Goal: Task Accomplishment & Management: Use online tool/utility

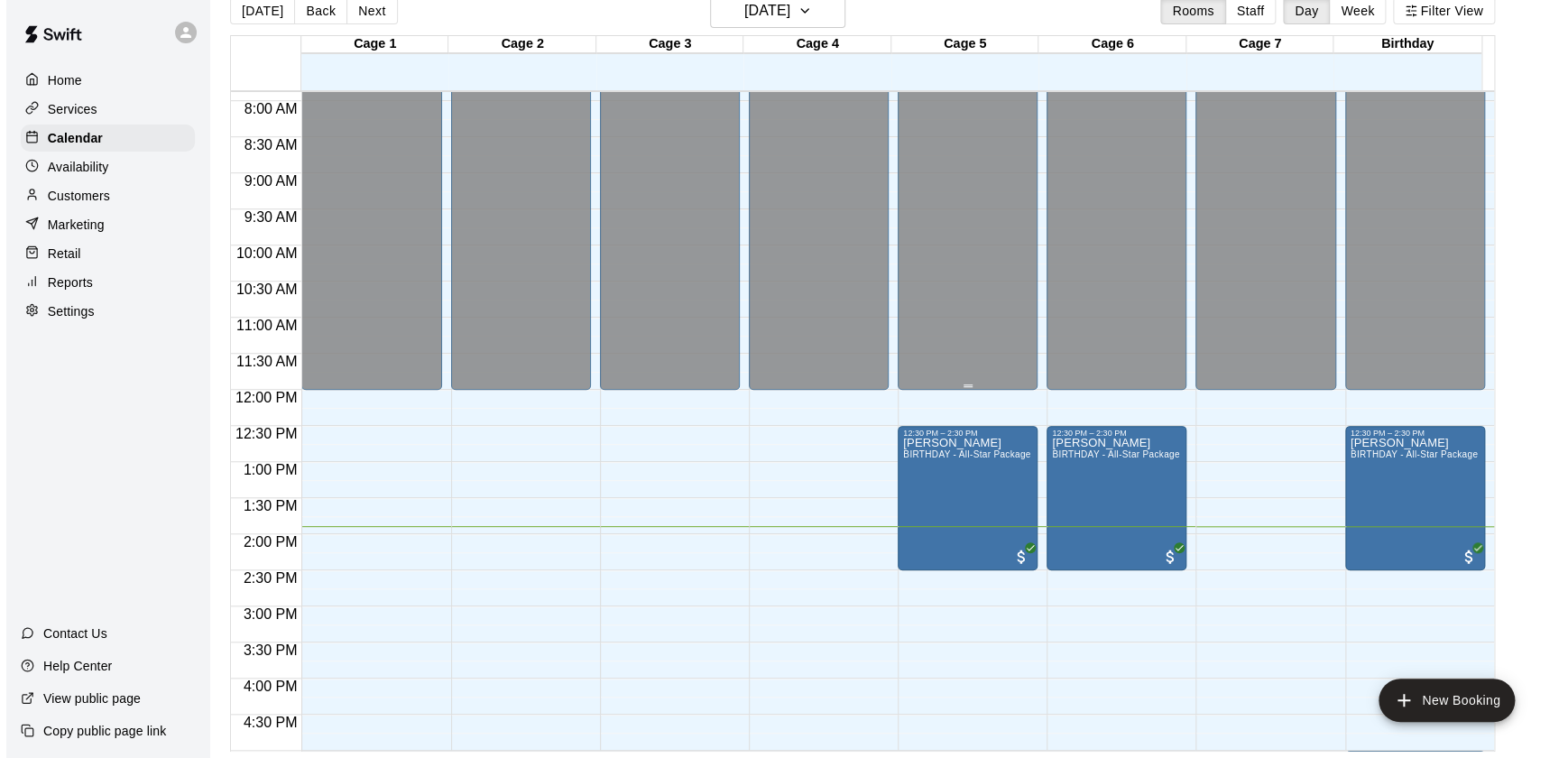
scroll to position [570, 0]
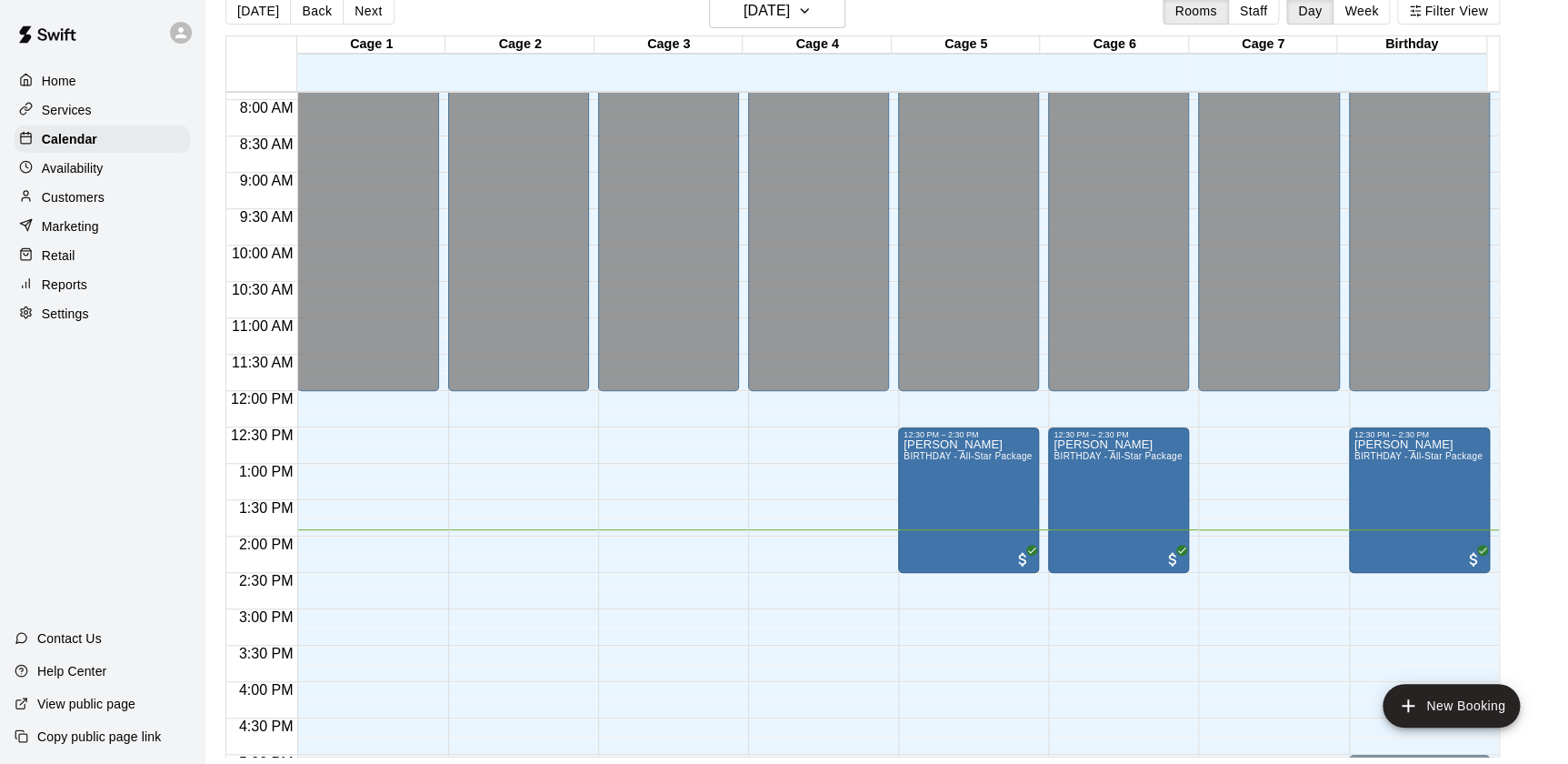
click at [800, 547] on div "12:00 AM – 12:00 PM Closed 6:00 PM – 11:59 PM Closed" at bounding box center [818, 391] width 141 height 1746
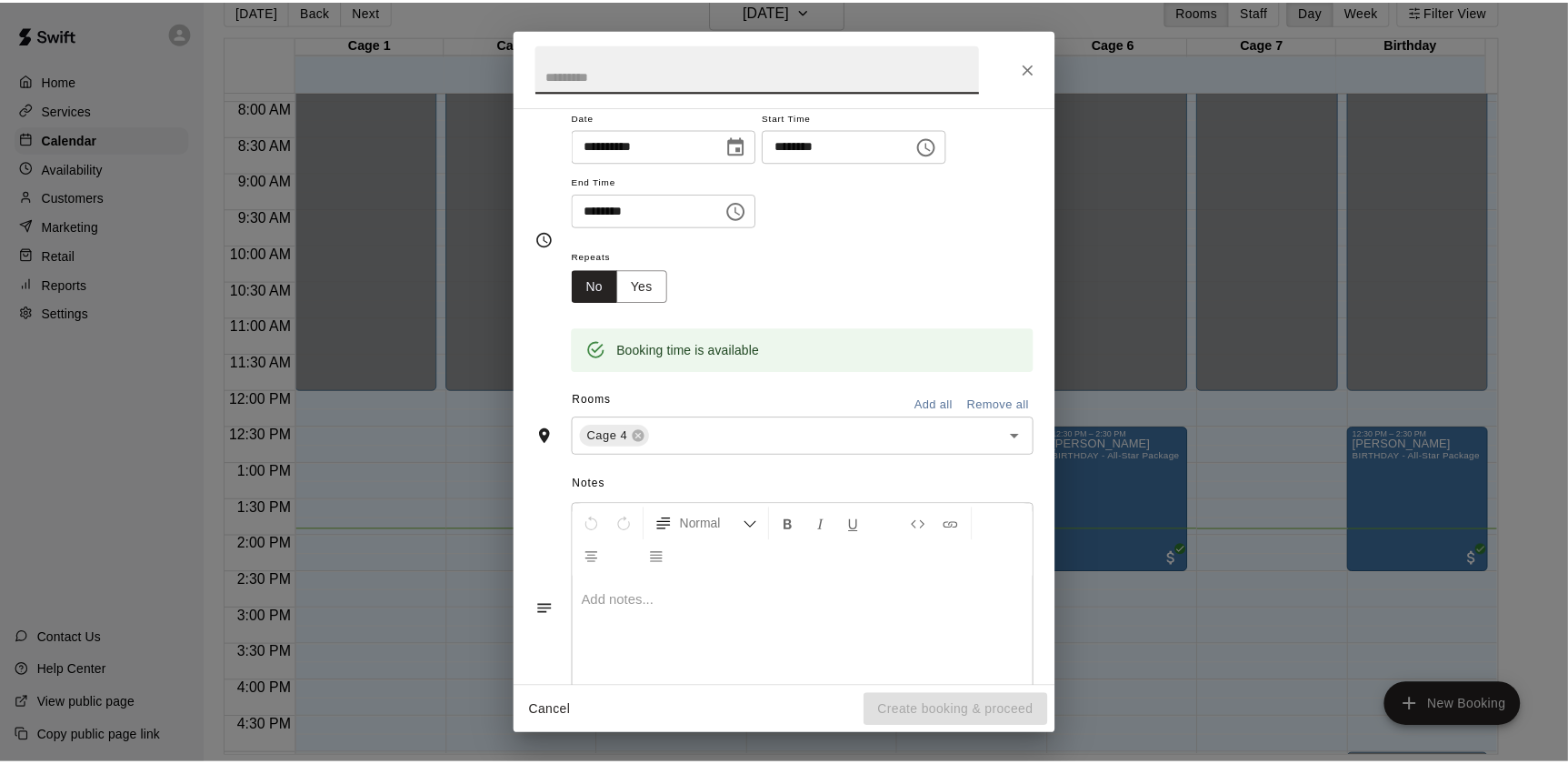
scroll to position [0, 0]
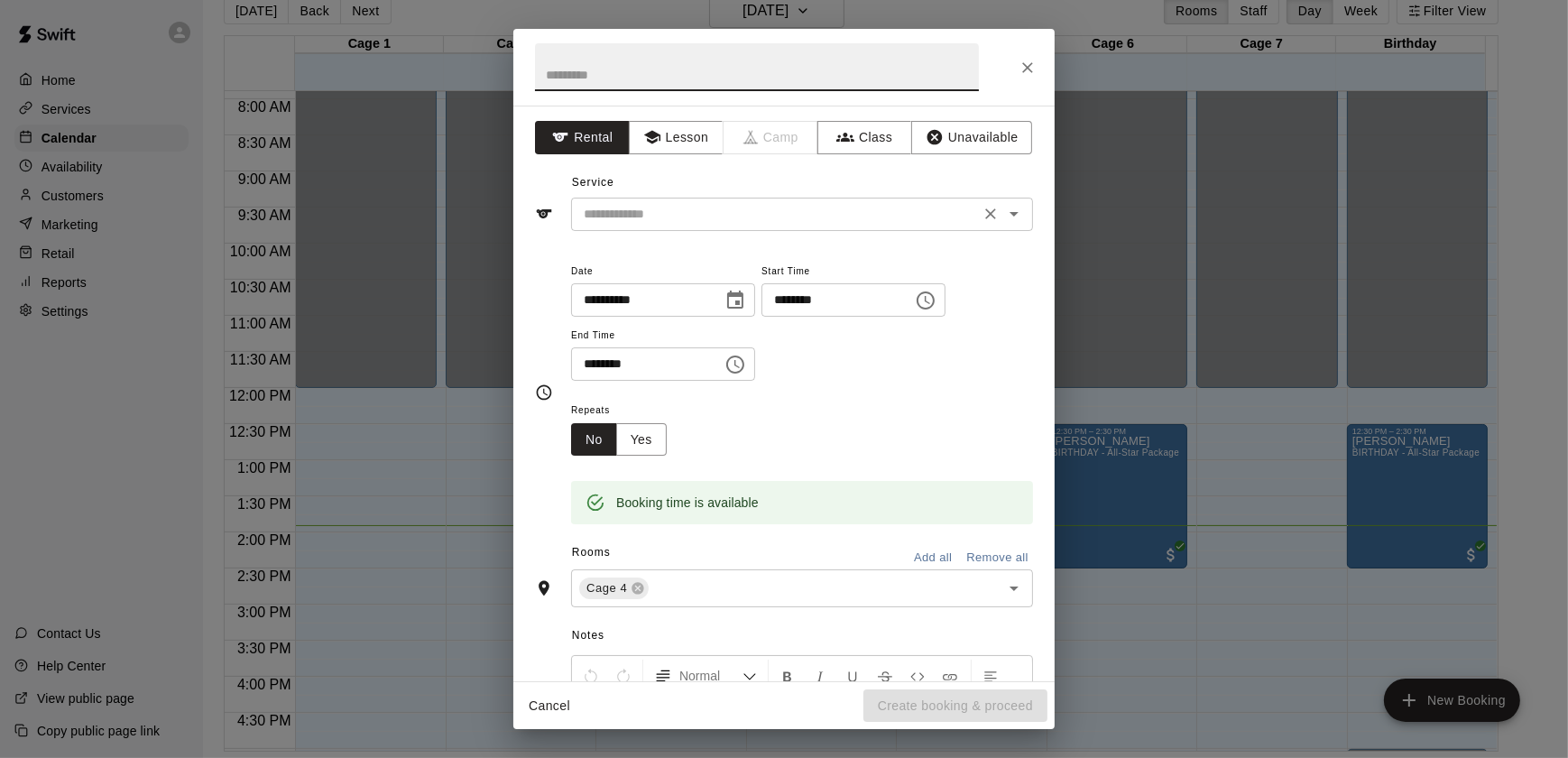
click at [679, 210] on input "text" at bounding box center [776, 214] width 398 height 22
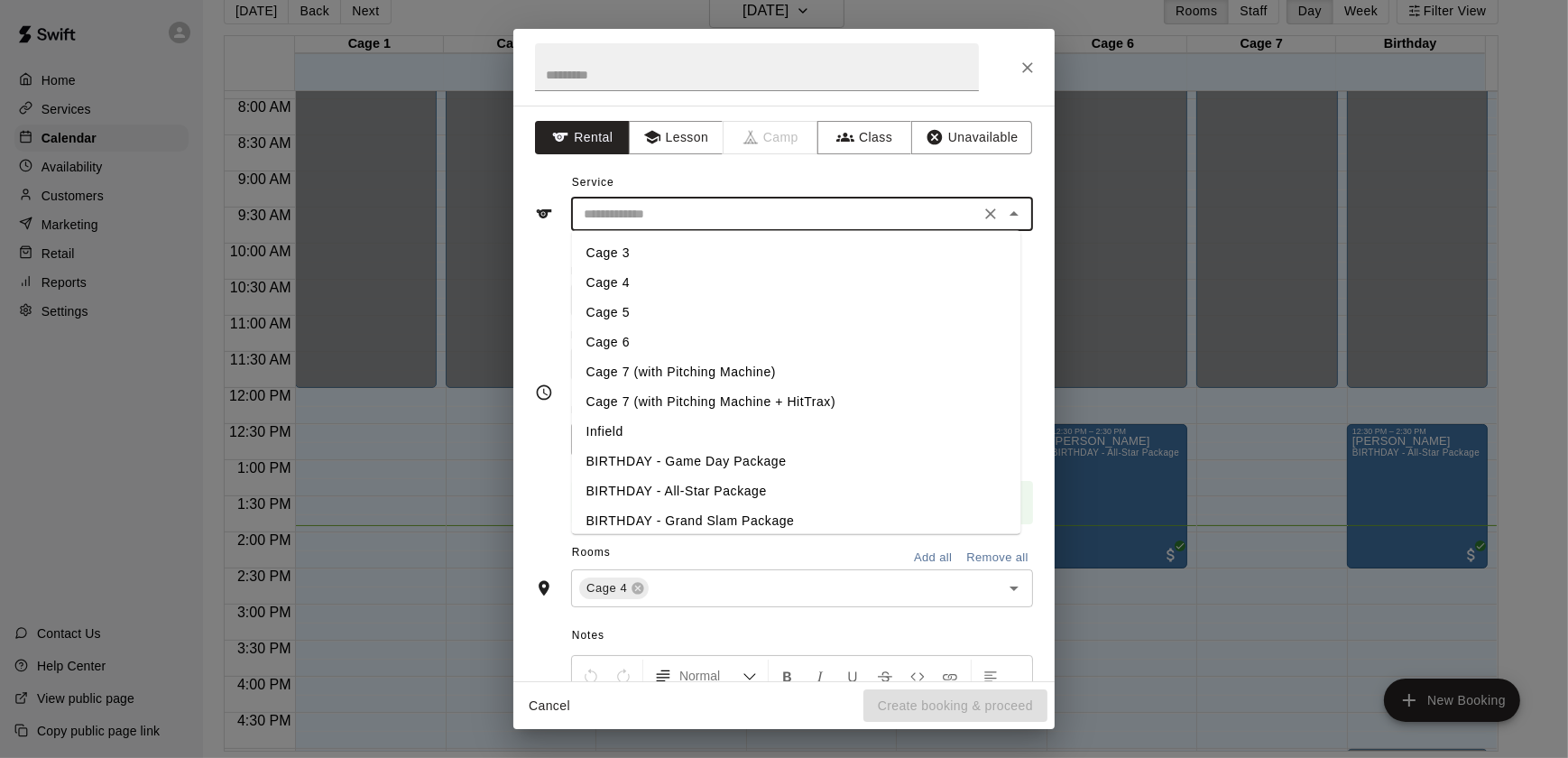
click at [600, 281] on li "Cage 4" at bounding box center [797, 283] width 450 height 30
type input "******"
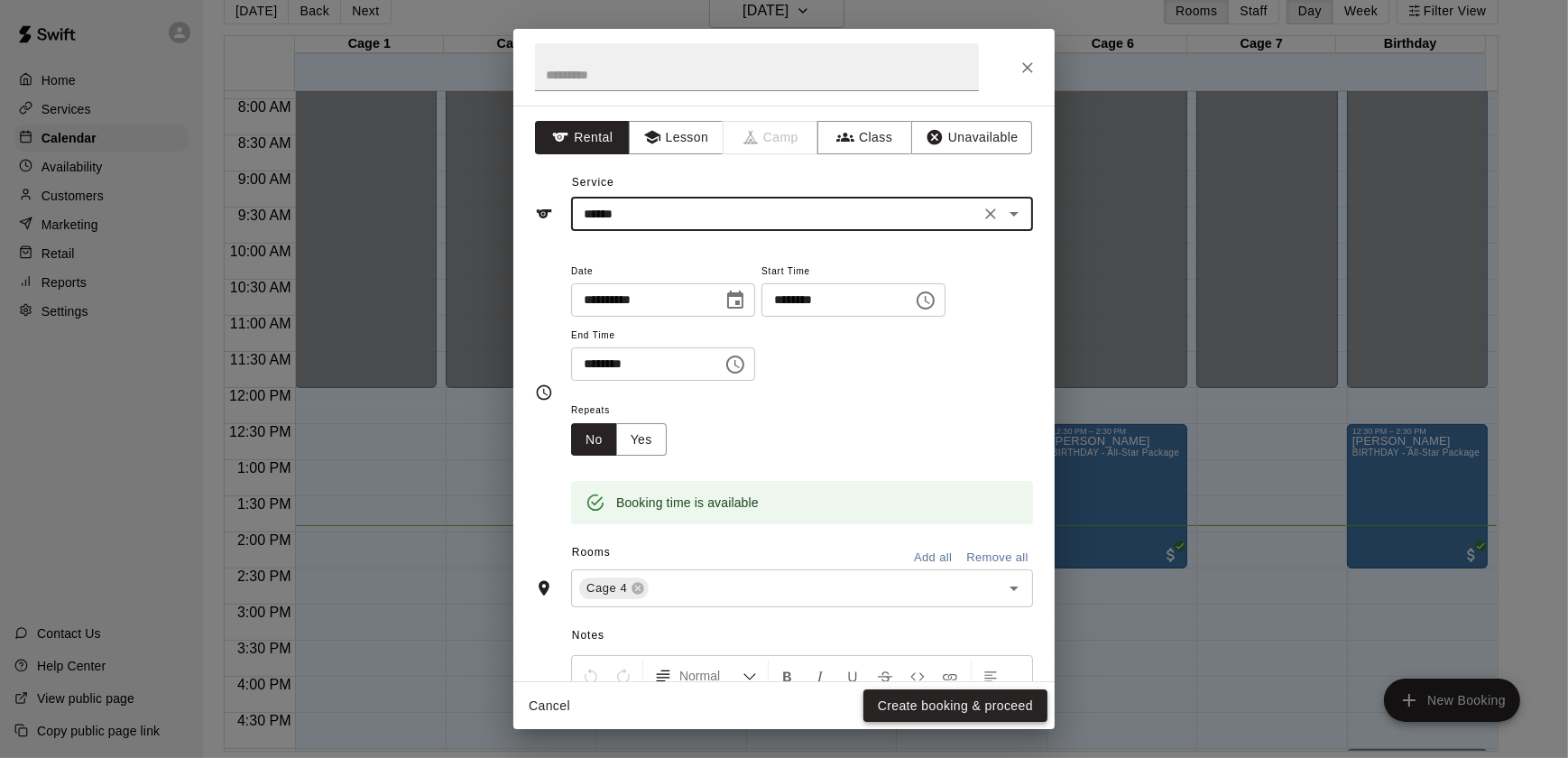
click at [937, 712] on button "Create booking & proceed" at bounding box center [956, 706] width 184 height 34
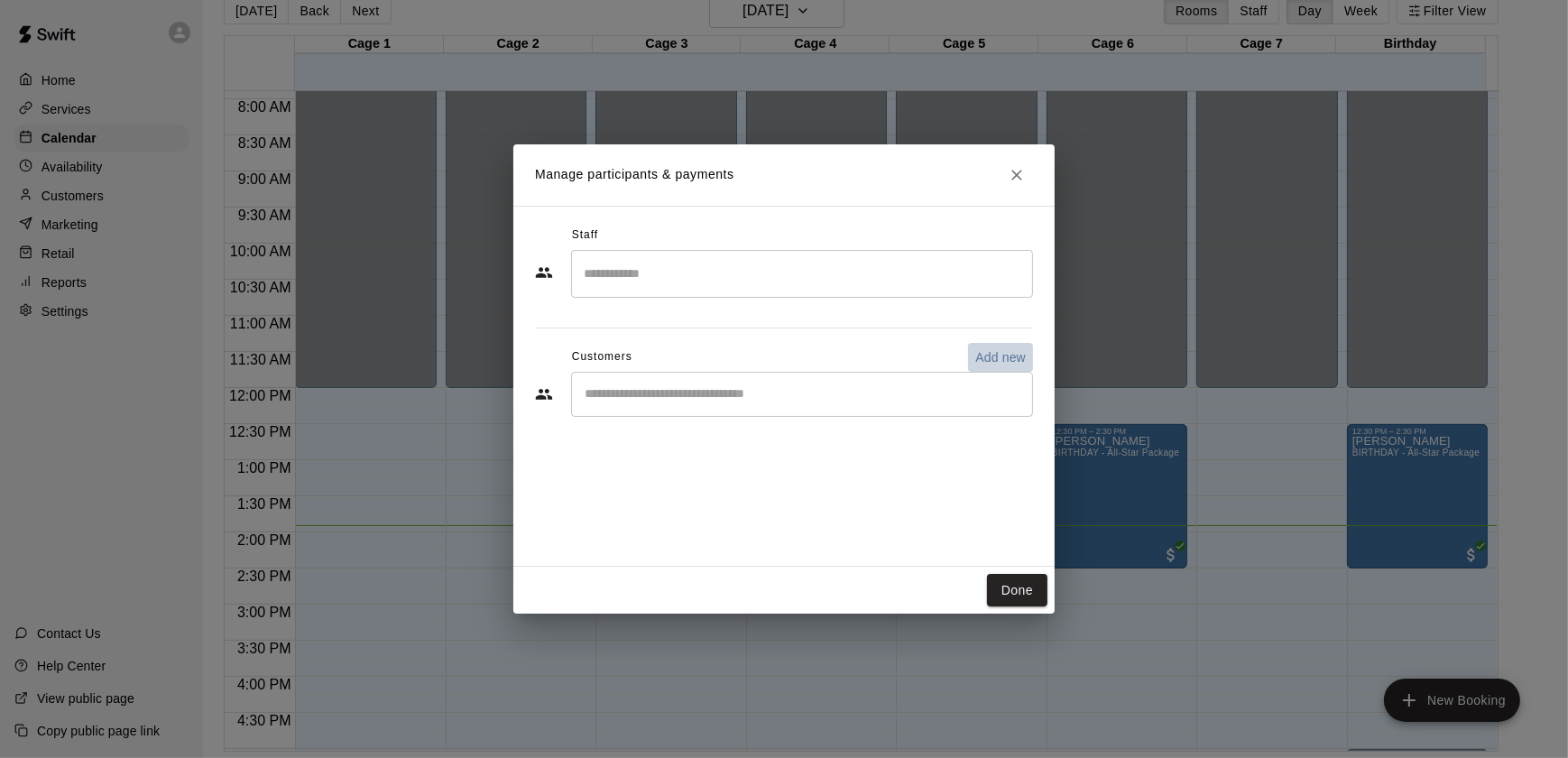
click at [1000, 353] on p "Add new" at bounding box center [1000, 357] width 50 height 18
select select "**"
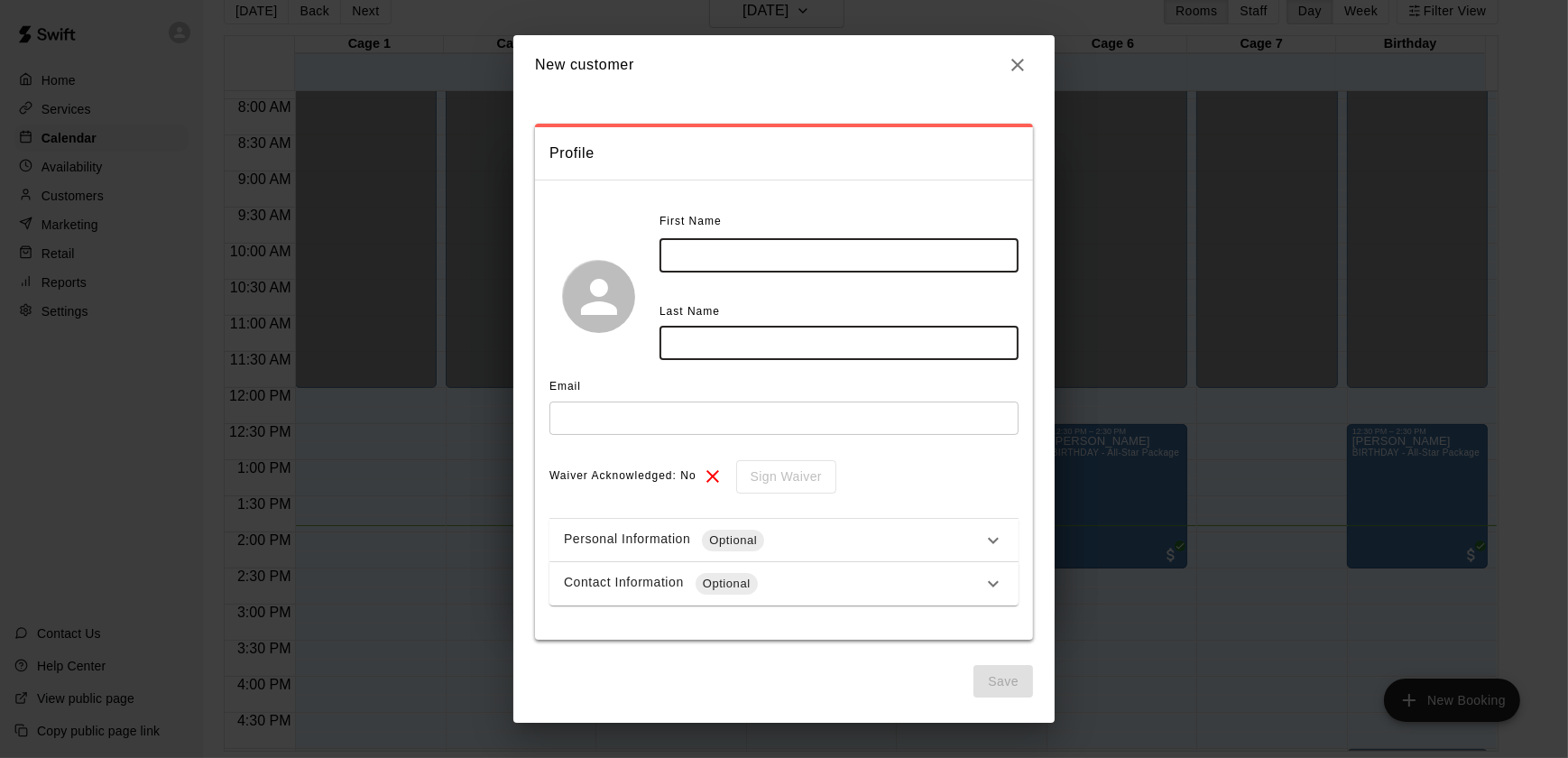
click at [731, 265] on input "text" at bounding box center [839, 256] width 359 height 34
type input "*******"
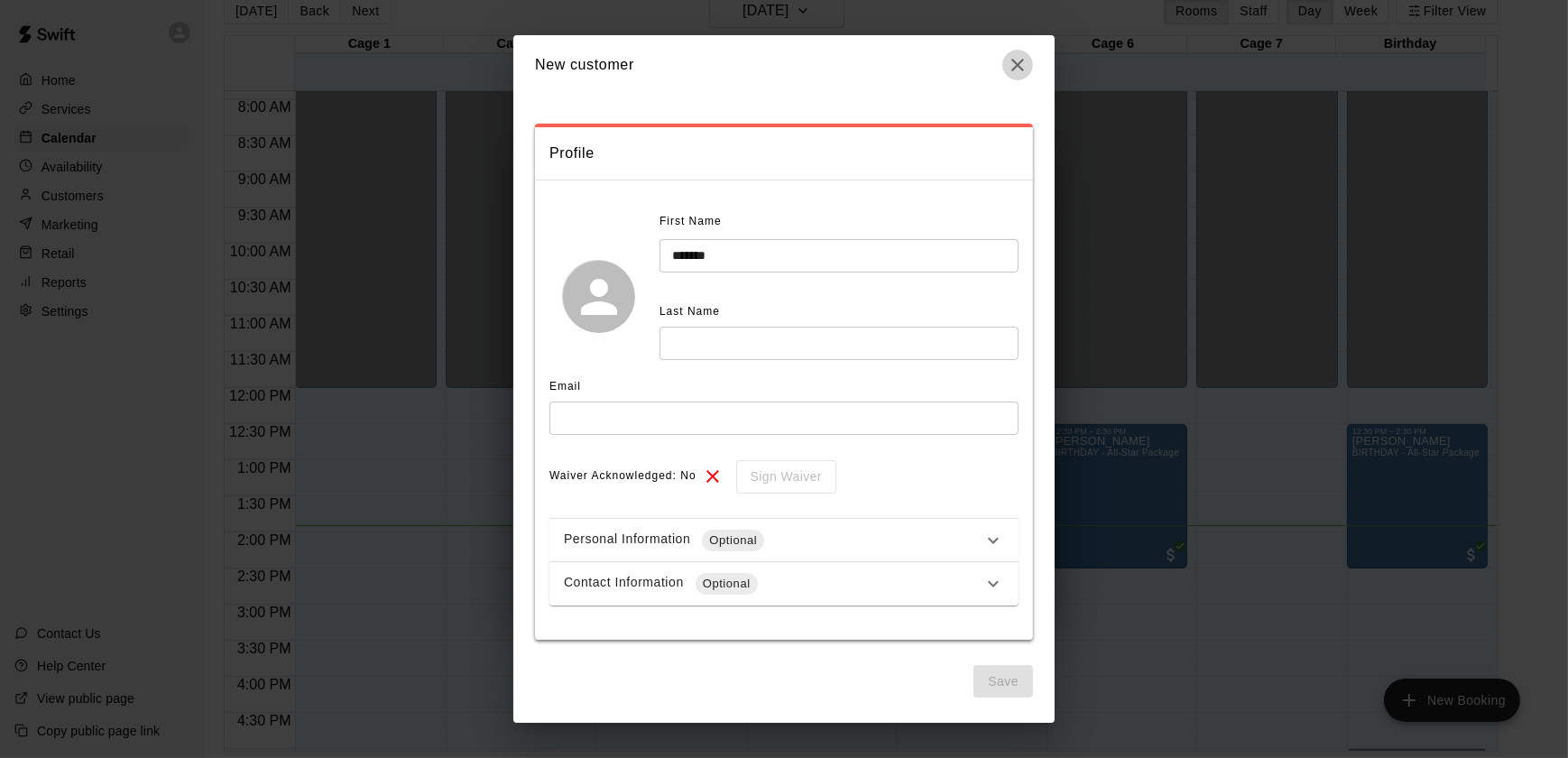
click at [1020, 61] on icon "button" at bounding box center [1017, 64] width 22 height 21
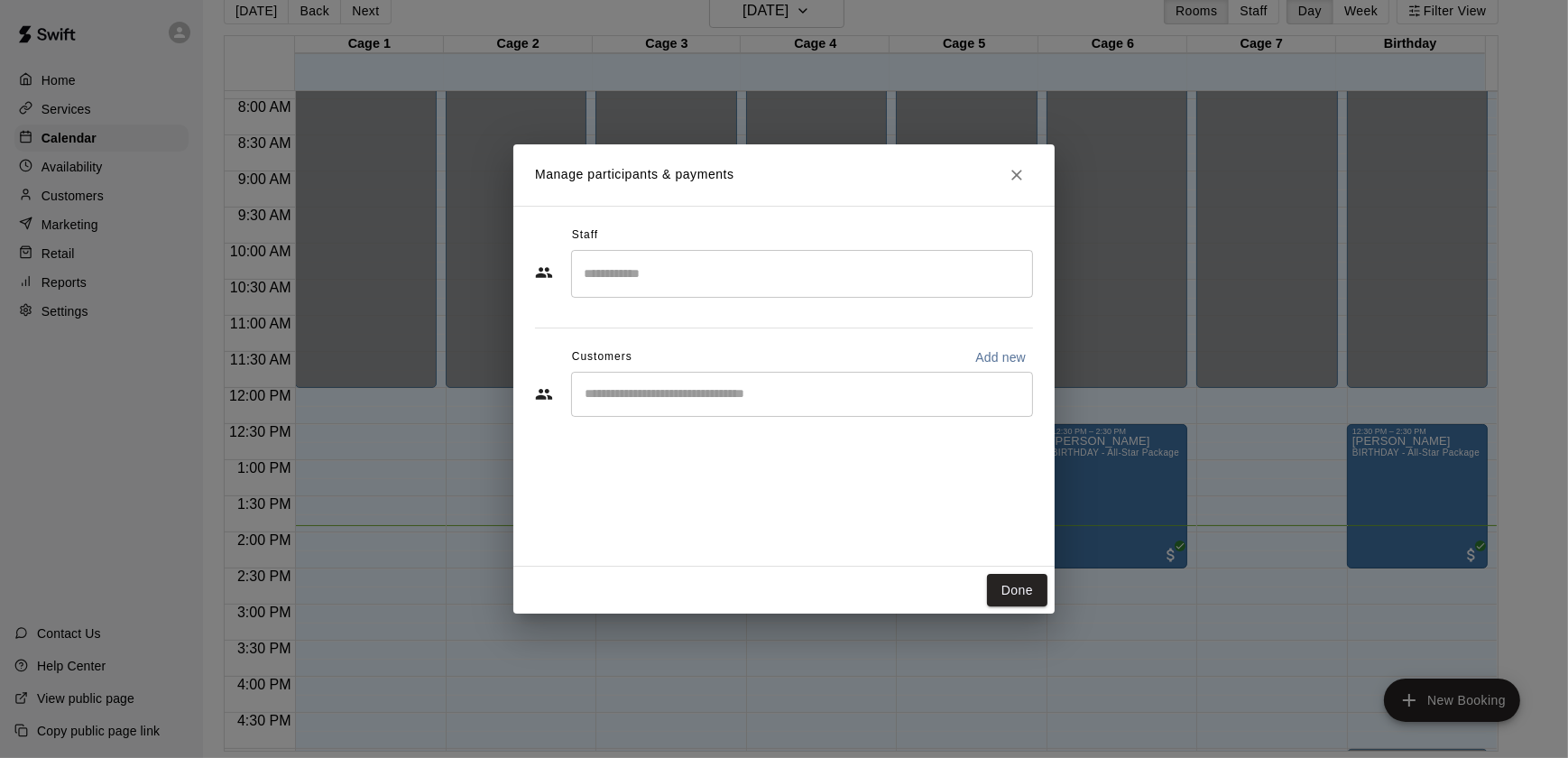
click at [667, 408] on div "​" at bounding box center [802, 394] width 462 height 45
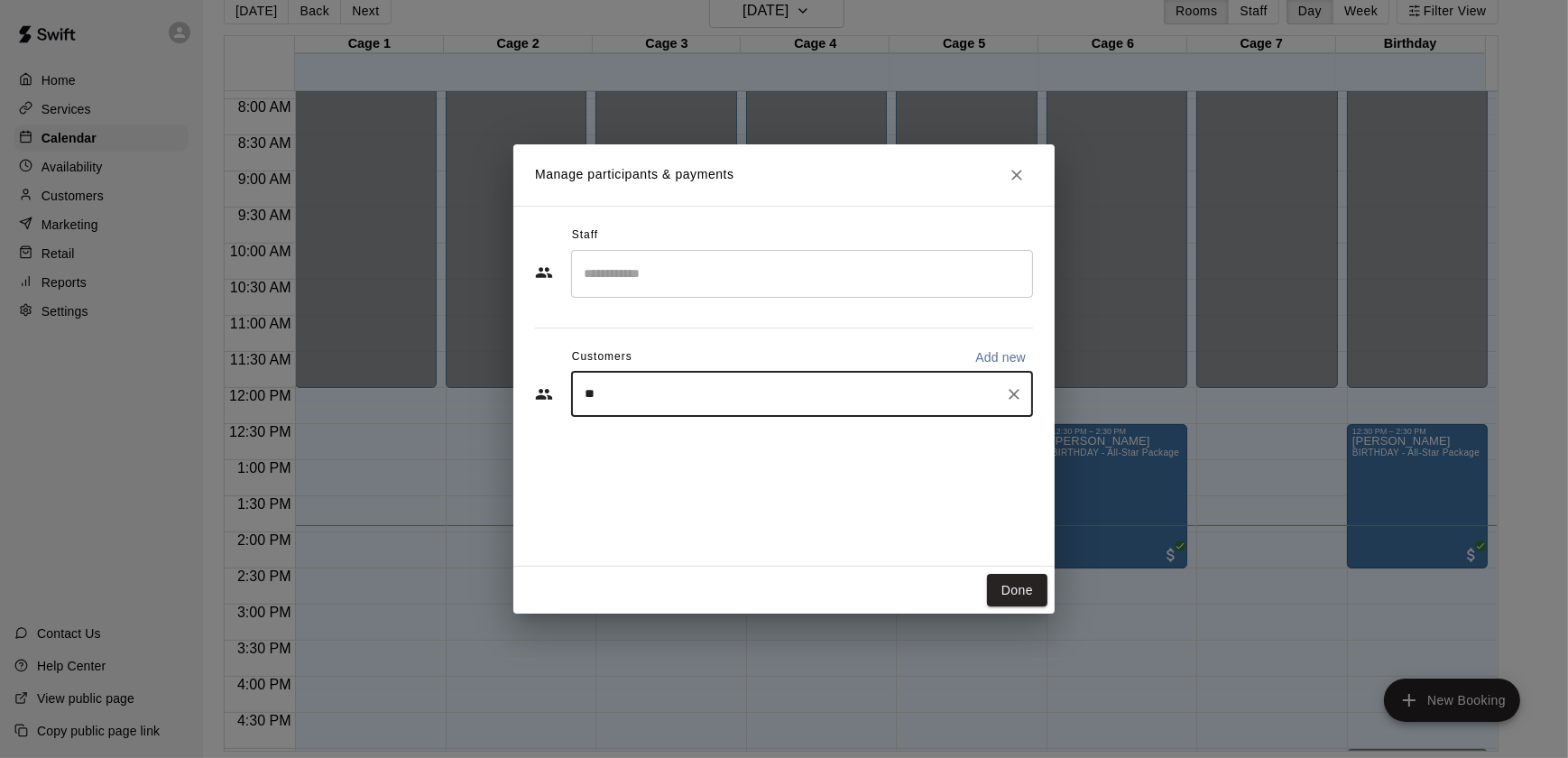
type input "*"
type input "*****"
click at [727, 437] on div "[PERSON_NAME]" at bounding box center [718, 436] width 194 height 19
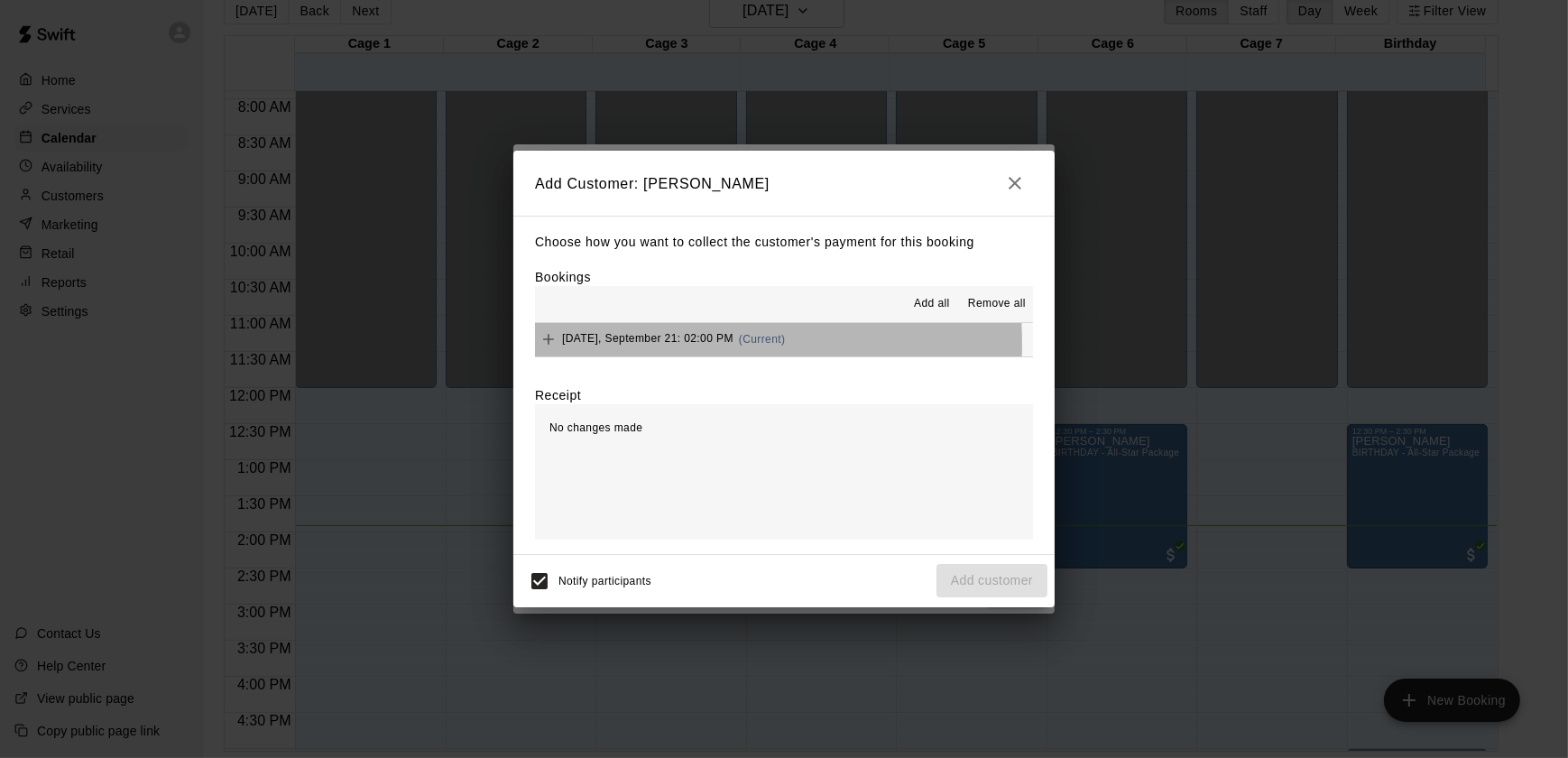
click at [618, 345] on span "[DATE], September 21: 02:00 PM" at bounding box center [647, 339] width 171 height 13
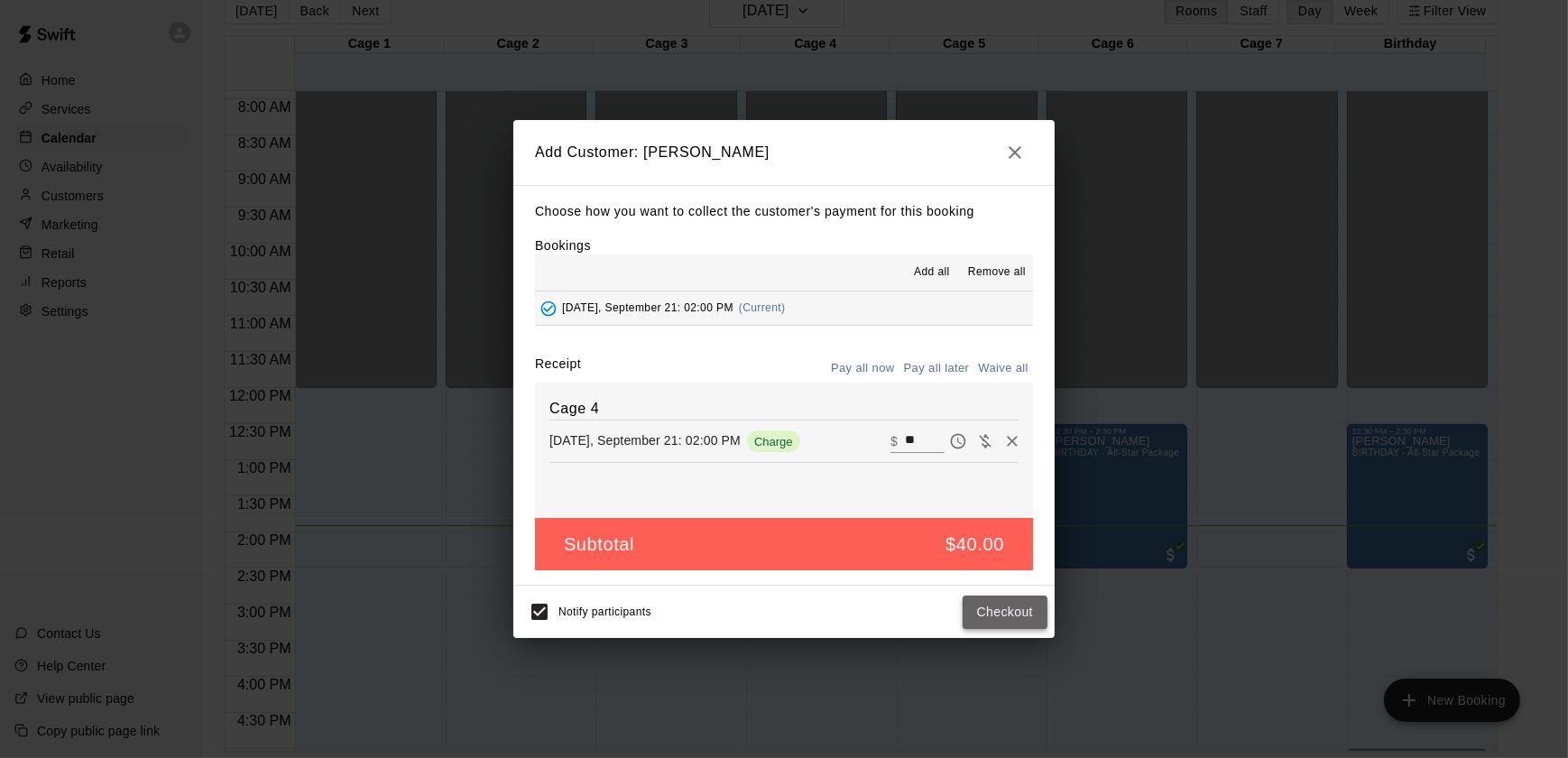
click at [993, 625] on button "Checkout" at bounding box center [1005, 612] width 85 height 34
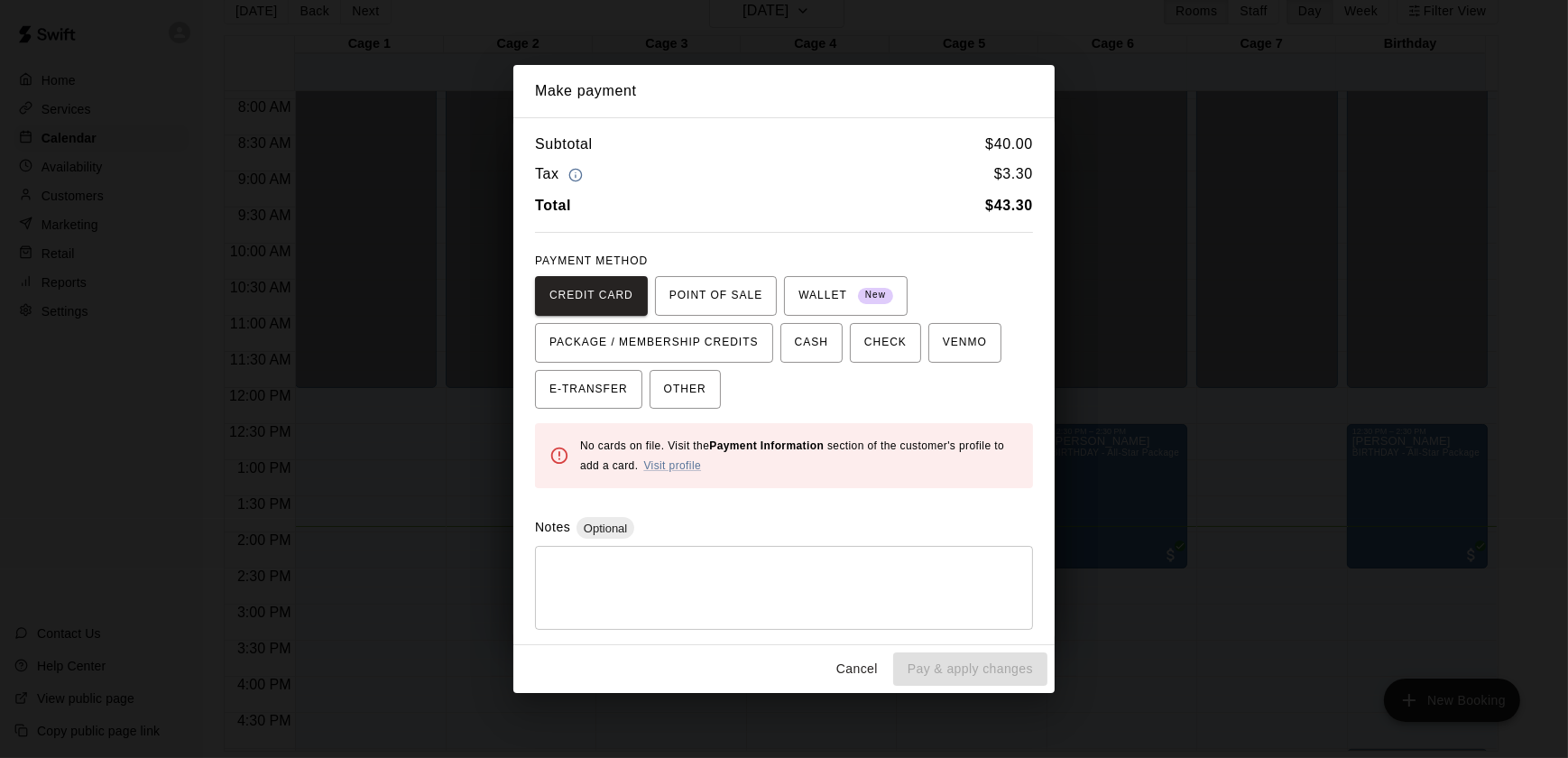
click at [858, 666] on button "Cancel" at bounding box center [857, 669] width 58 height 34
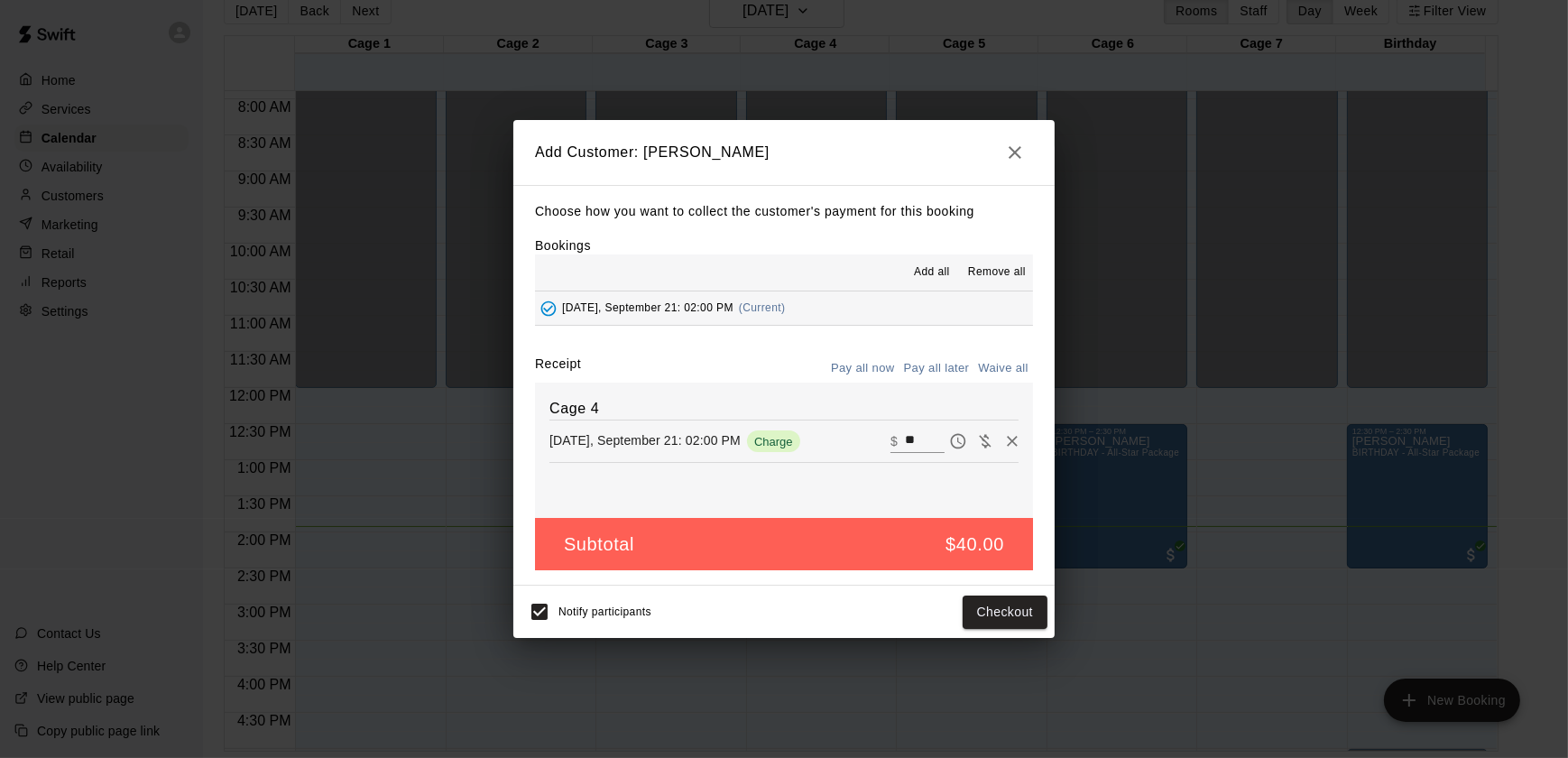
click at [1021, 136] on button "button" at bounding box center [1014, 152] width 36 height 36
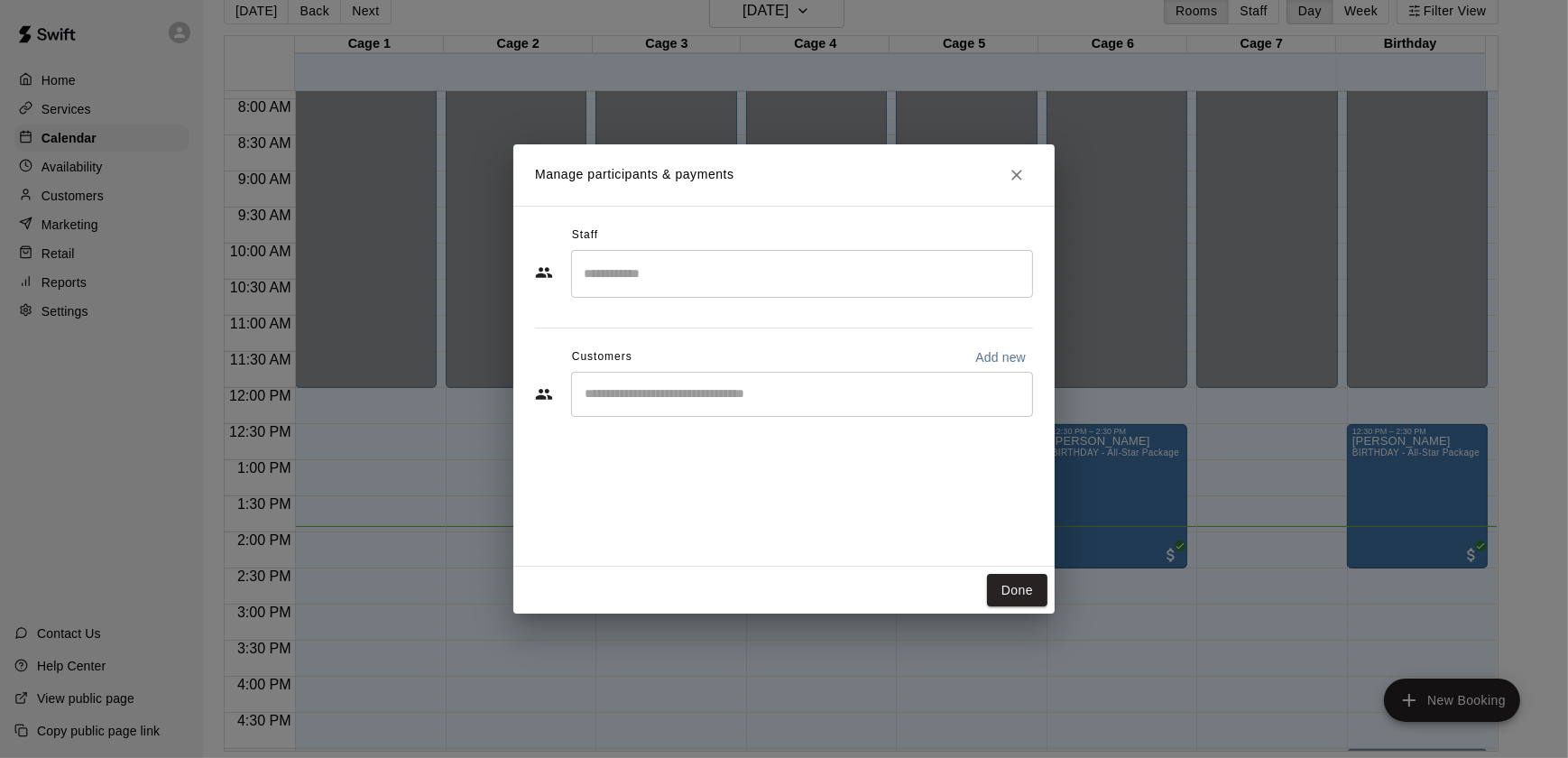
click at [1011, 168] on icon "Close" at bounding box center [1016, 175] width 18 height 18
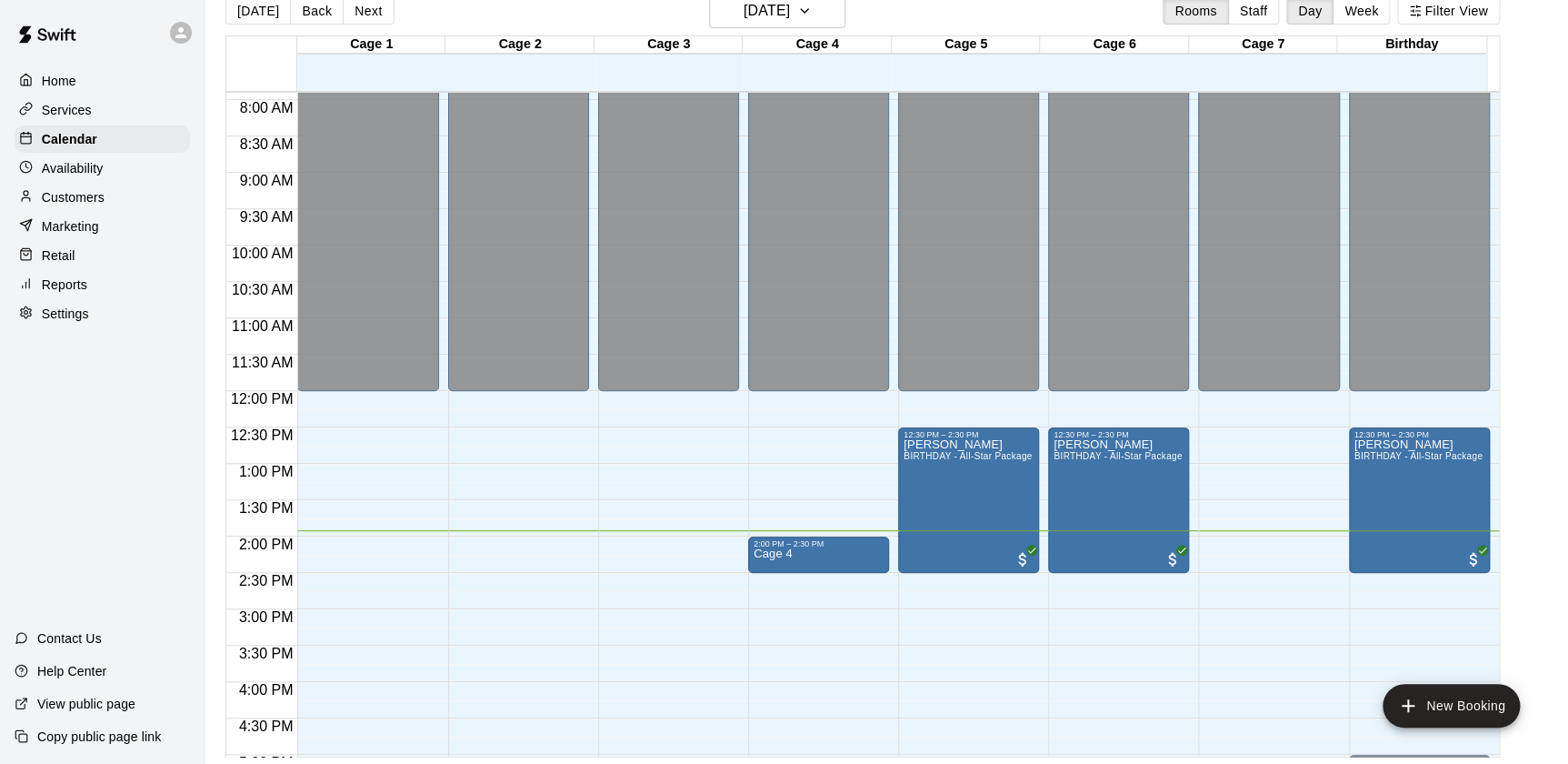
click at [82, 191] on p "Customers" at bounding box center [73, 197] width 63 height 18
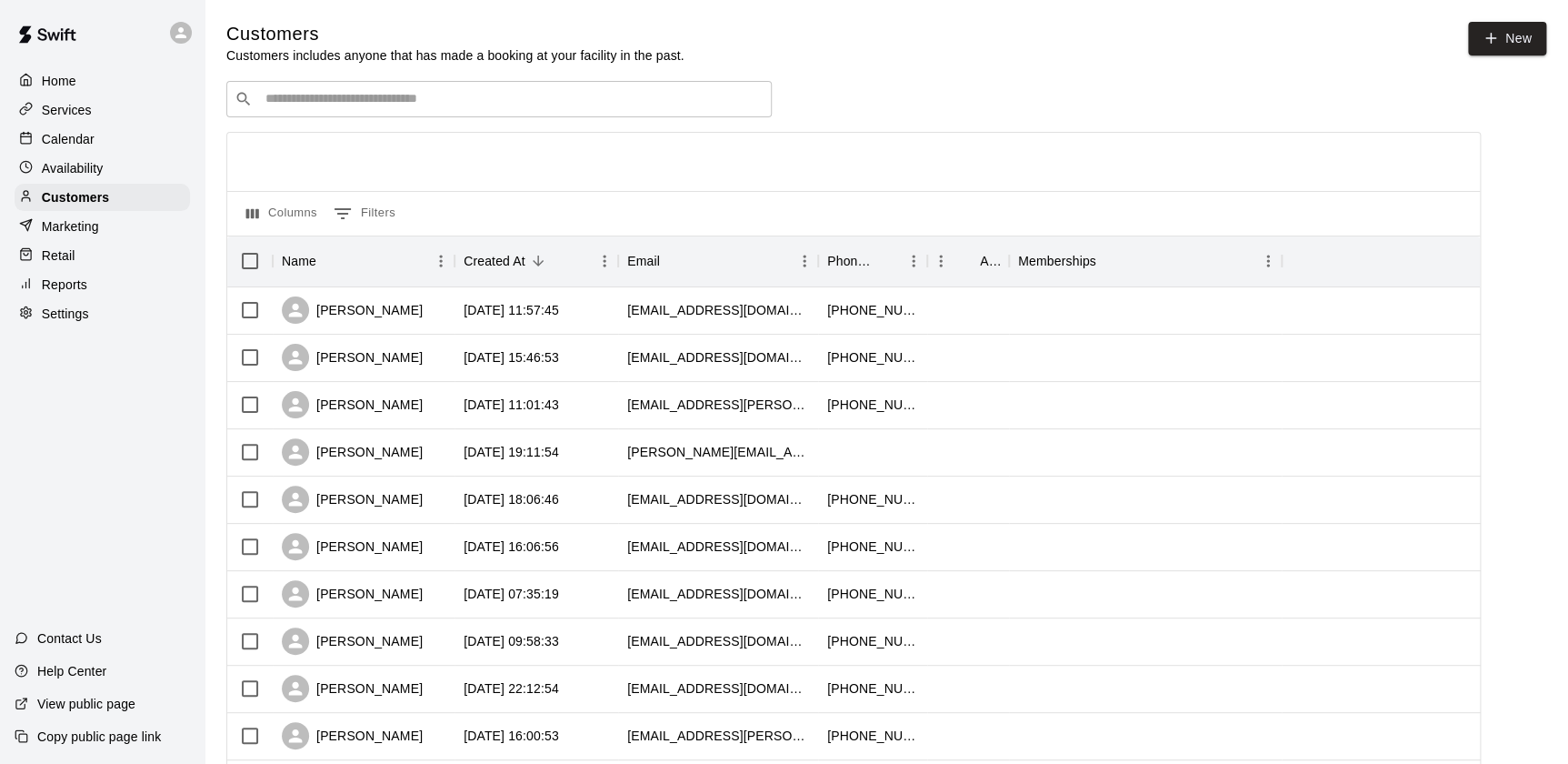
click at [381, 114] on div "​ ​" at bounding box center [498, 99] width 545 height 37
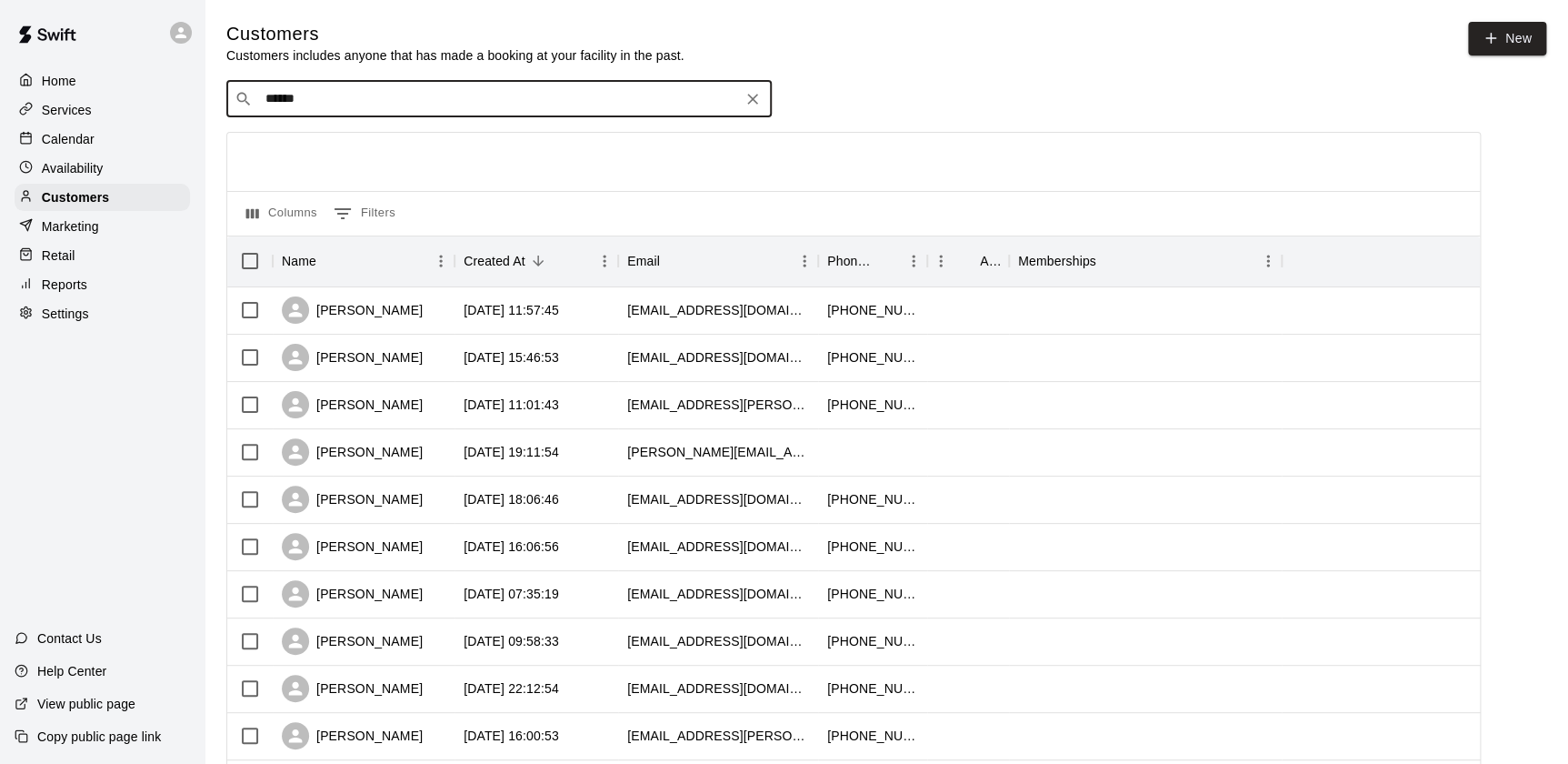
type input "*******"
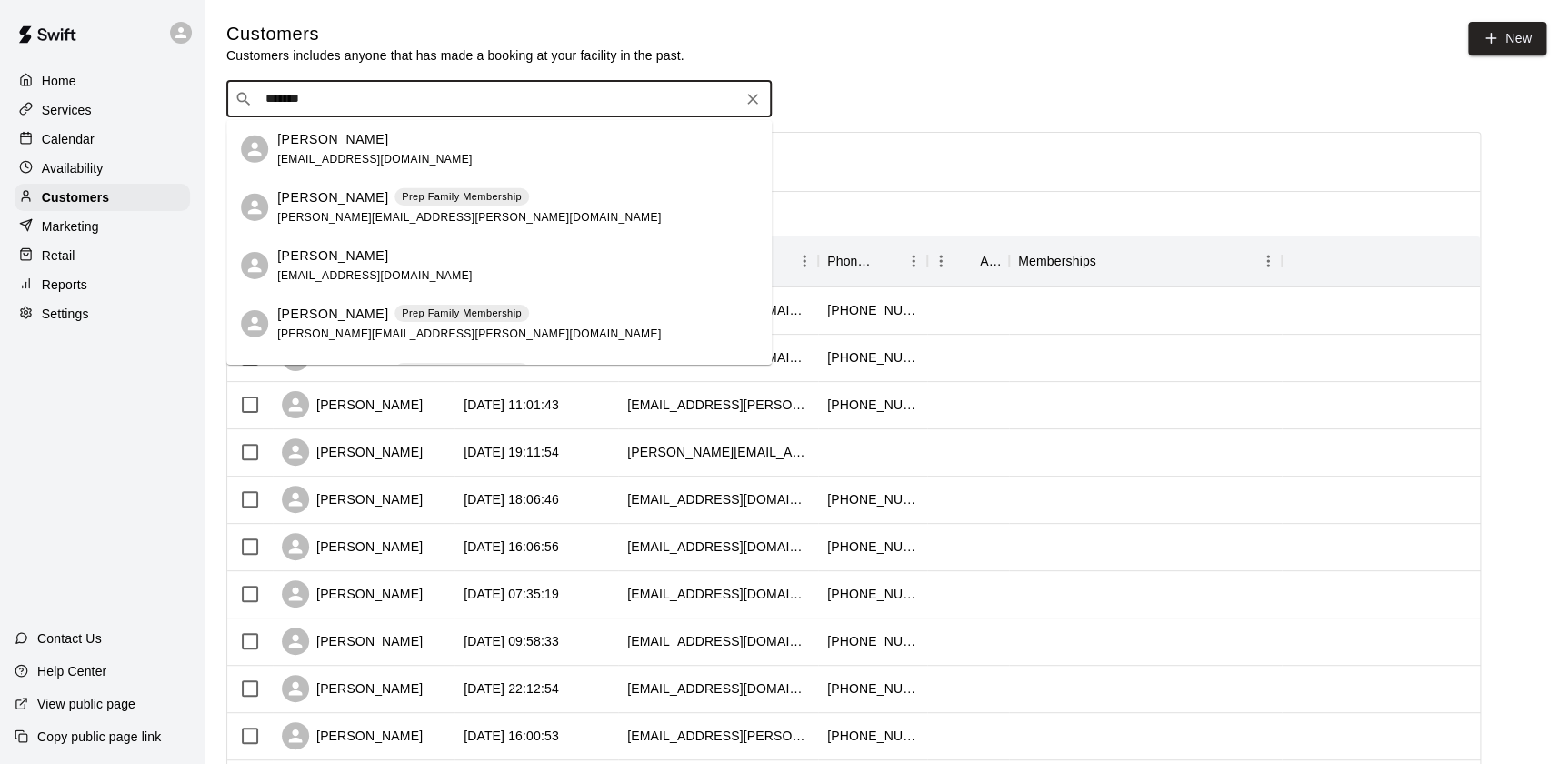
click at [359, 143] on p "[PERSON_NAME]" at bounding box center [332, 138] width 111 height 19
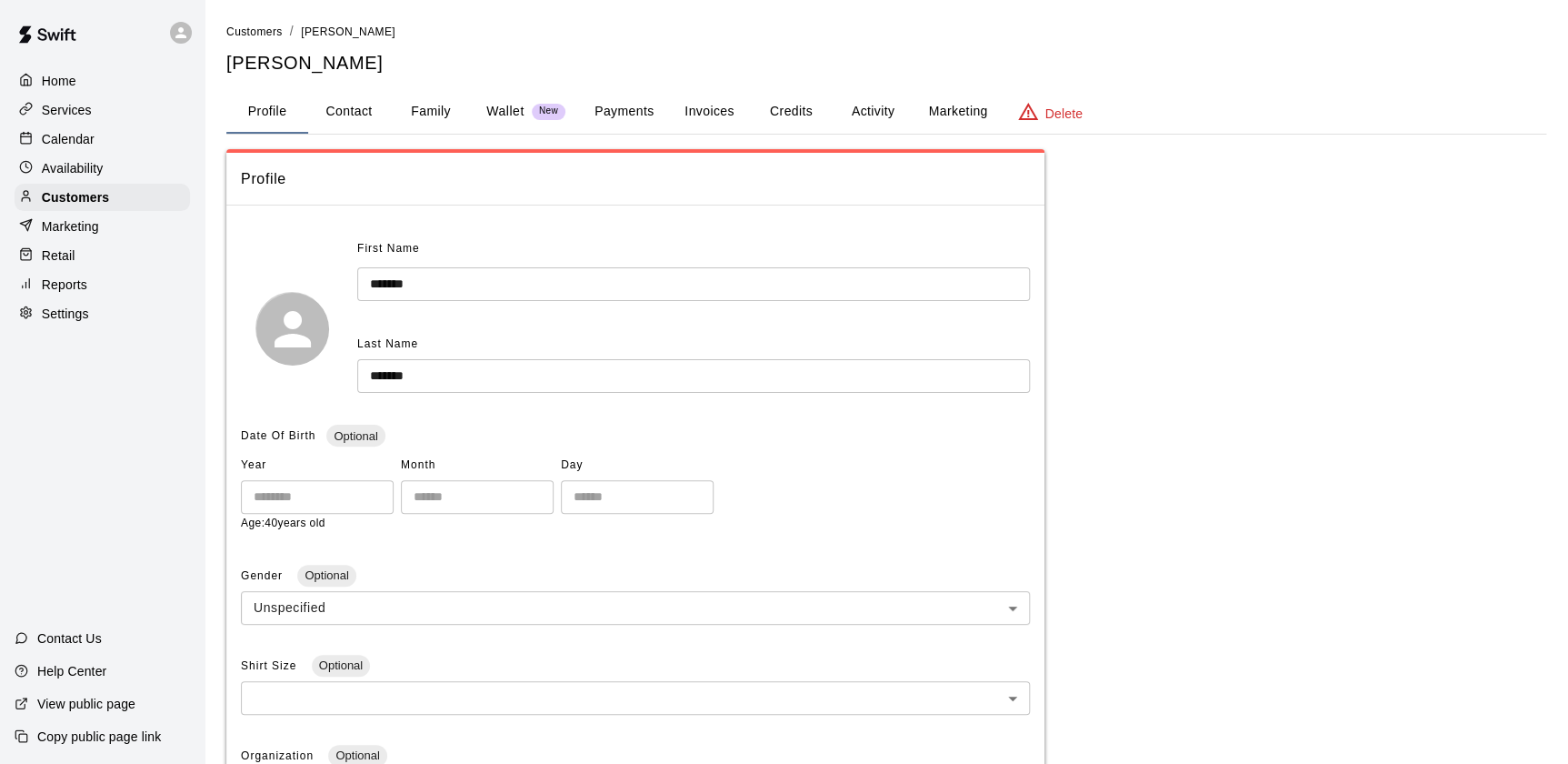
click at [507, 102] on p "Wallet" at bounding box center [505, 111] width 39 height 19
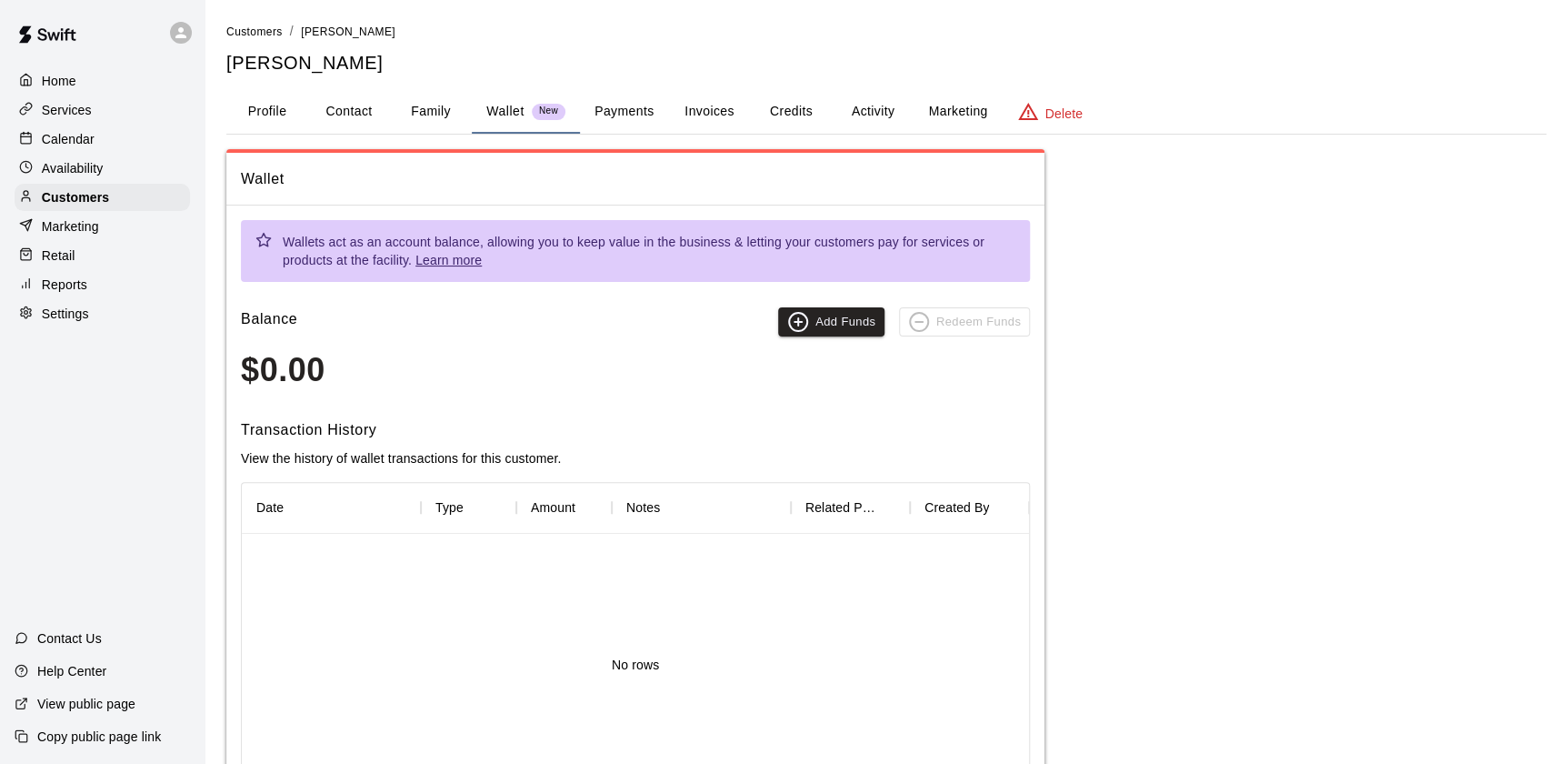
click at [624, 114] on button "Payments" at bounding box center [624, 112] width 89 height 43
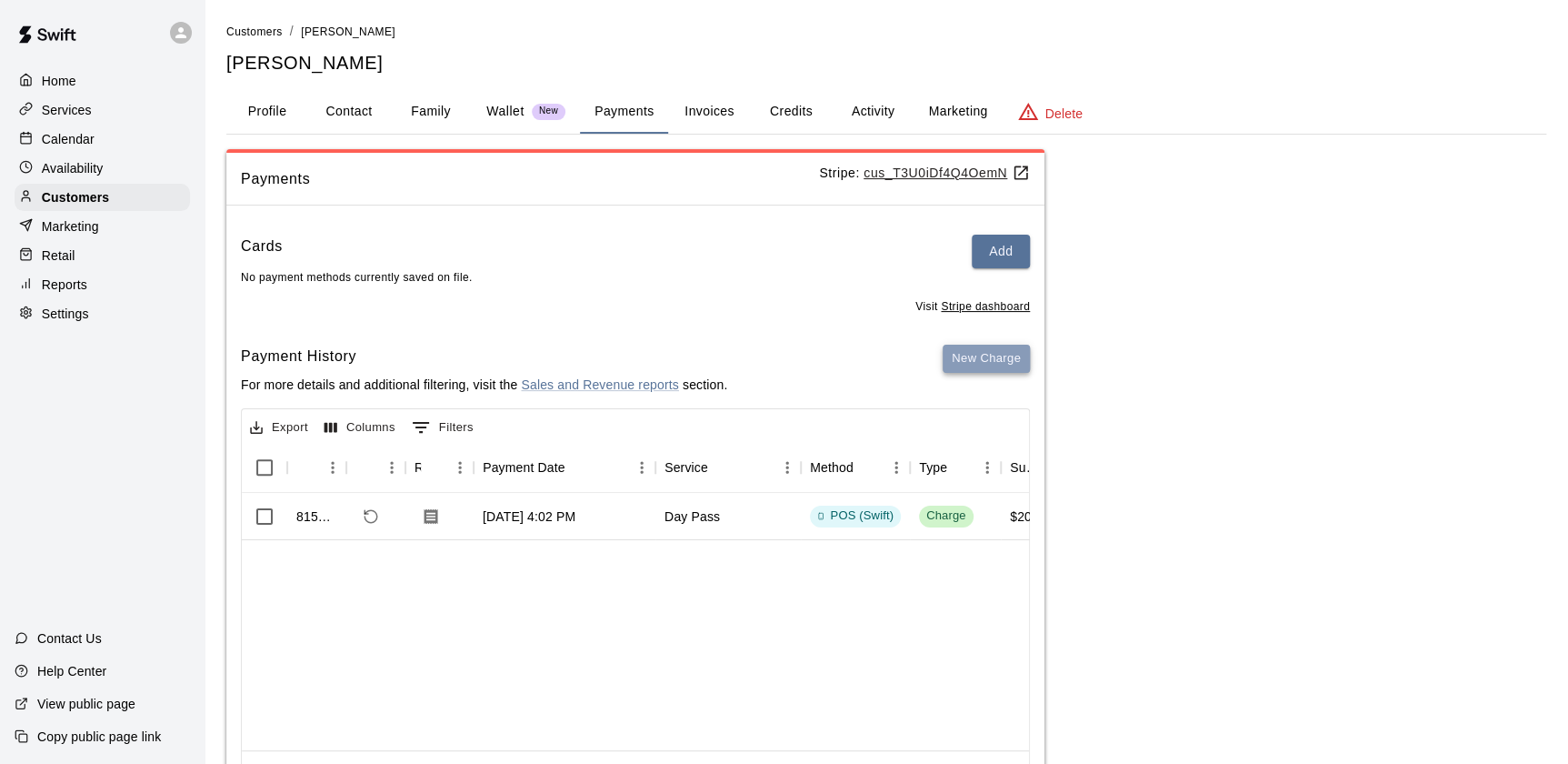
click at [1008, 358] on button "New Charge" at bounding box center [986, 359] width 88 height 28
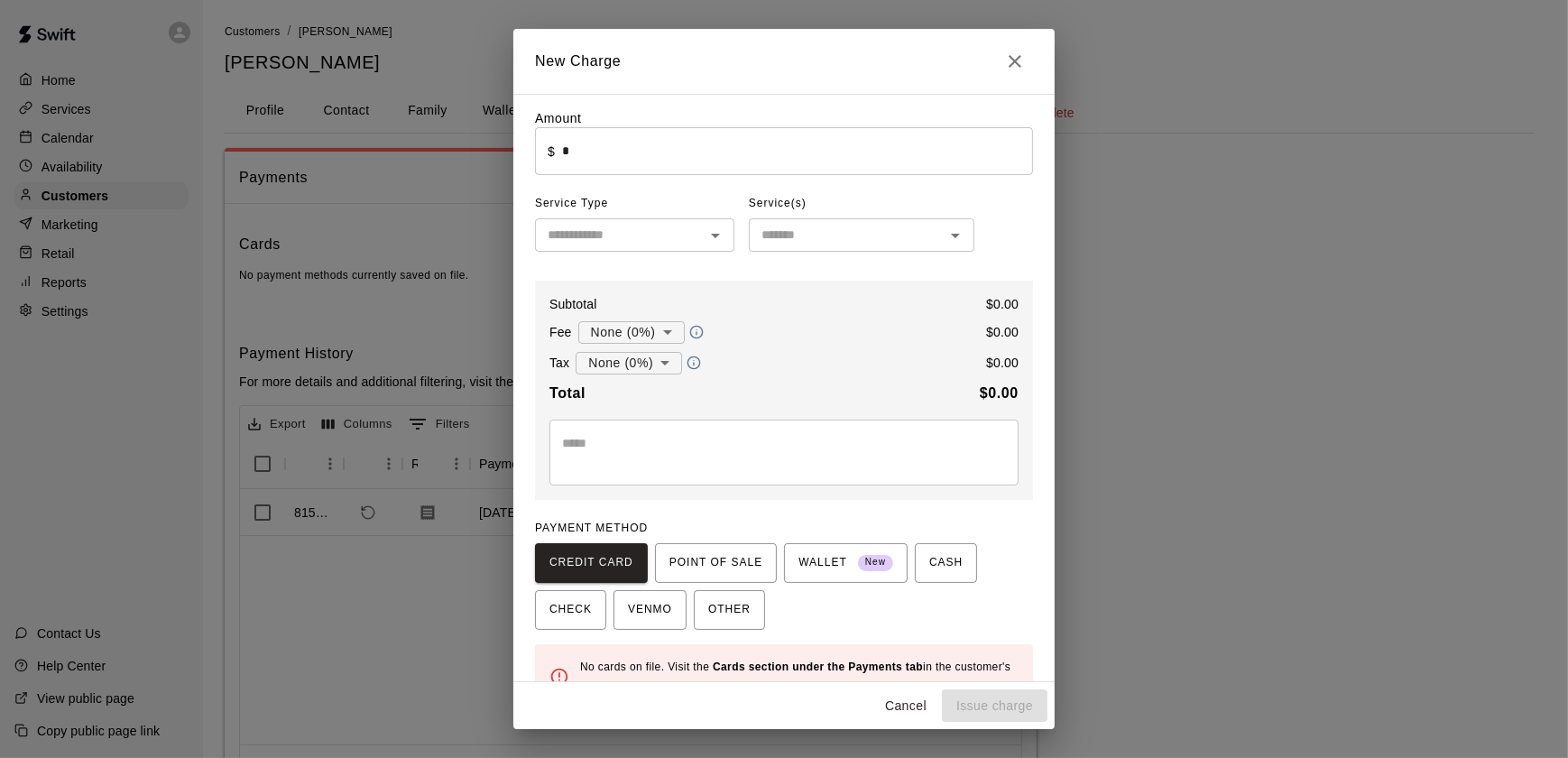
click at [614, 149] on input "*" at bounding box center [798, 150] width 471 height 48
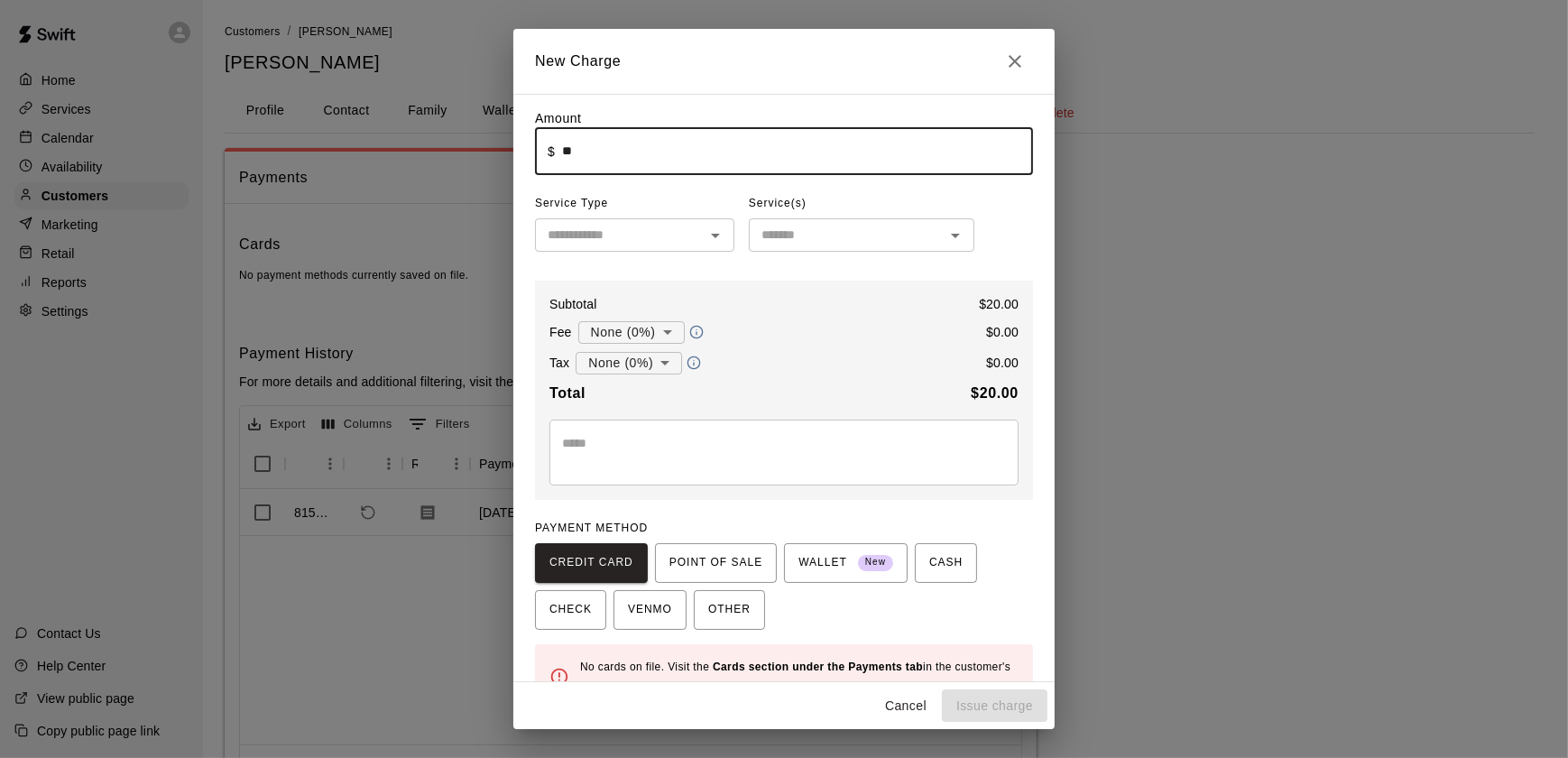
type input "*****"
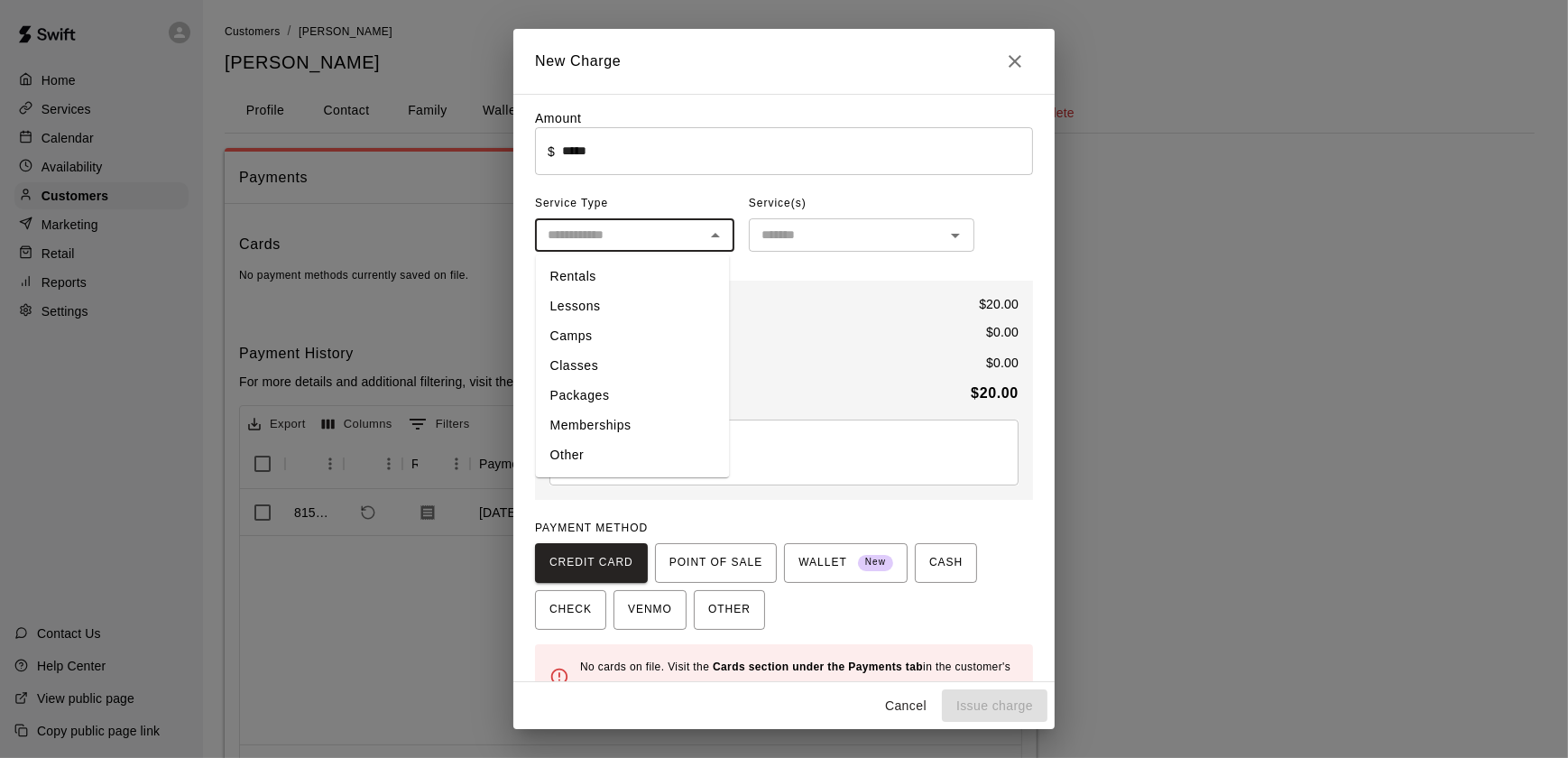
click at [612, 244] on input "text" at bounding box center [620, 235] width 159 height 22
click at [588, 465] on li "Other" at bounding box center [632, 455] width 194 height 30
type input "*****"
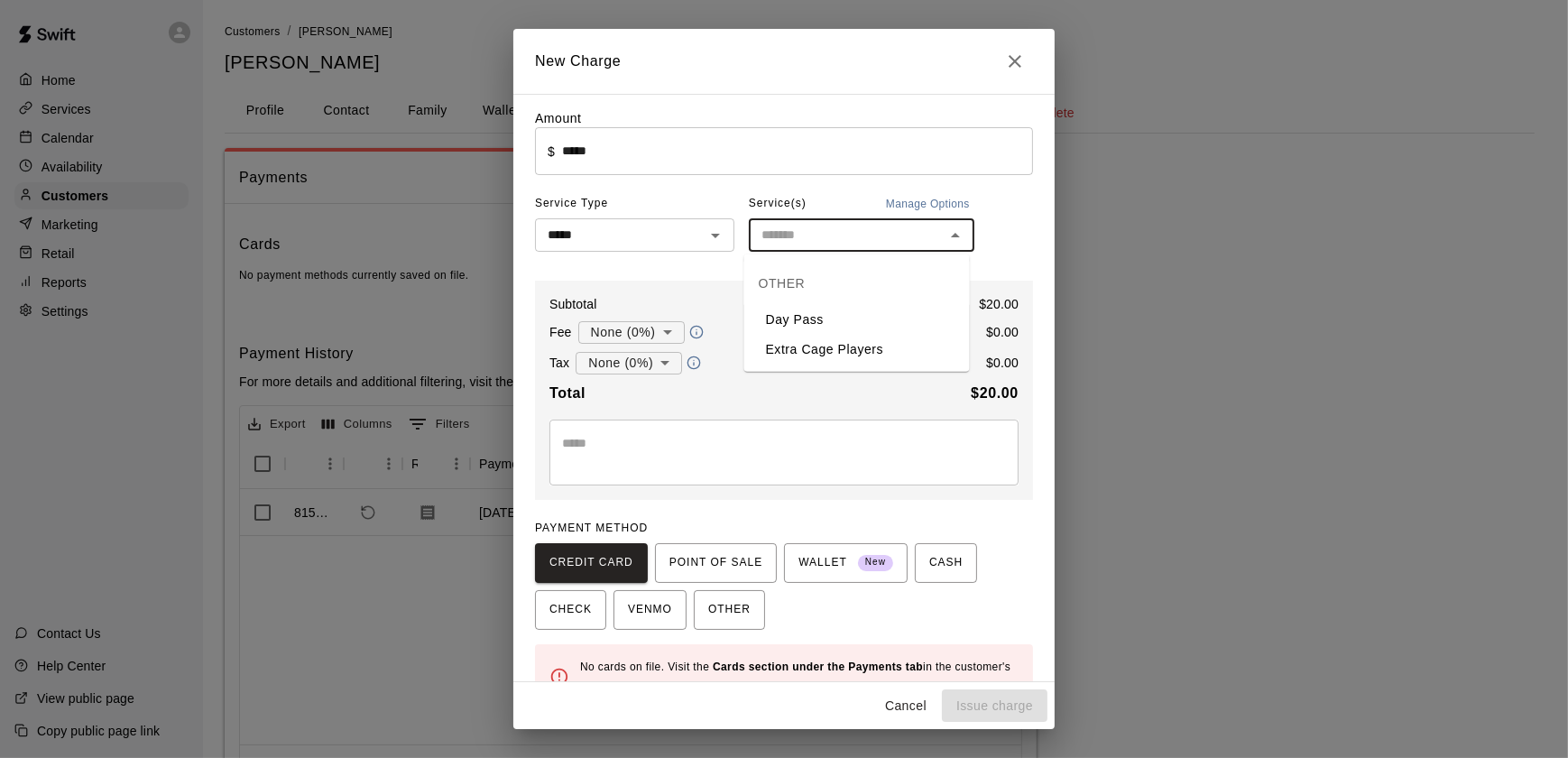
click at [849, 230] on input "text" at bounding box center [847, 235] width 185 height 22
click at [806, 321] on li "Day Pass" at bounding box center [856, 320] width 225 height 30
type input "********"
click at [709, 555] on span "POINT OF SALE" at bounding box center [715, 563] width 93 height 29
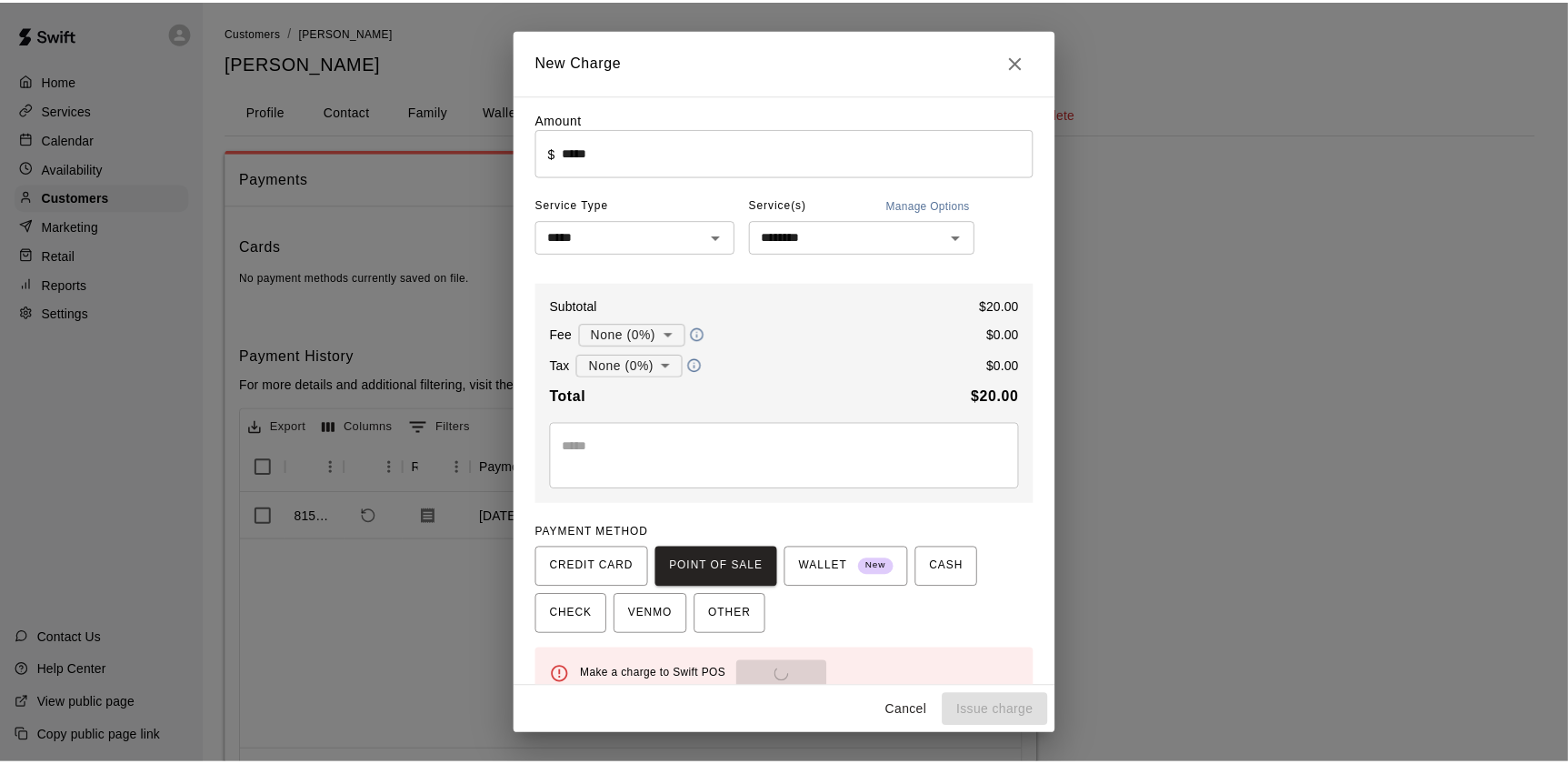
scroll to position [32, 0]
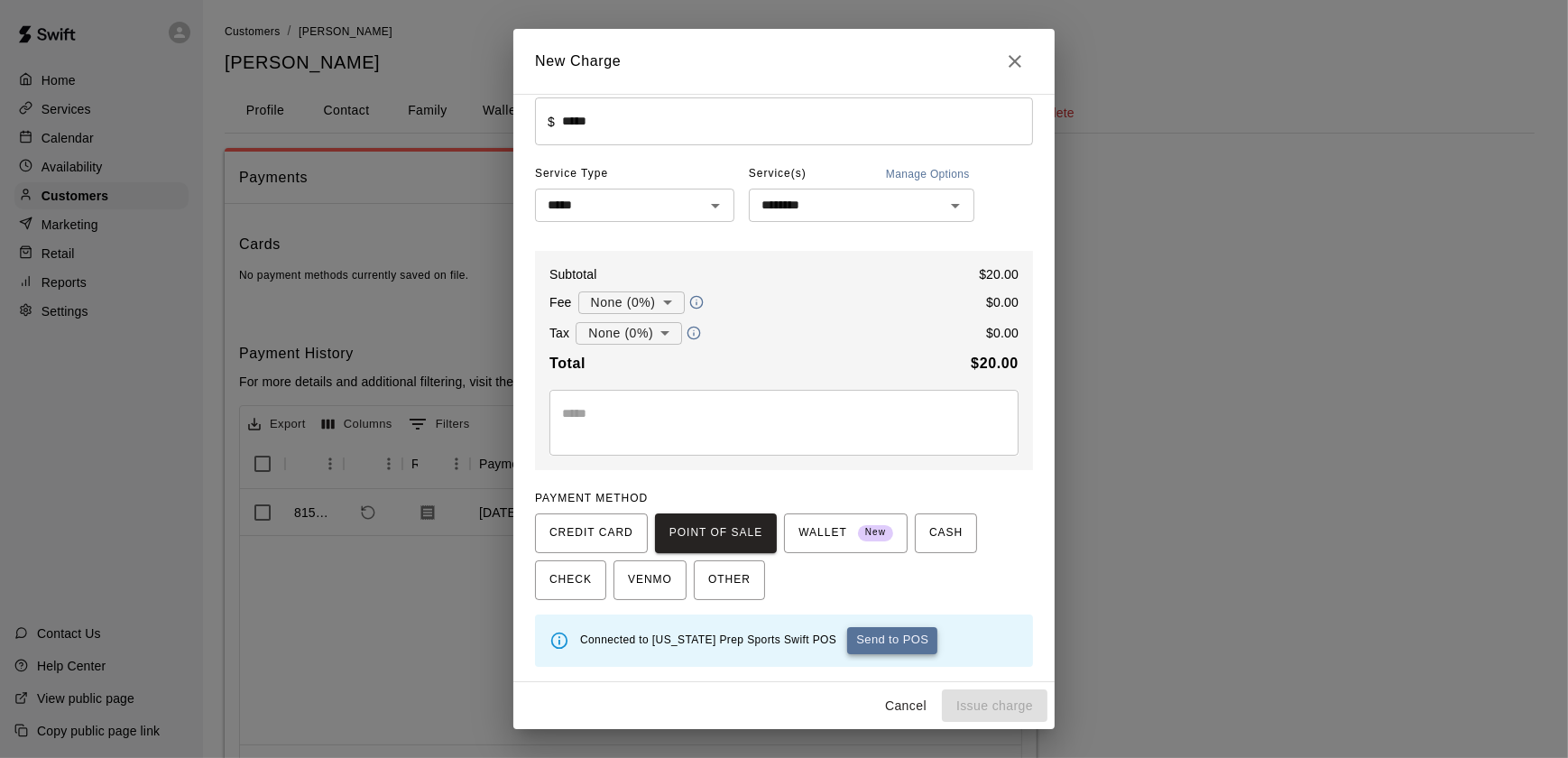
click at [882, 640] on button "Send to POS" at bounding box center [892, 640] width 91 height 27
type input "*"
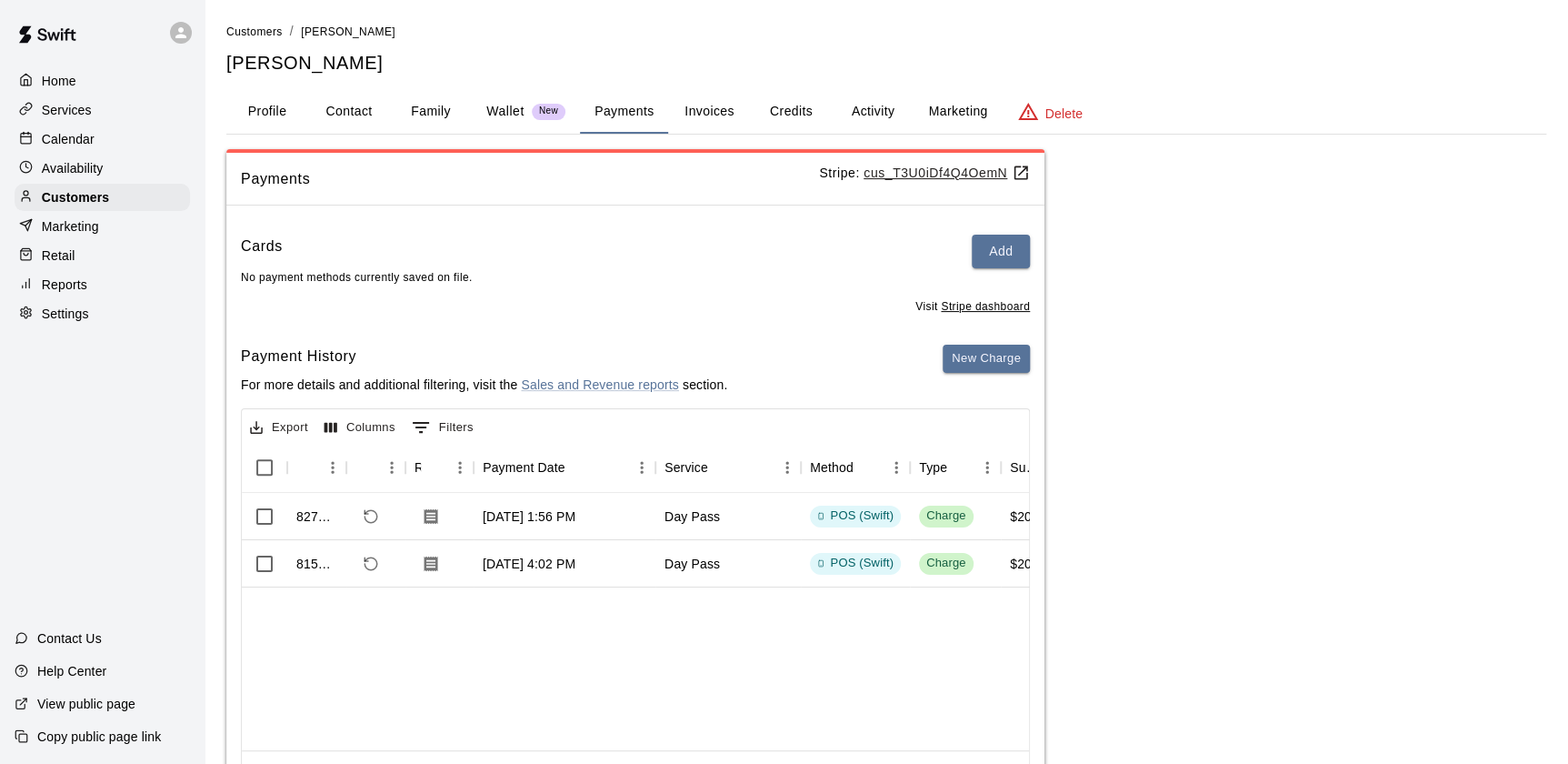
click at [37, 68] on div "Home" at bounding box center [102, 80] width 175 height 27
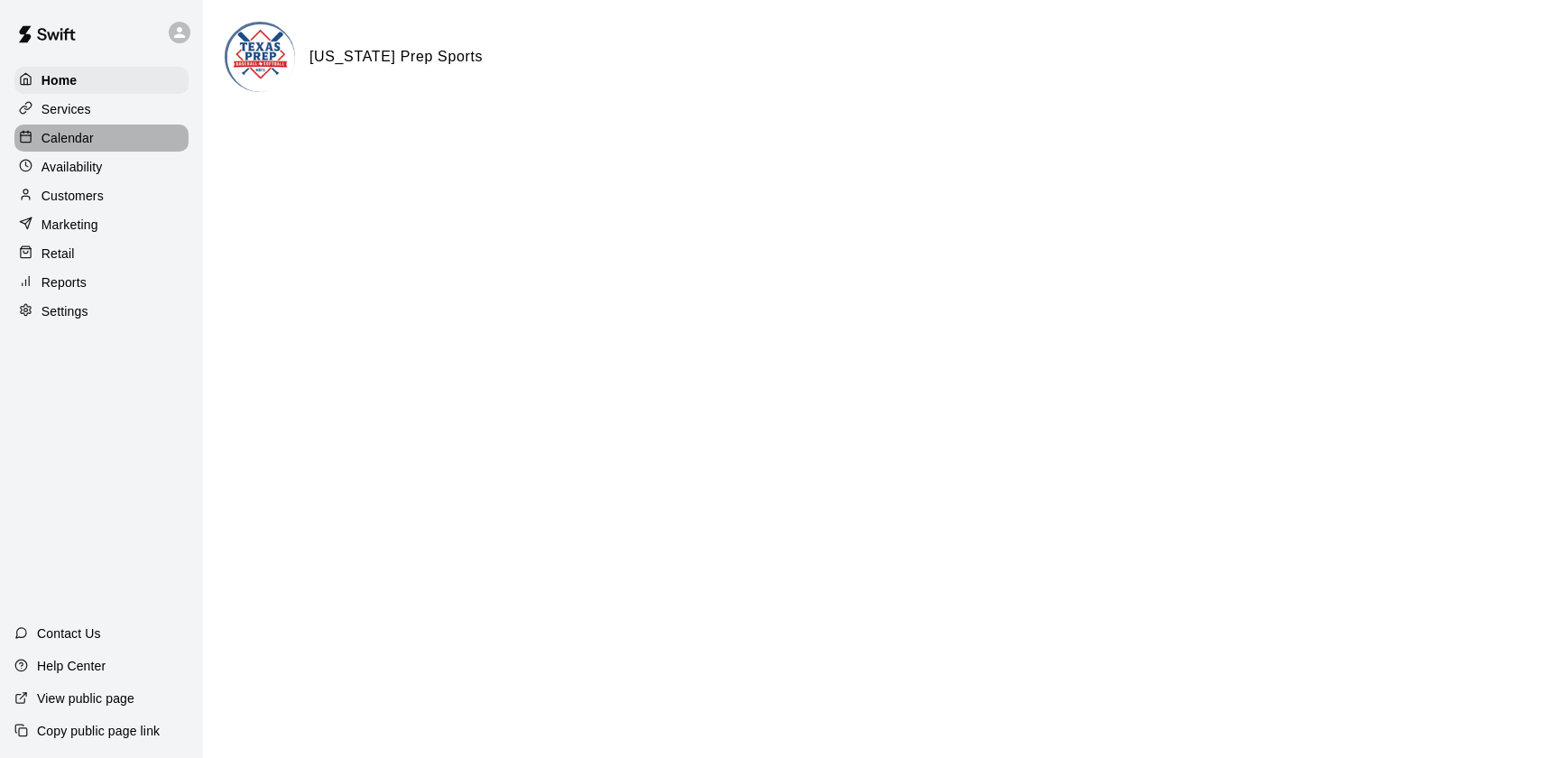
click at [67, 147] on p "Calendar" at bounding box center [67, 137] width 52 height 18
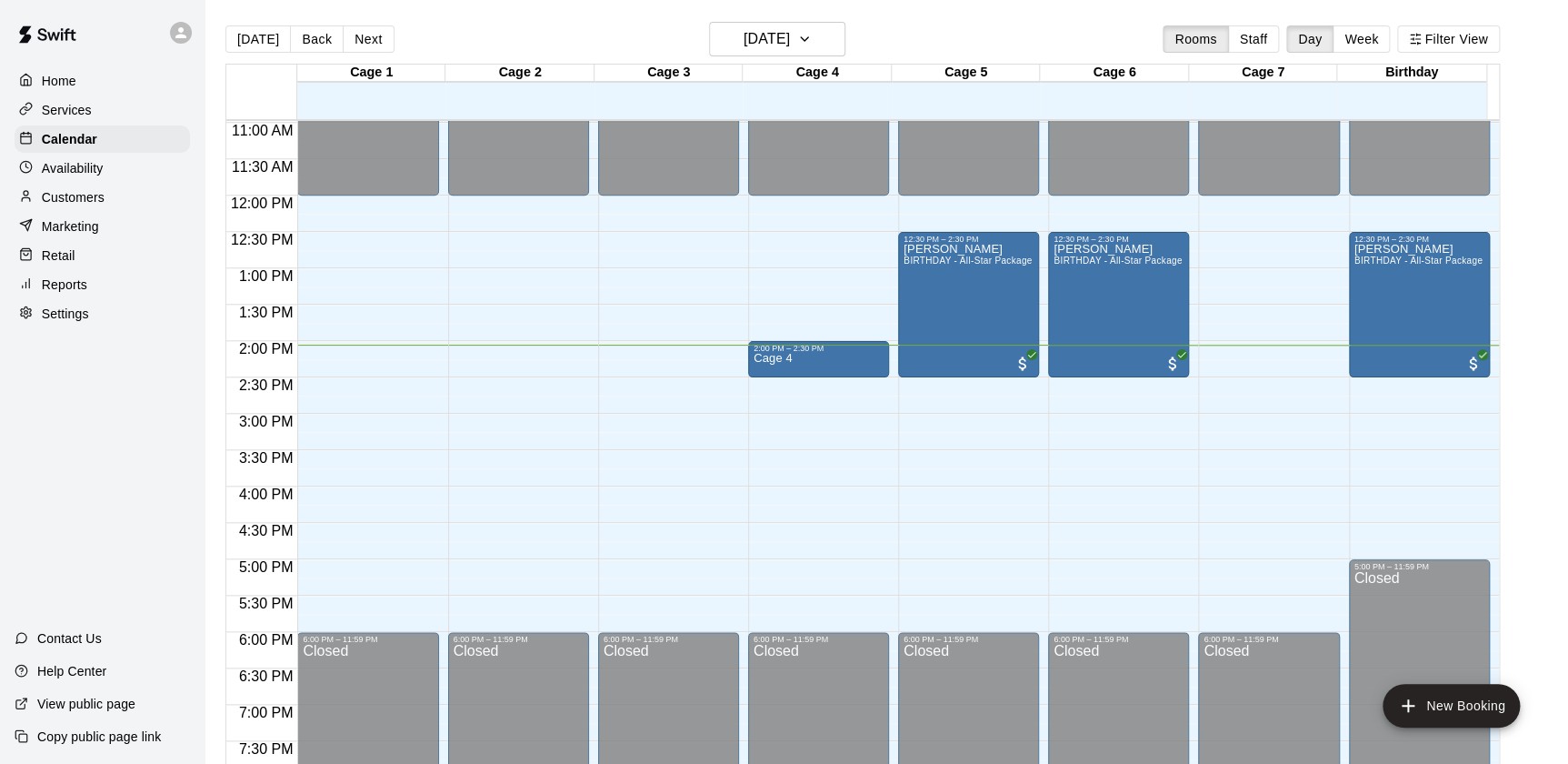
scroll to position [797, 0]
click at [78, 197] on p "Customers" at bounding box center [73, 197] width 63 height 18
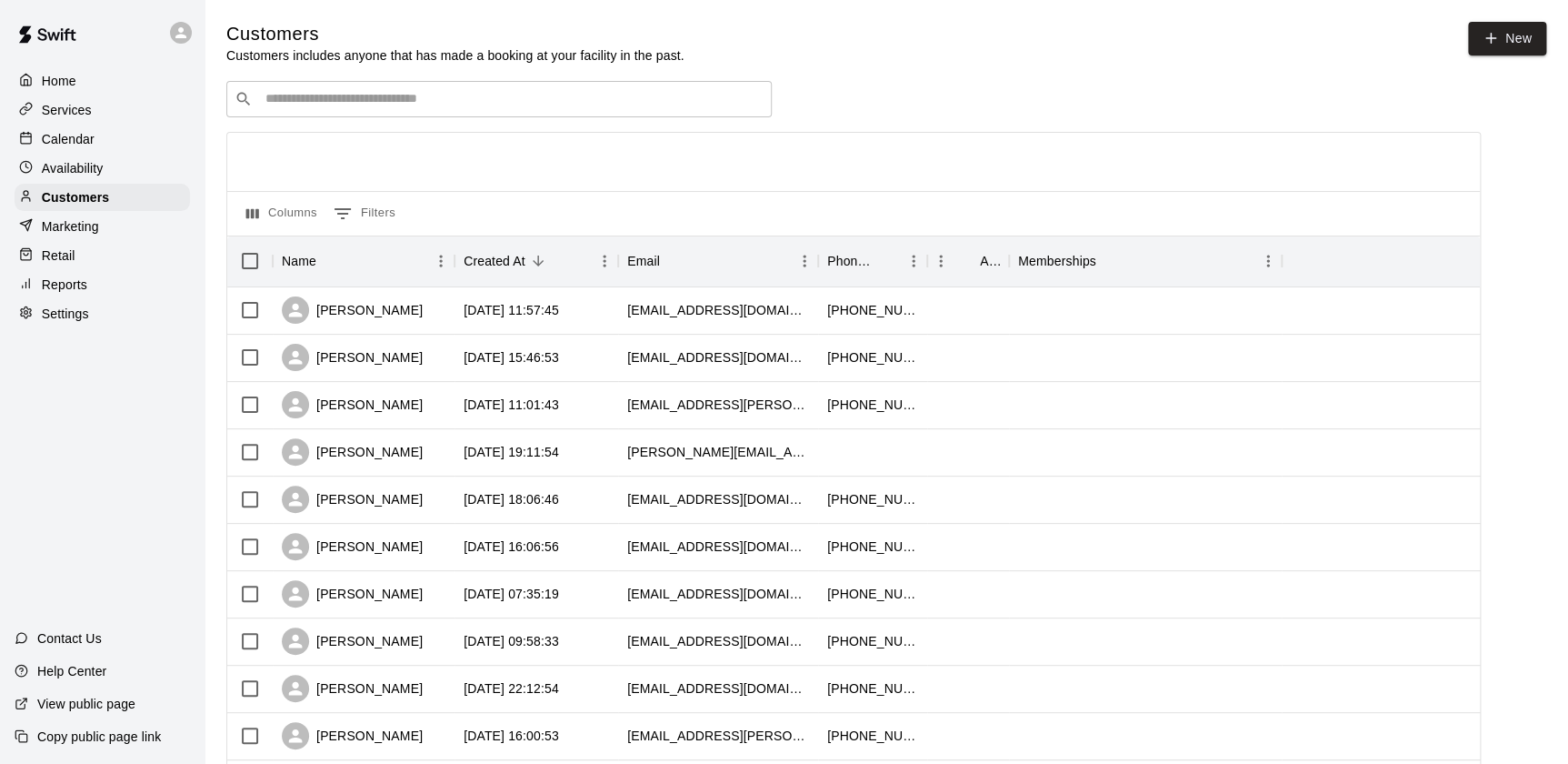
click at [445, 80] on div "Customers Customers includes anyone that has made a booking at your facility in…" at bounding box center [885, 770] width 1319 height 1497
click at [448, 104] on input "Search customers by name or email" at bounding box center [511, 99] width 504 height 18
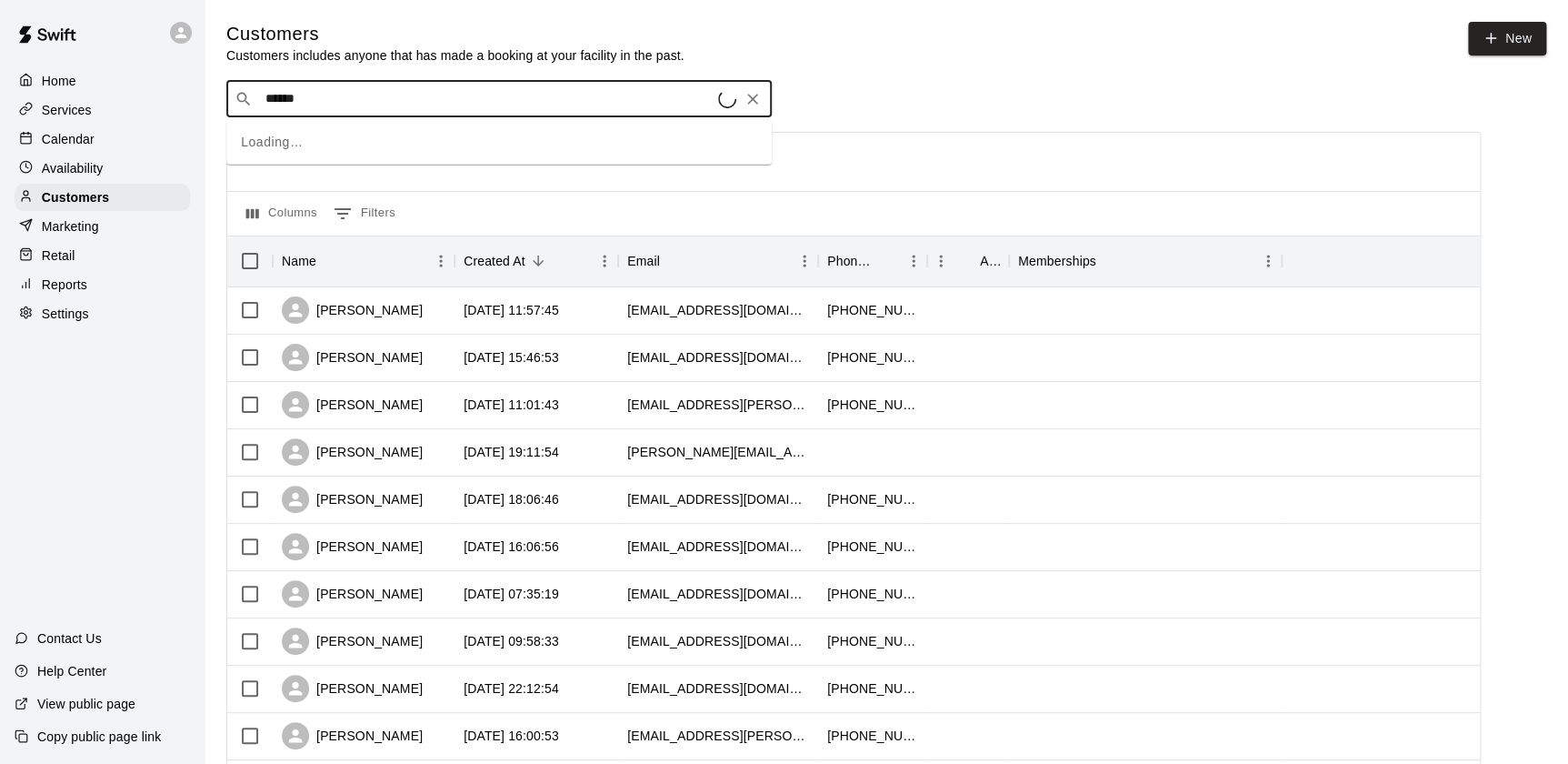
type input "*******"
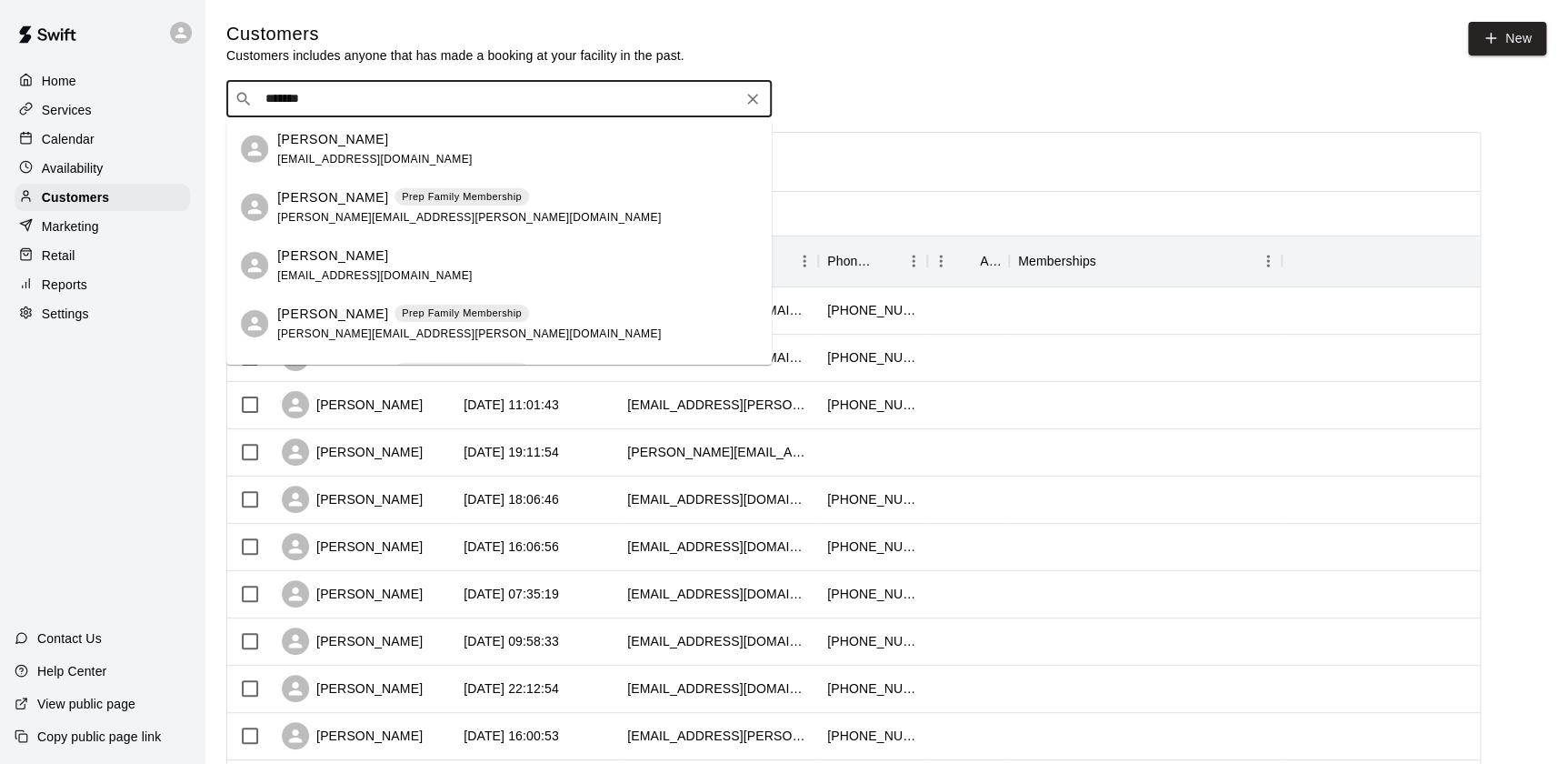
click at [330, 165] on div "[PERSON_NAME] [EMAIL_ADDRESS][DOMAIN_NAME]" at bounding box center [374, 148] width 195 height 39
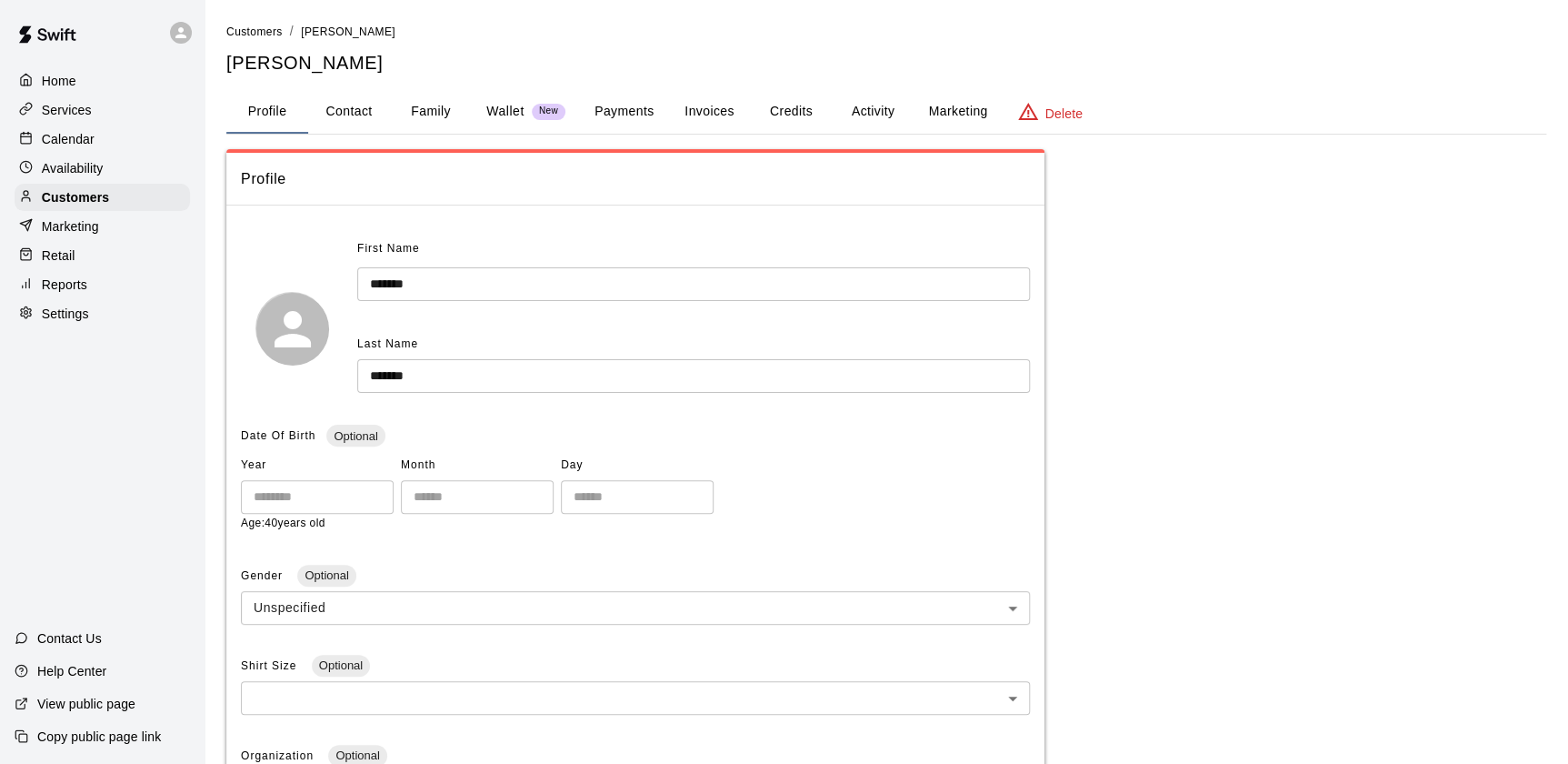
click at [545, 115] on span "New" at bounding box center [549, 111] width 34 height 12
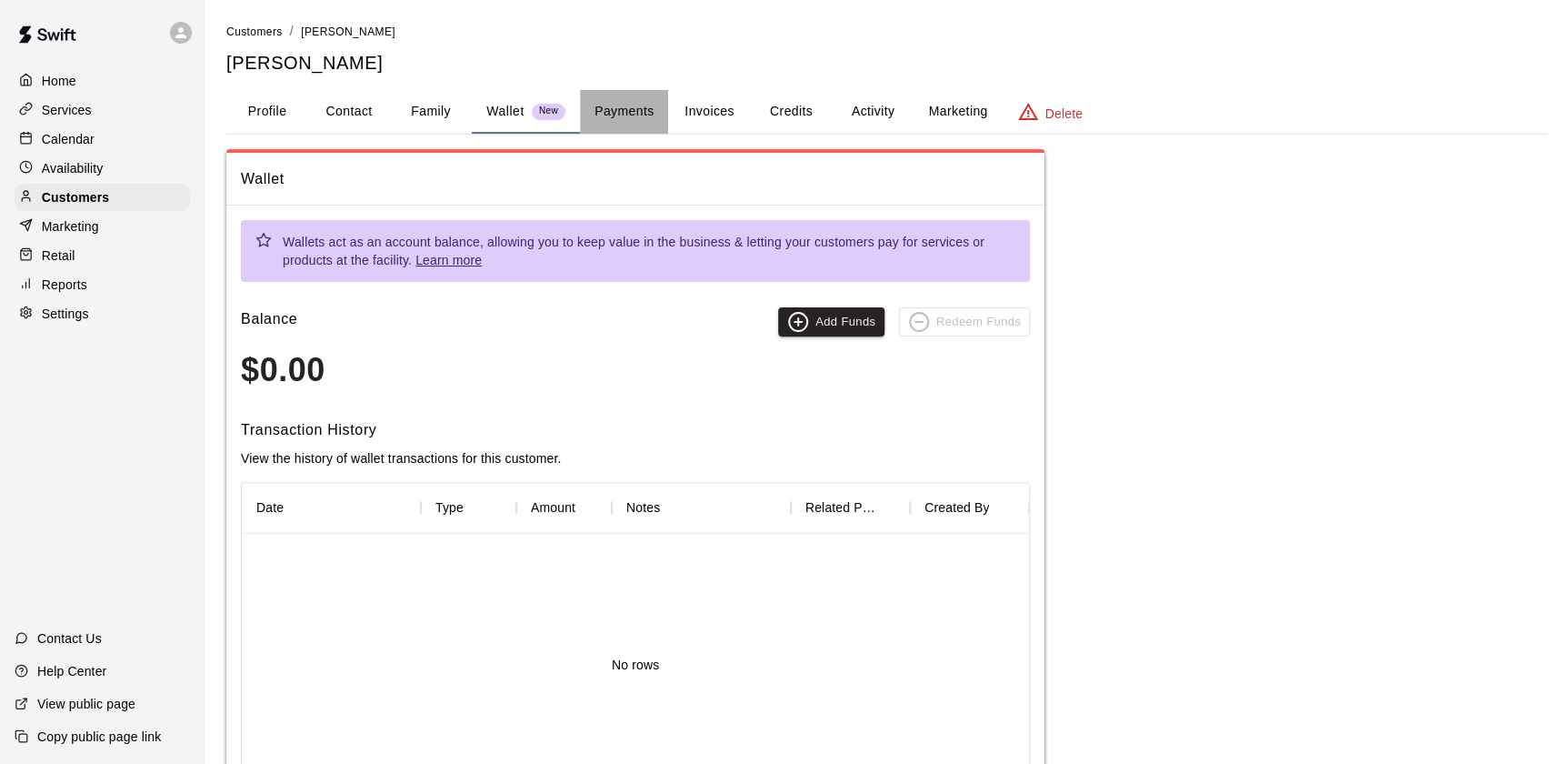
click at [615, 95] on button "Payments" at bounding box center [624, 112] width 89 height 43
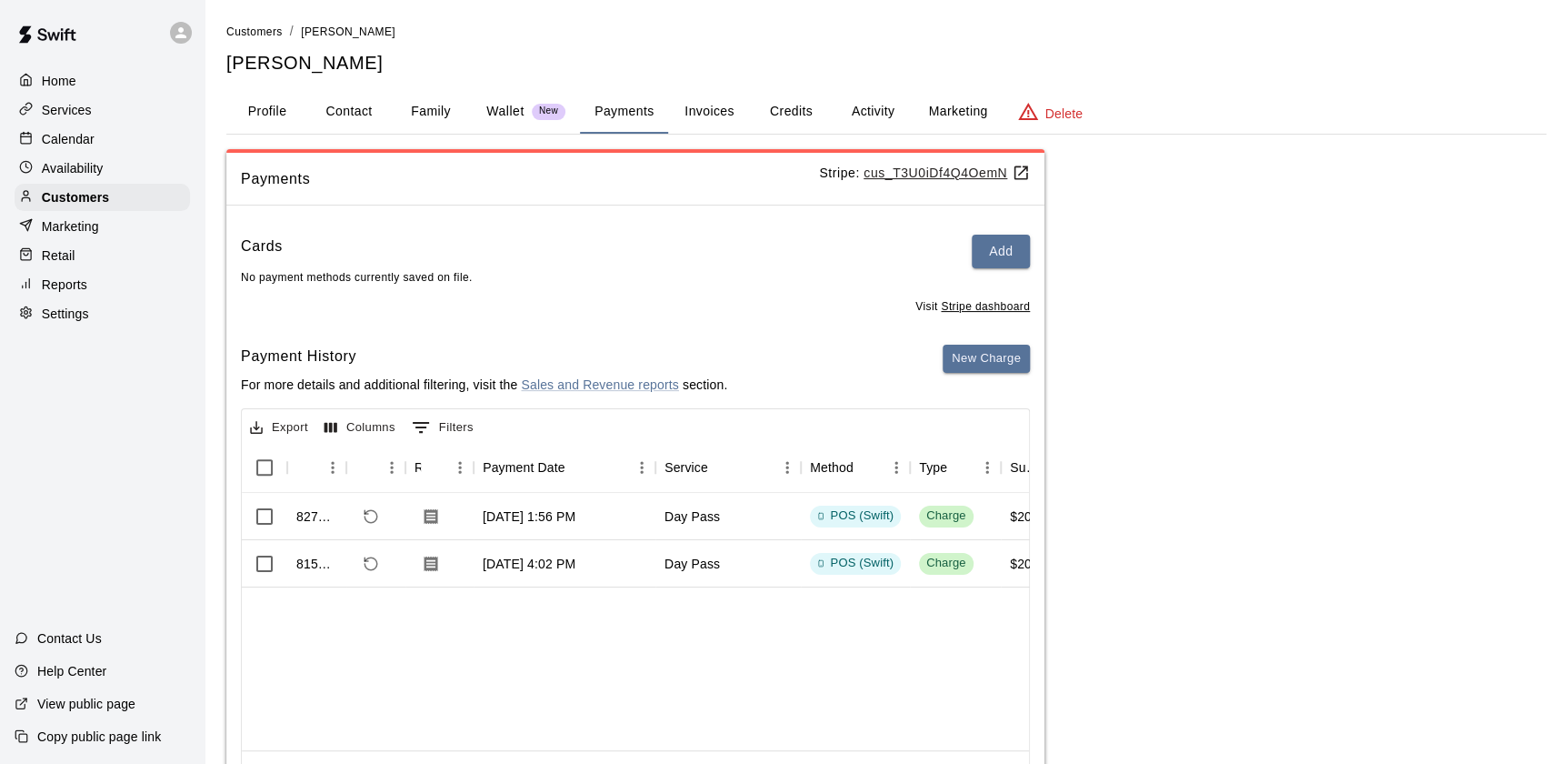
scroll to position [94, 0]
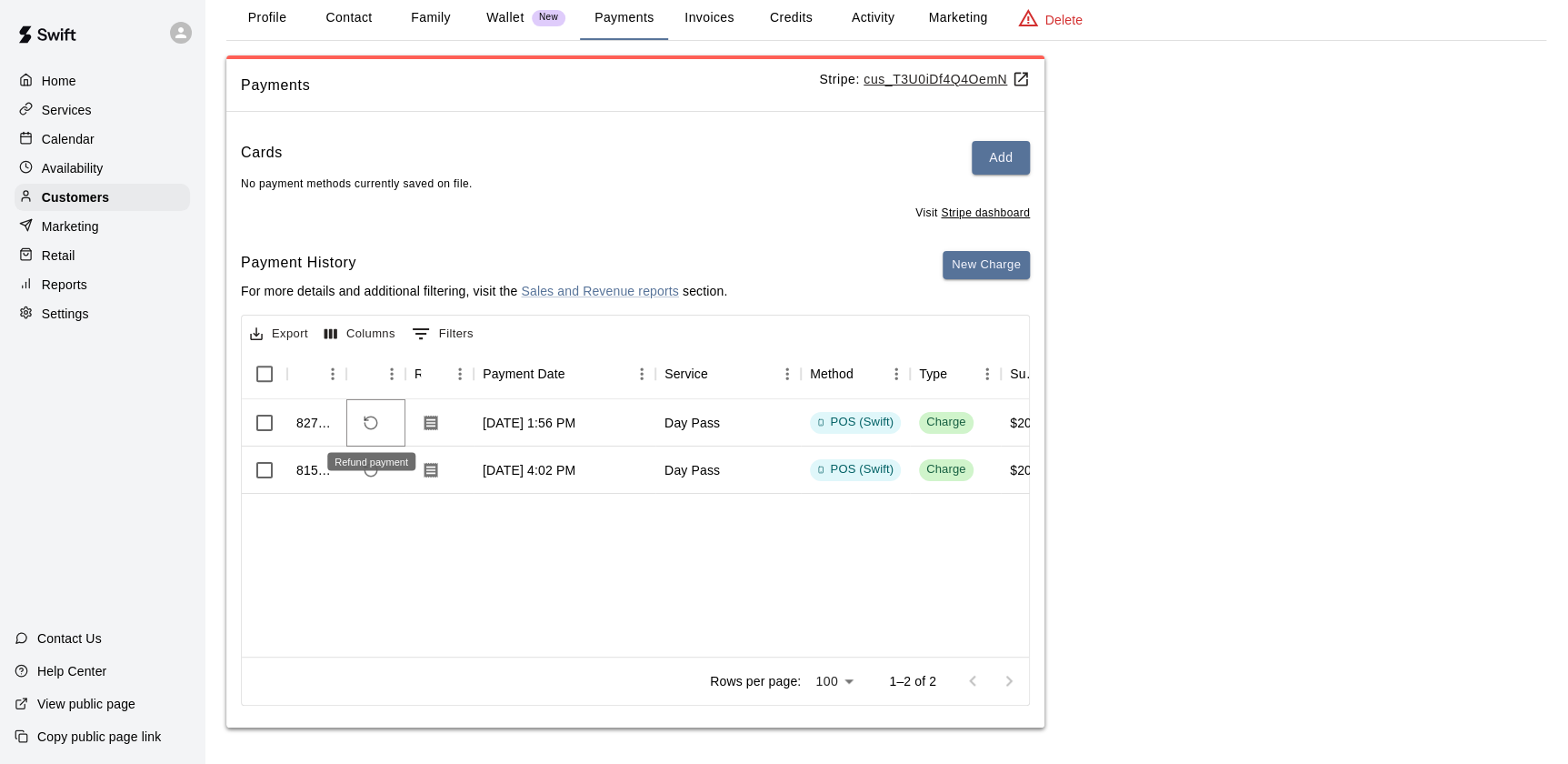
click at [373, 417] on icon "Refund payment" at bounding box center [371, 423] width 13 height 13
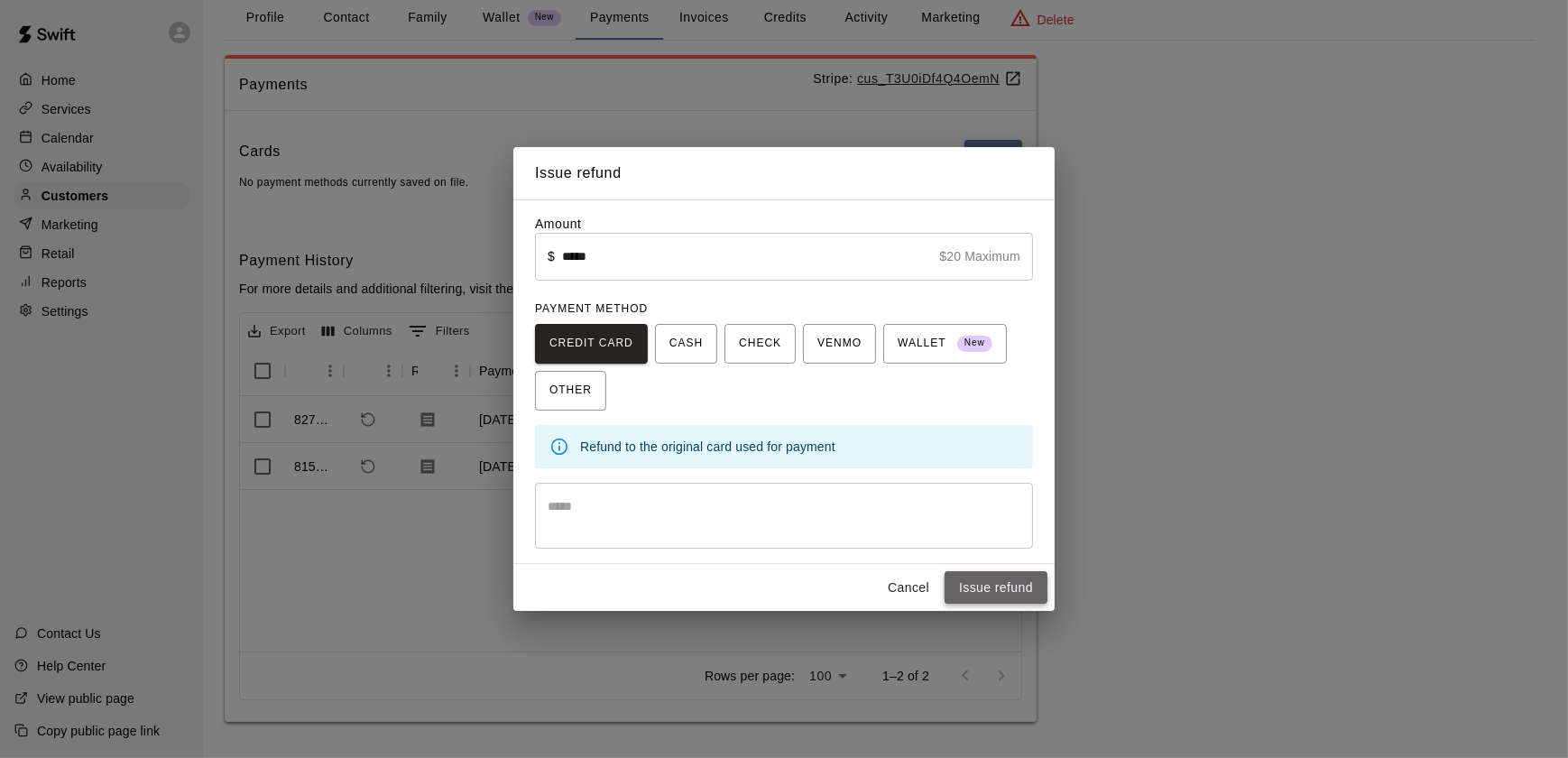
click at [985, 586] on button "Issue refund" at bounding box center [996, 588] width 103 height 34
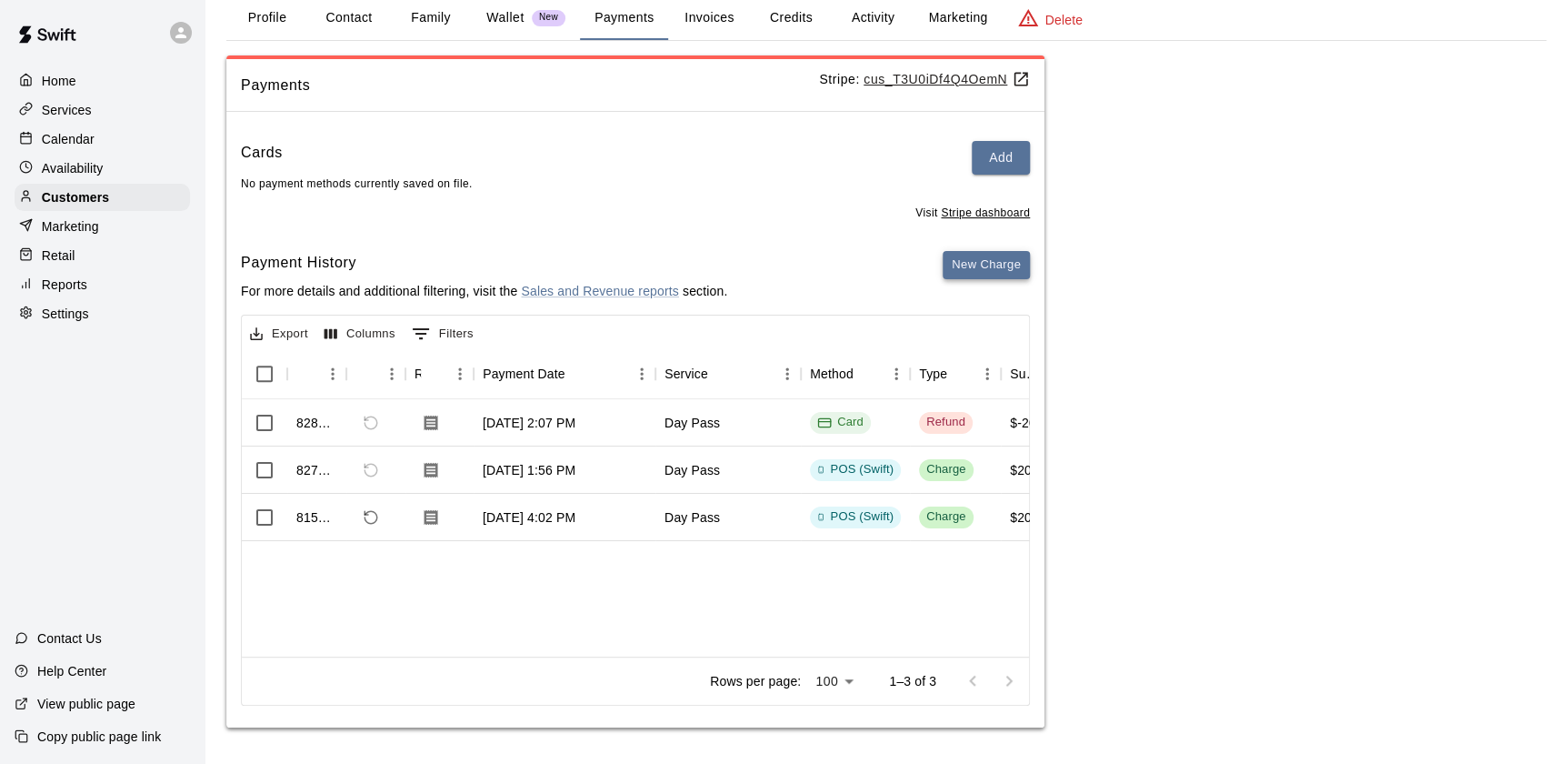
click at [1019, 255] on button "New Charge" at bounding box center [986, 265] width 88 height 28
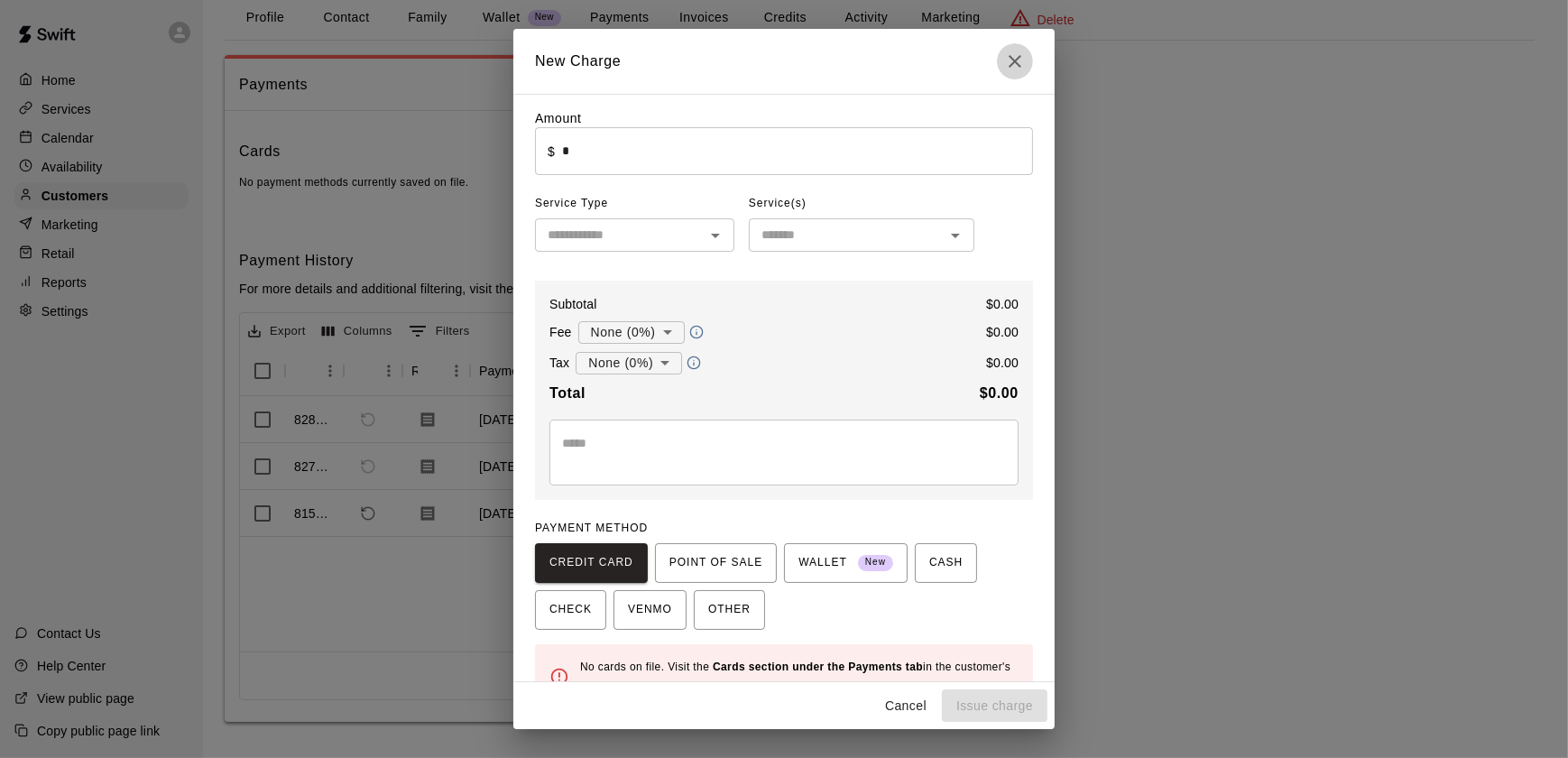
click at [1016, 55] on icon "Close" at bounding box center [1014, 61] width 22 height 21
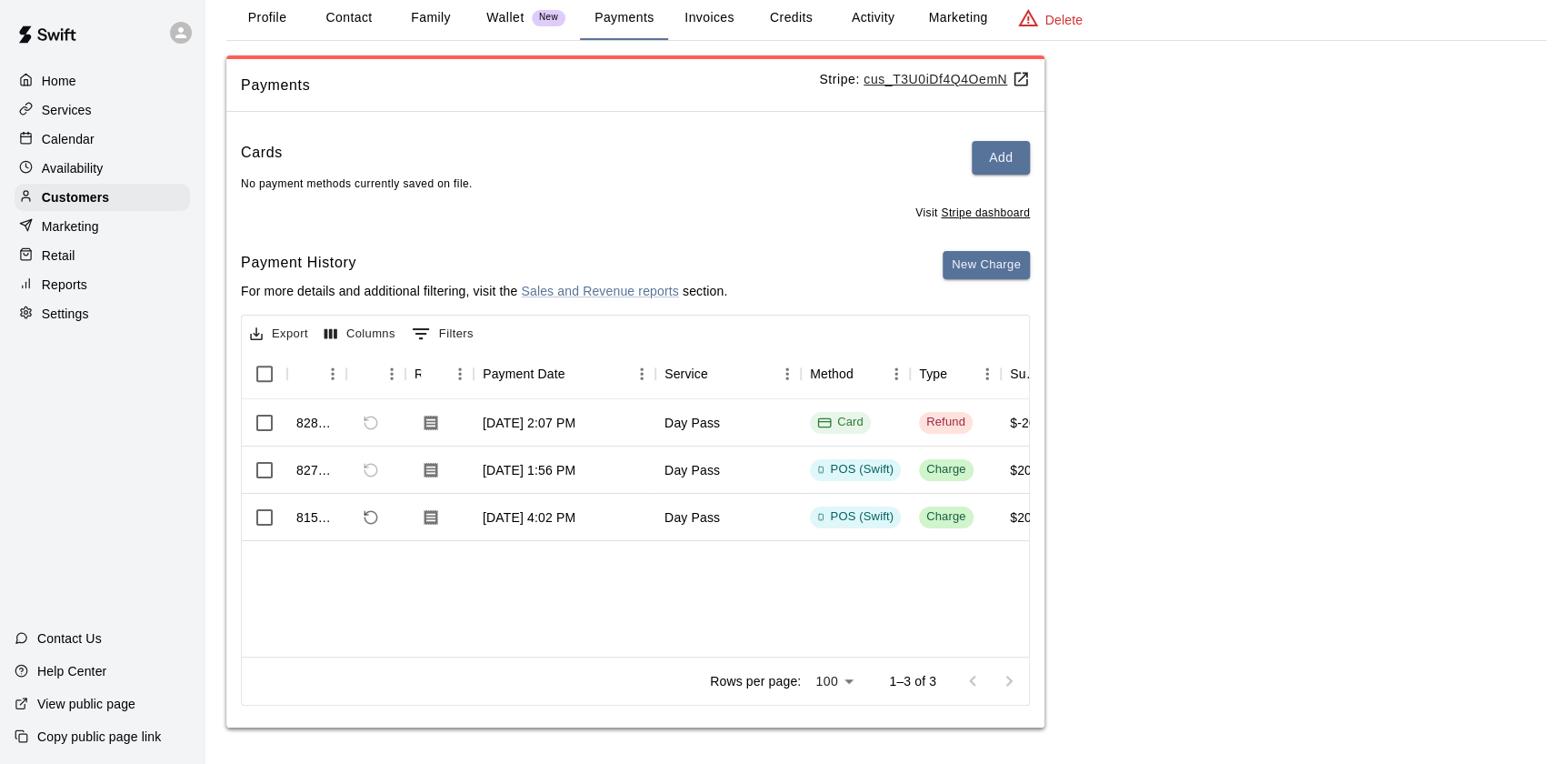
click at [91, 148] on p "Calendar" at bounding box center [68, 138] width 53 height 18
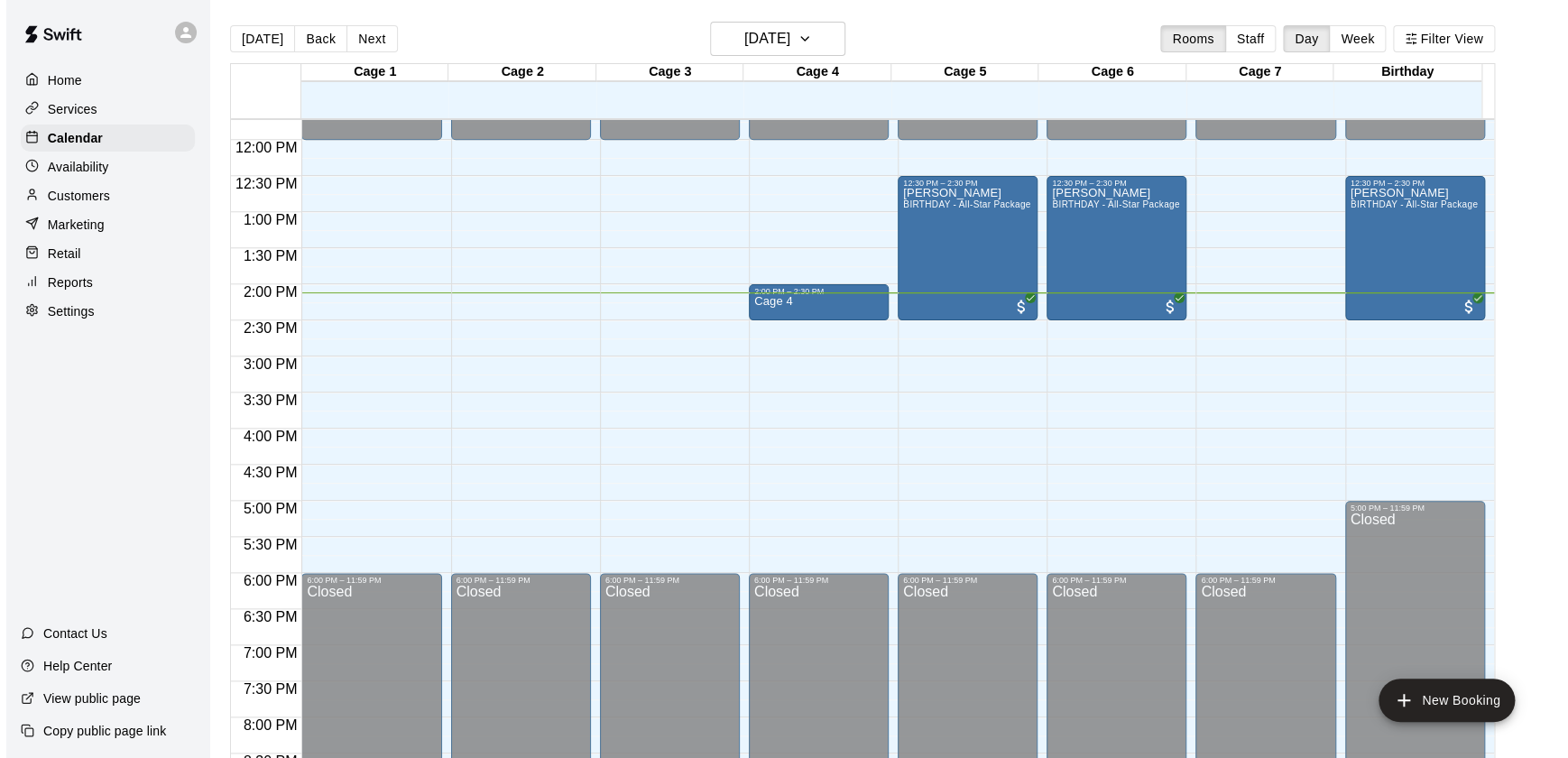
scroll to position [845, 0]
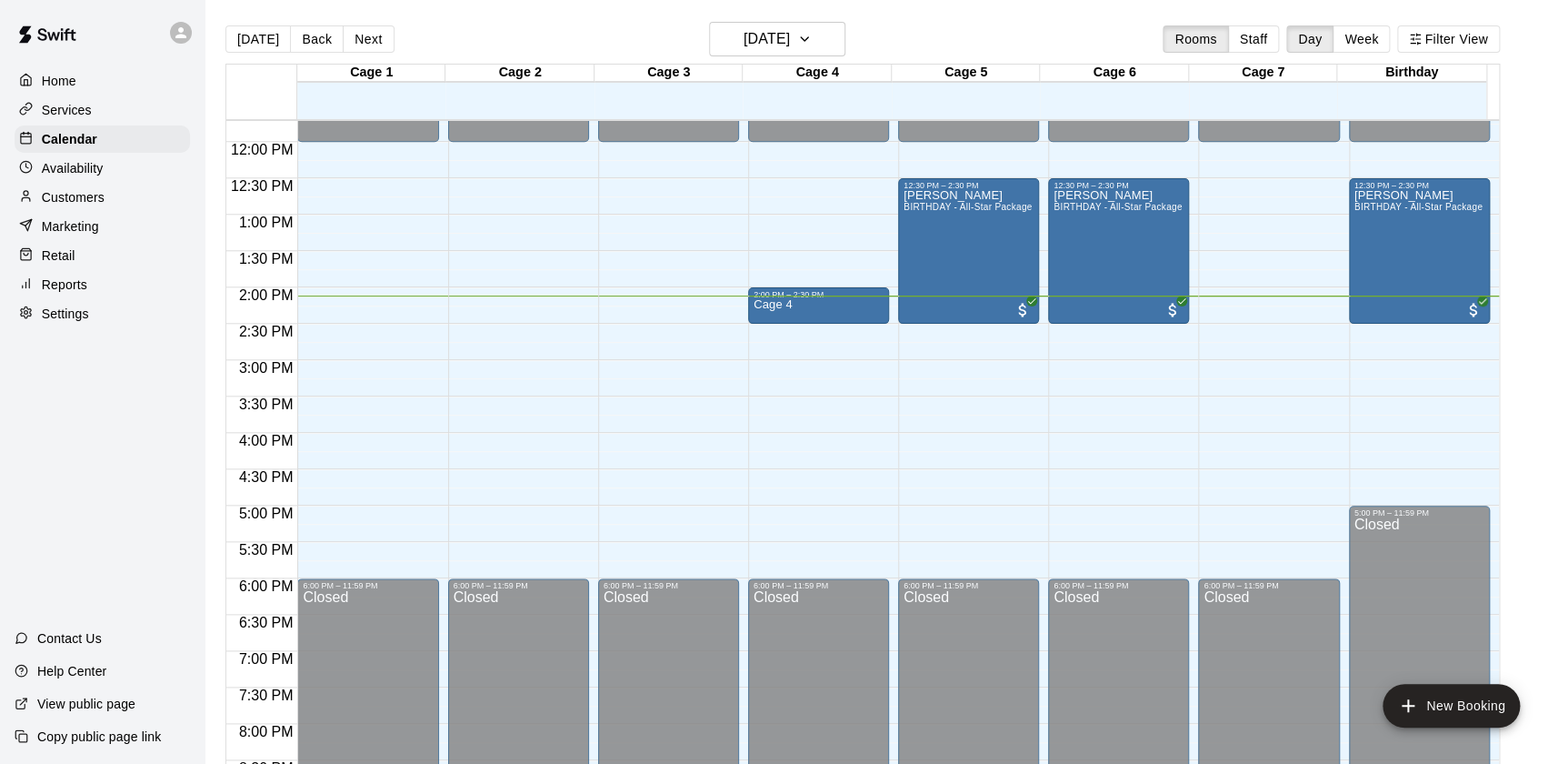
click at [679, 307] on div "12:00 AM – 12:00 PM Closed 6:00 PM – 11:59 PM Closed" at bounding box center [669, 141] width 141 height 1746
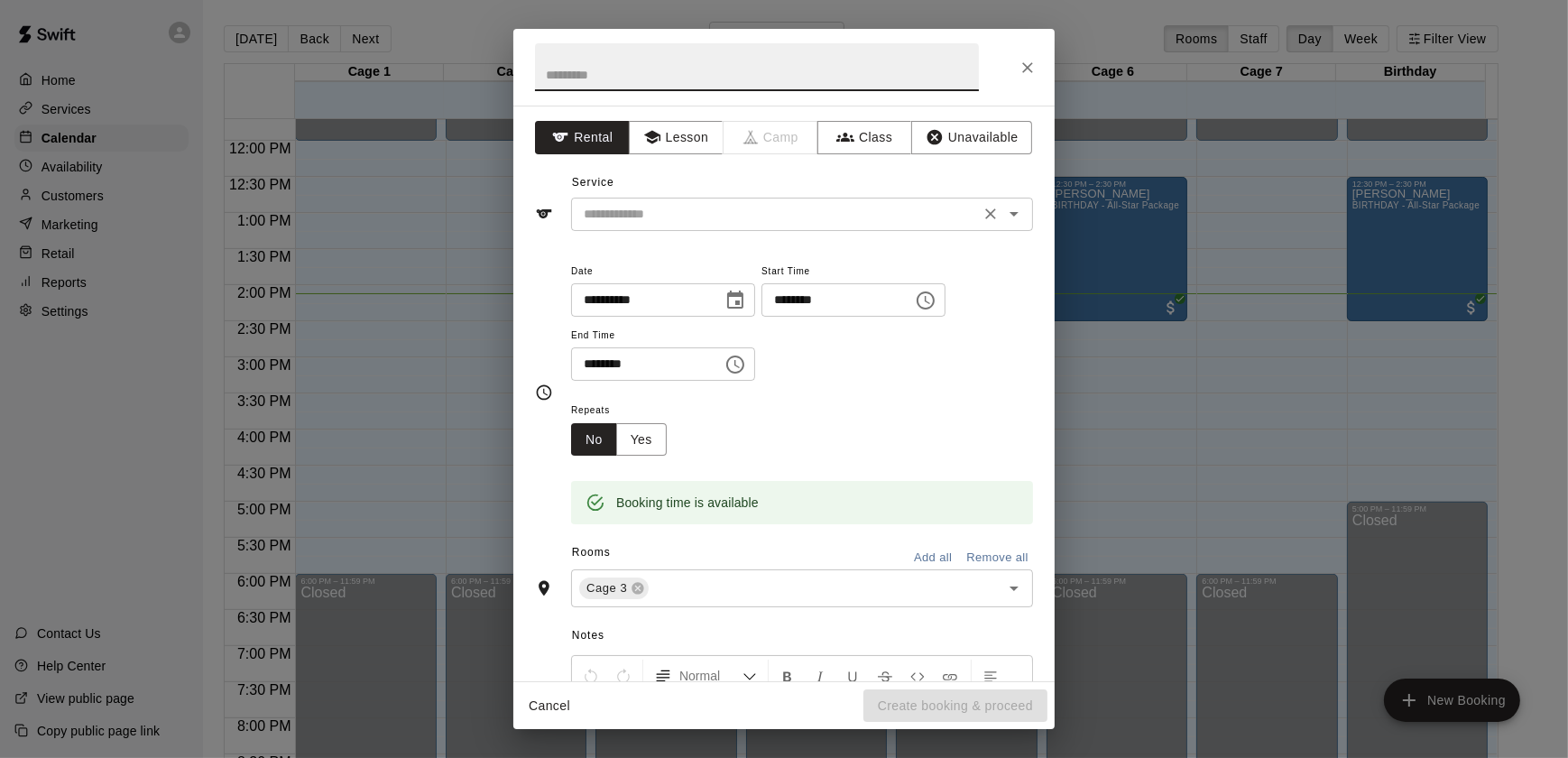
click at [750, 208] on input "text" at bounding box center [776, 214] width 398 height 22
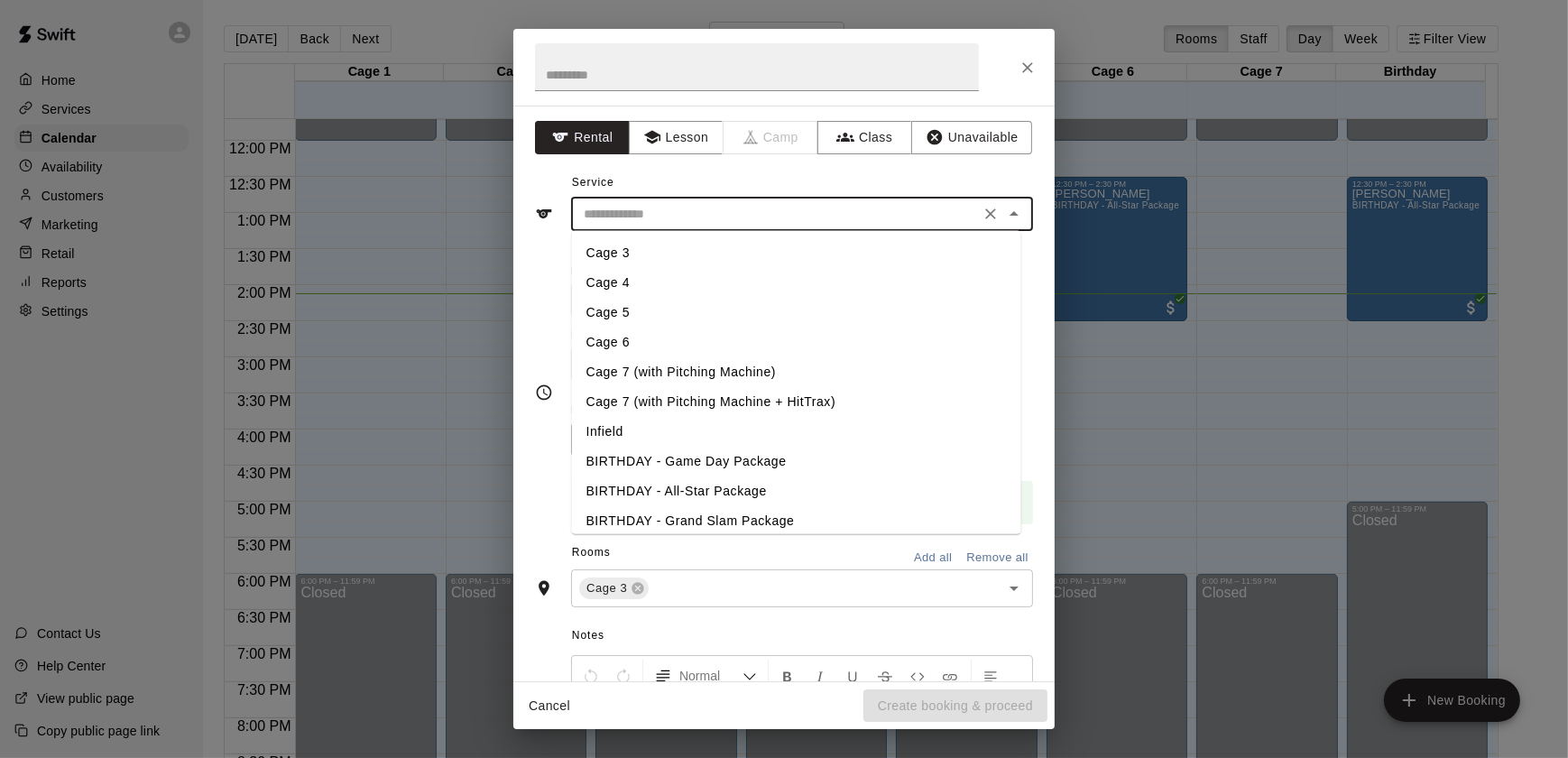
click at [613, 250] on li "Cage 3" at bounding box center [797, 253] width 450 height 30
type input "******"
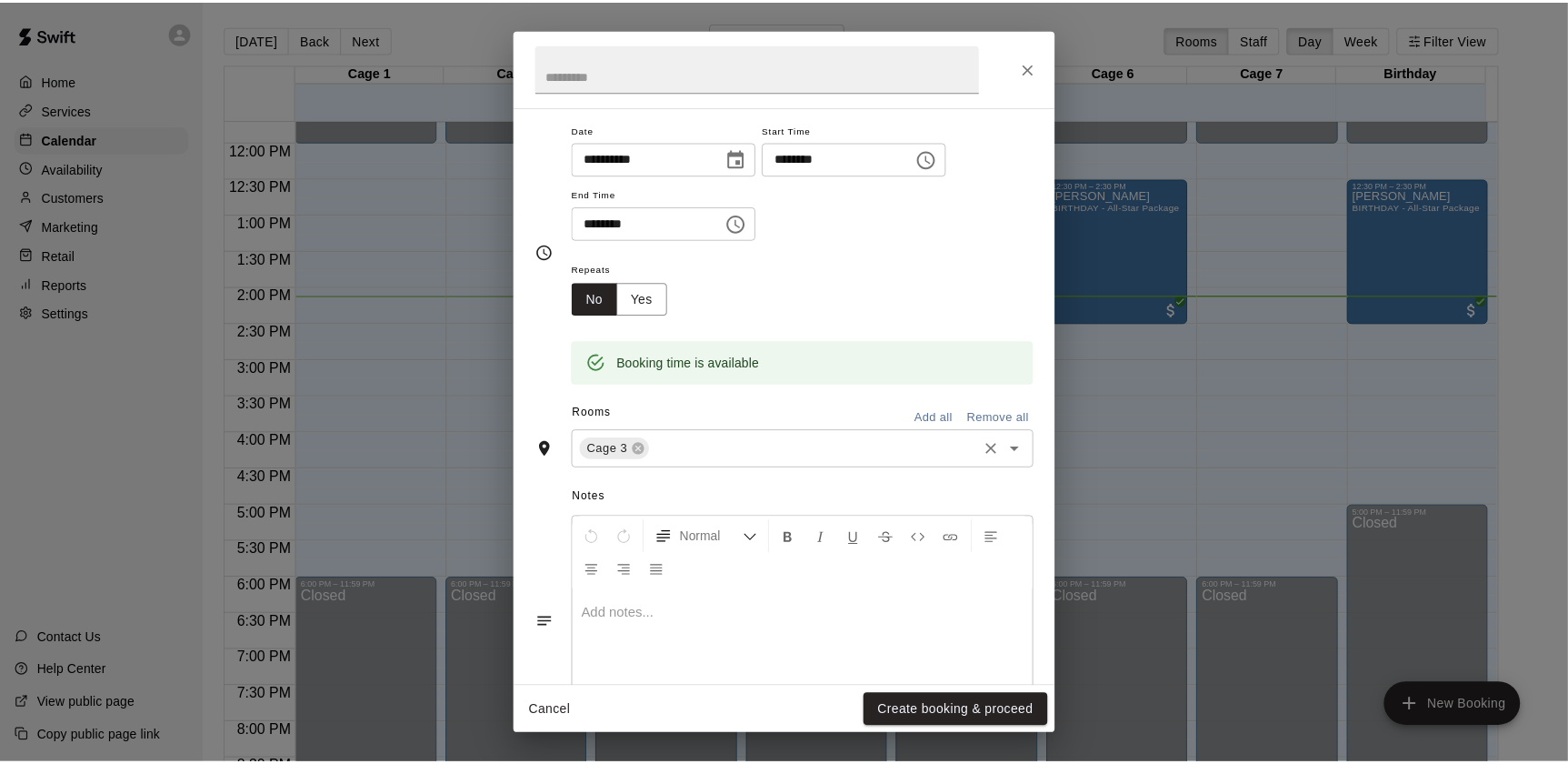
scroll to position [149, 0]
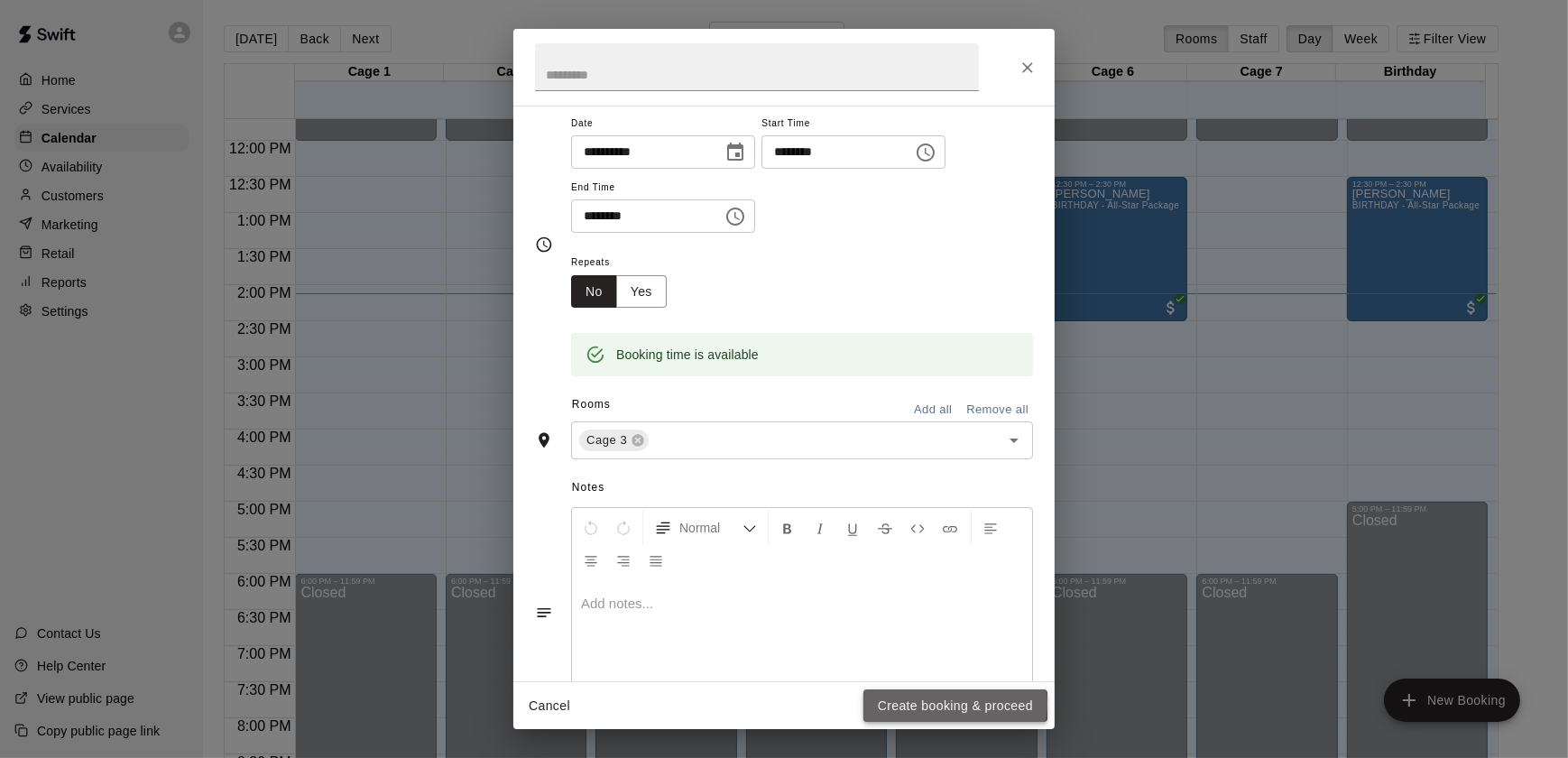
click at [935, 705] on button "Create booking & proceed" at bounding box center [956, 706] width 184 height 34
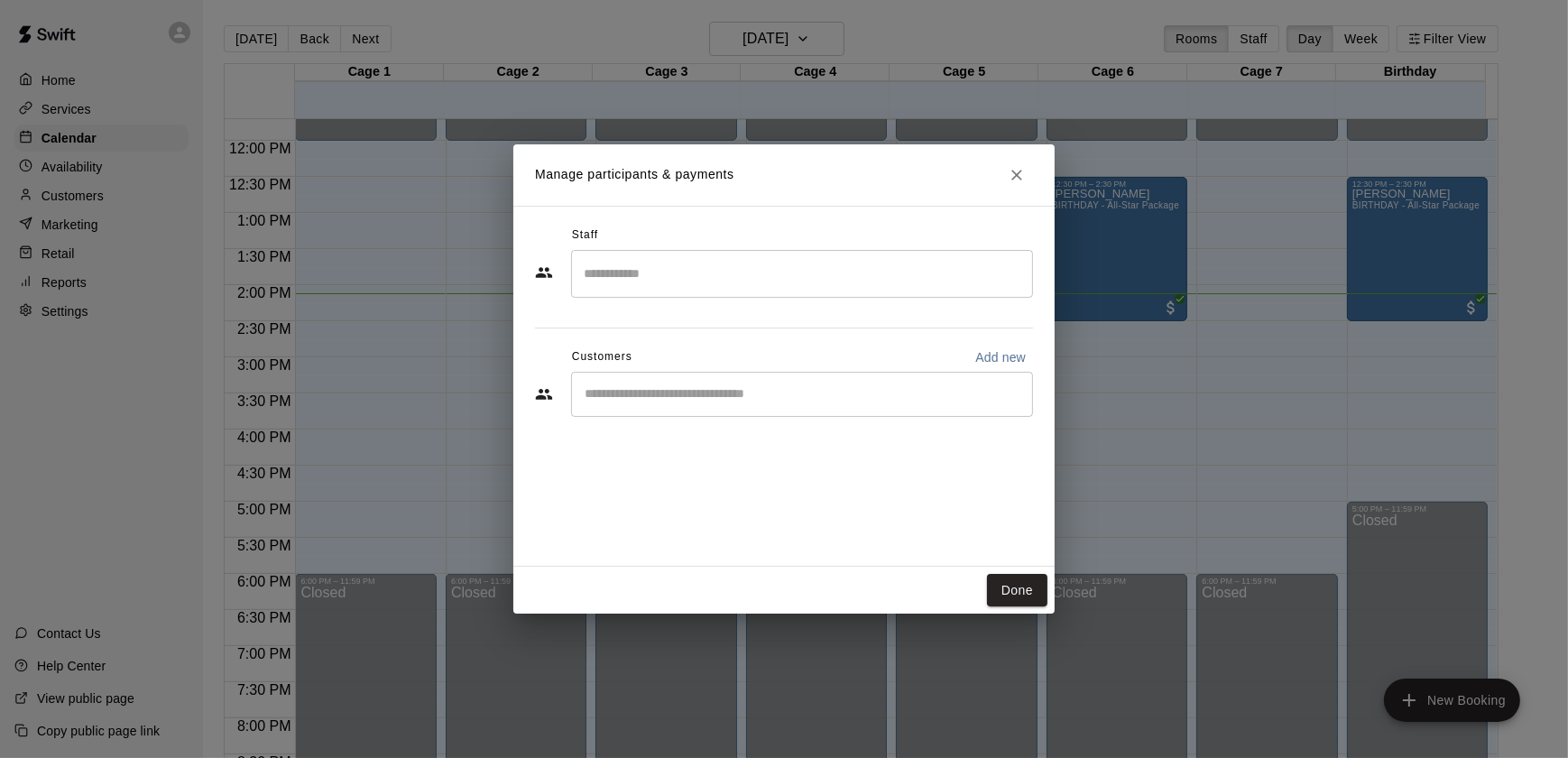
click at [704, 388] on input "Start typing to search customers..." at bounding box center [802, 393] width 446 height 18
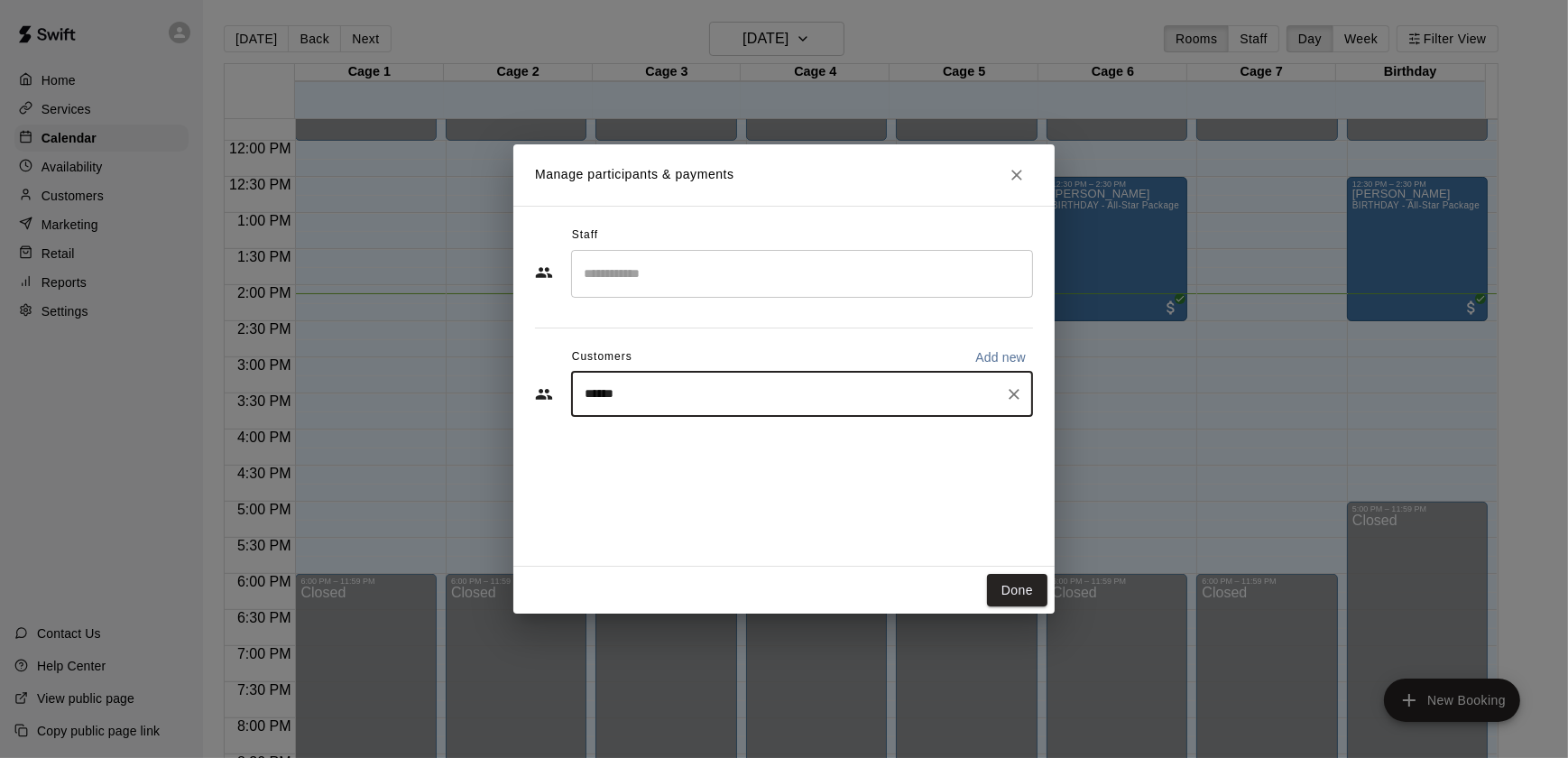
type input "*******"
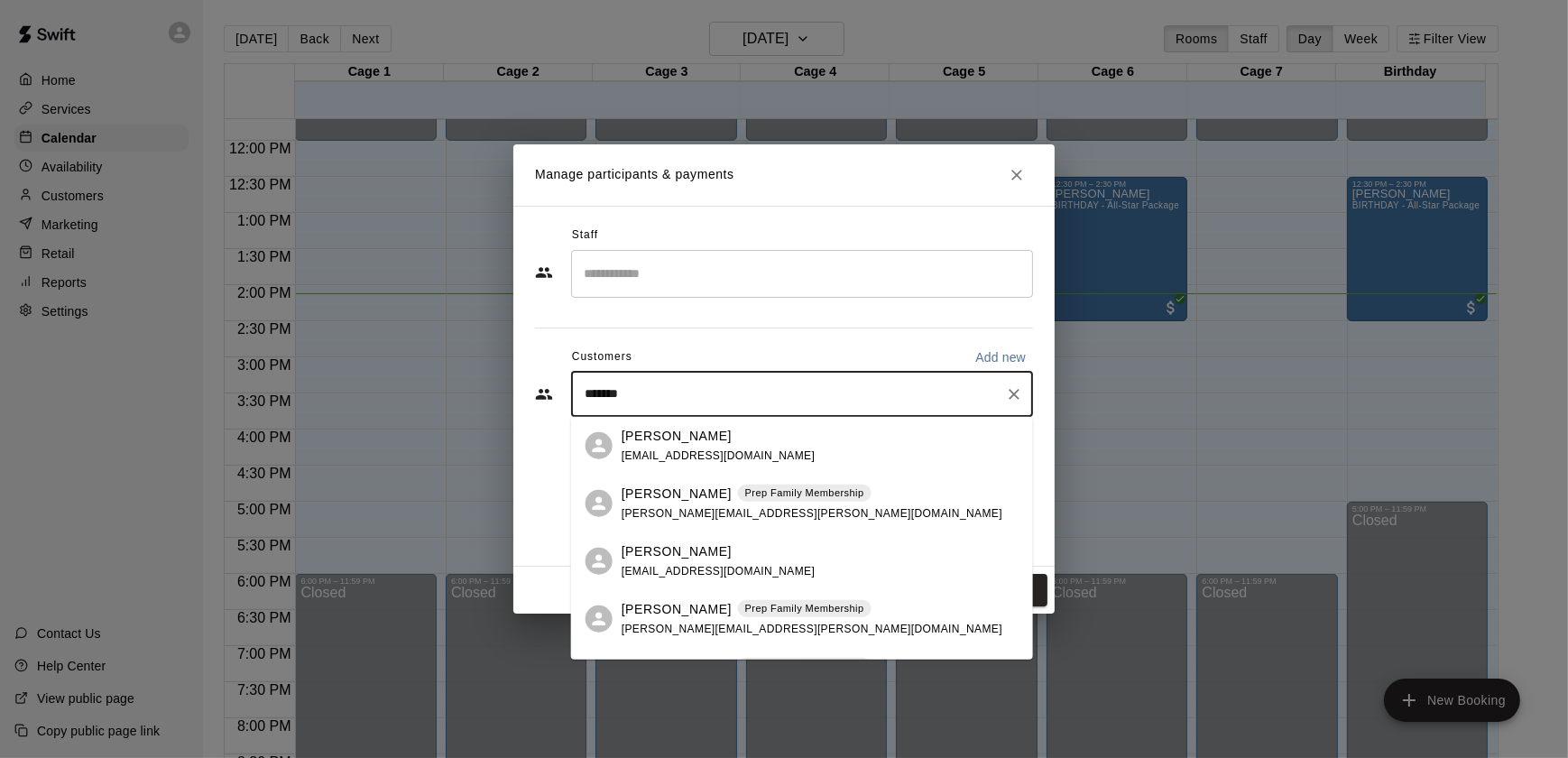
click at [672, 440] on p "[PERSON_NAME]" at bounding box center [677, 436] width 110 height 19
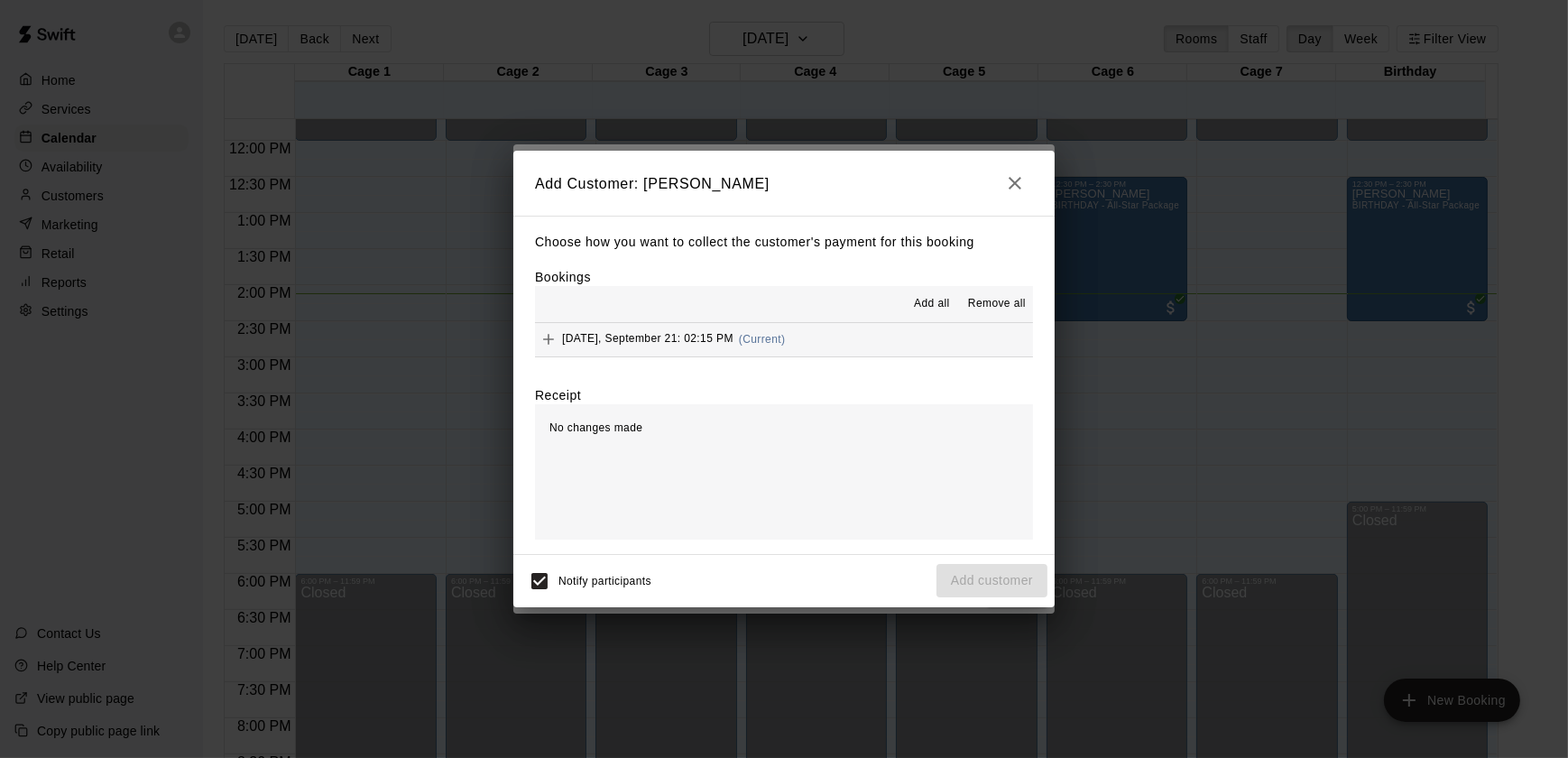
click at [650, 338] on span "[DATE], September 21: 02:15 PM" at bounding box center [647, 339] width 171 height 13
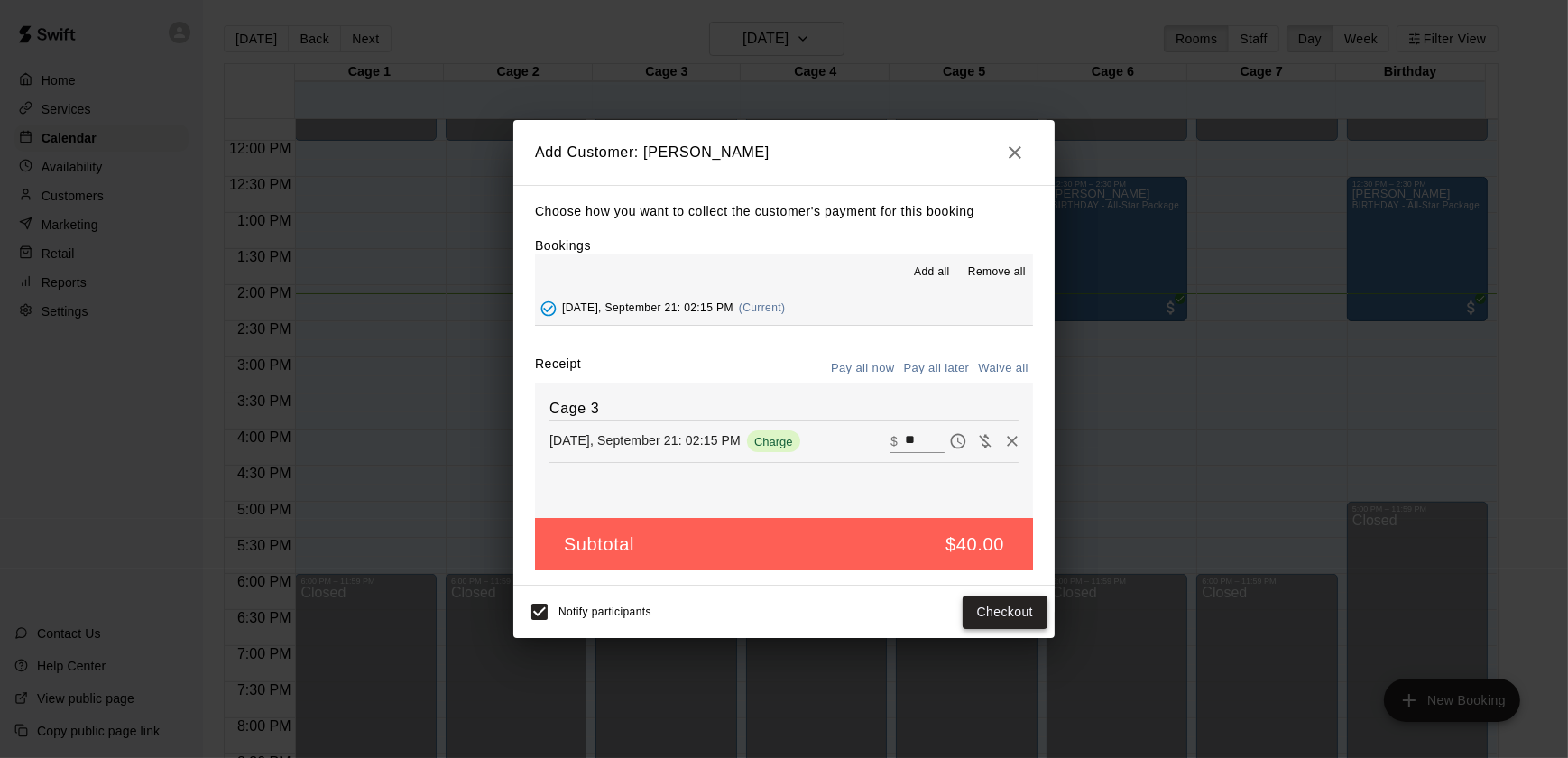
click at [1000, 611] on button "Checkout" at bounding box center [1005, 612] width 85 height 34
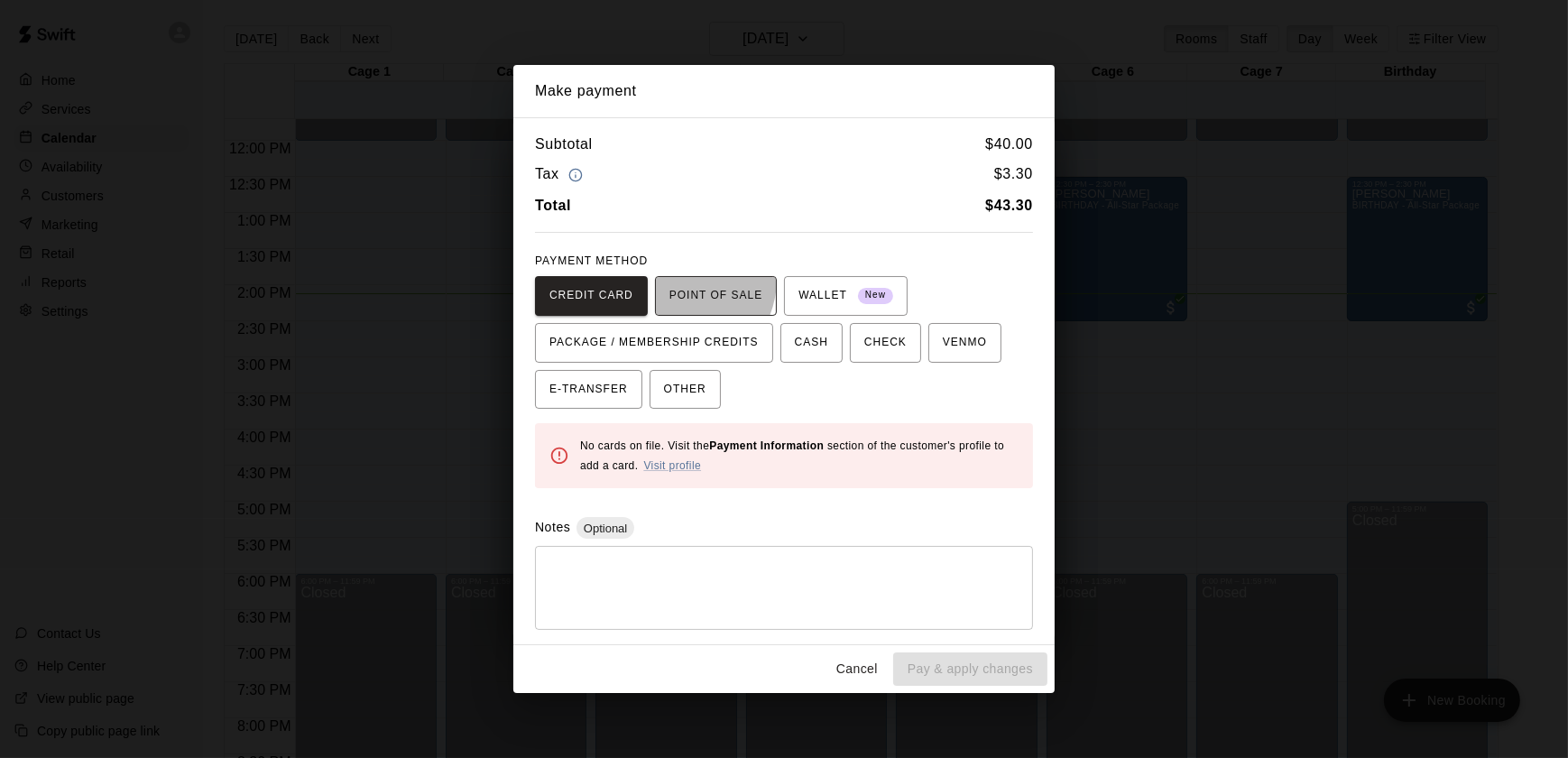
click at [671, 279] on button "POINT OF SALE" at bounding box center [716, 295] width 122 height 39
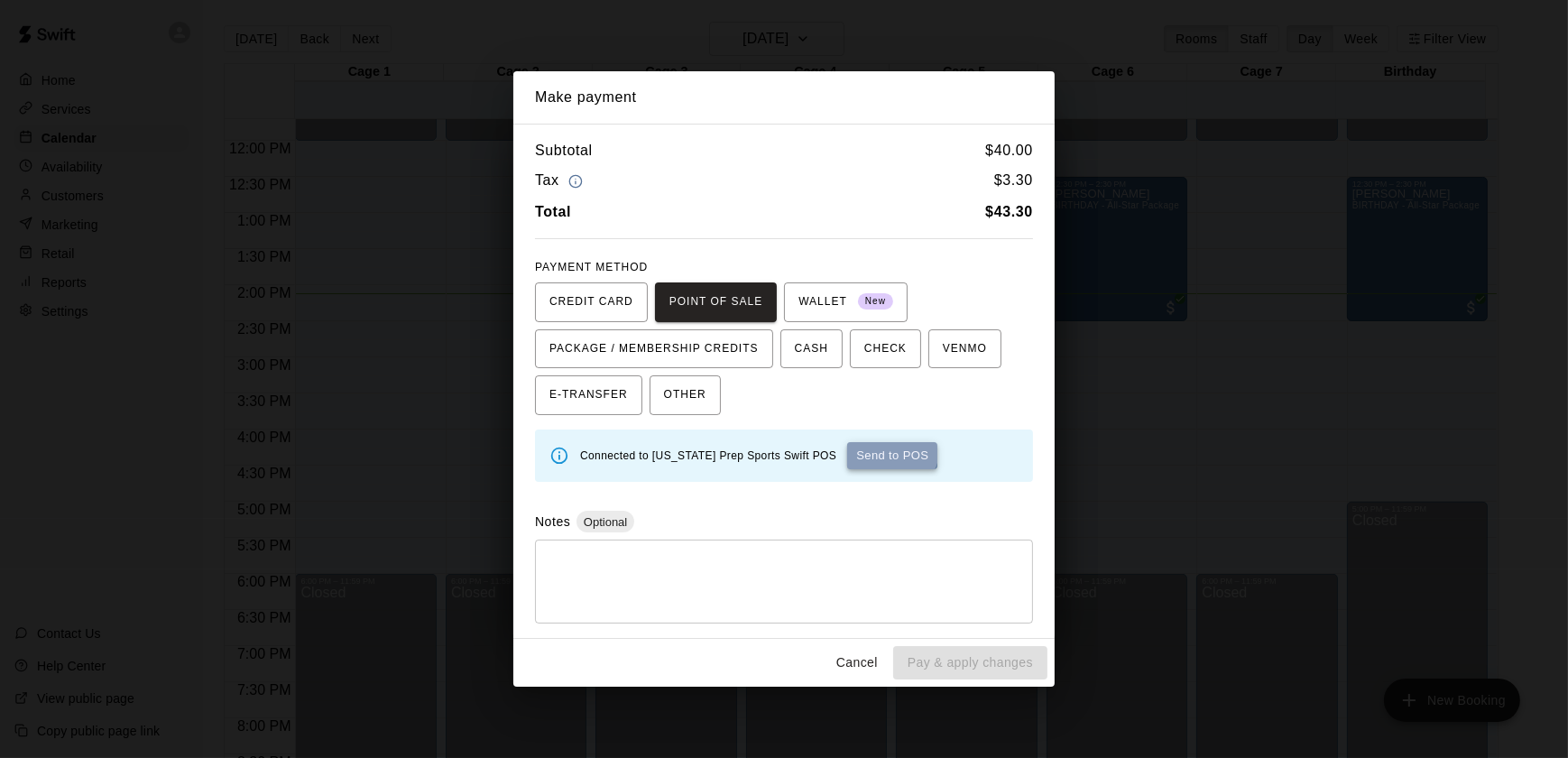
click at [847, 446] on button "Send to POS" at bounding box center [892, 455] width 91 height 27
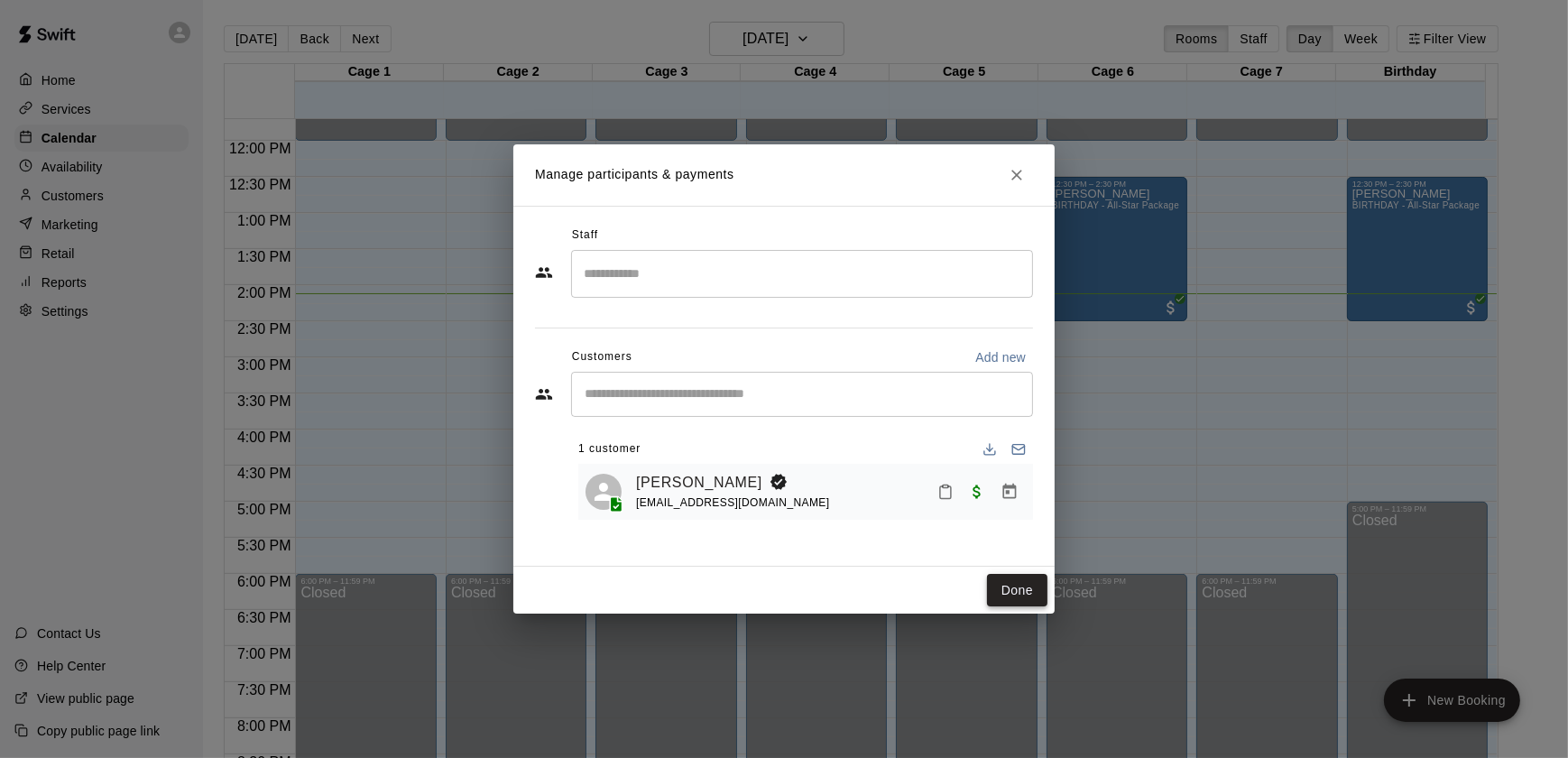
click at [1014, 589] on button "Done" at bounding box center [1017, 591] width 61 height 34
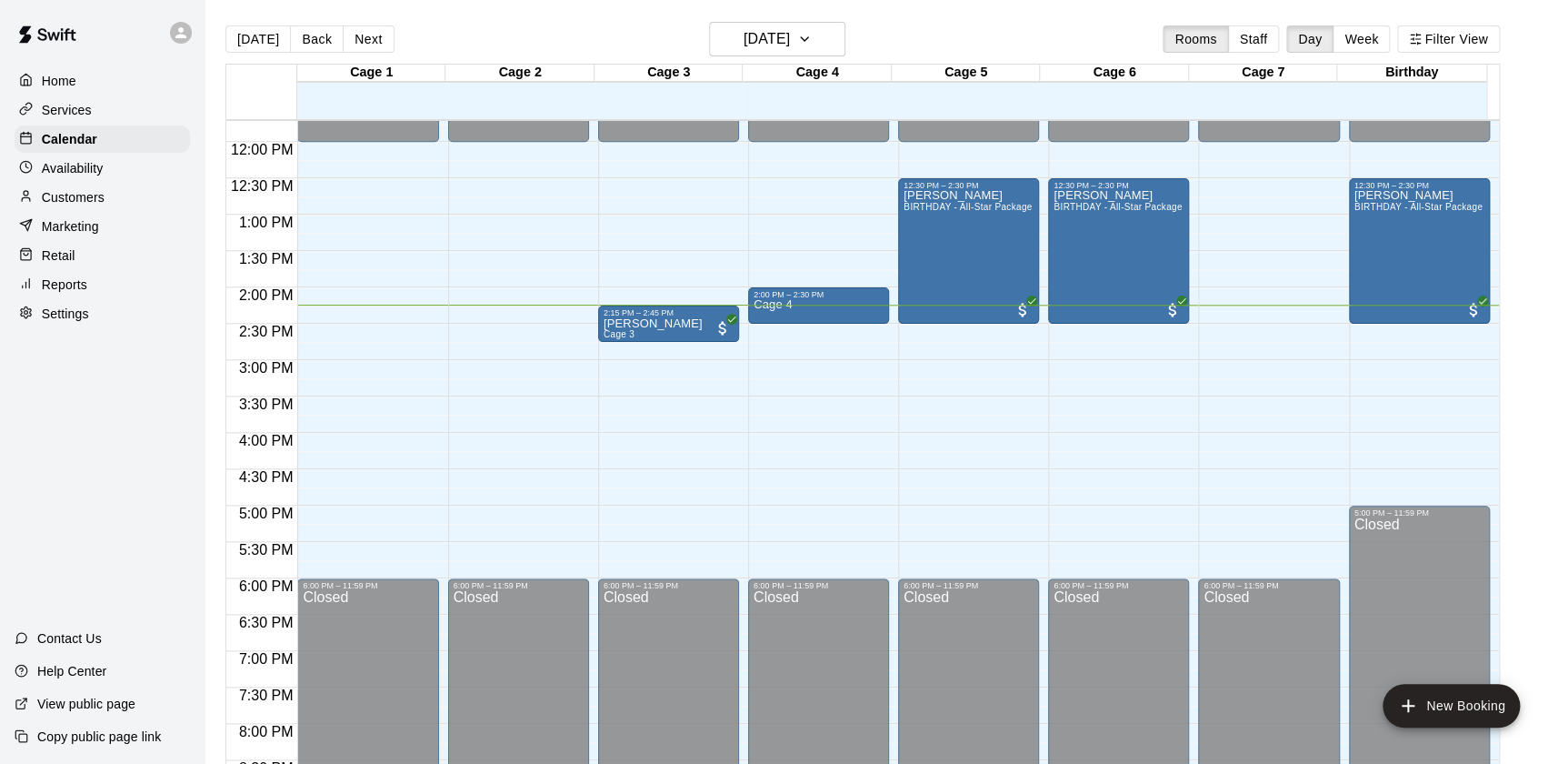
click at [1513, 479] on div "[DATE] Back [DATE][DATE] Rooms Staff Day Week Filter View Cage 1 21 Sun Cage 2 …" at bounding box center [863, 403] width 1301 height 764
click at [74, 199] on p "Customers" at bounding box center [73, 197] width 63 height 18
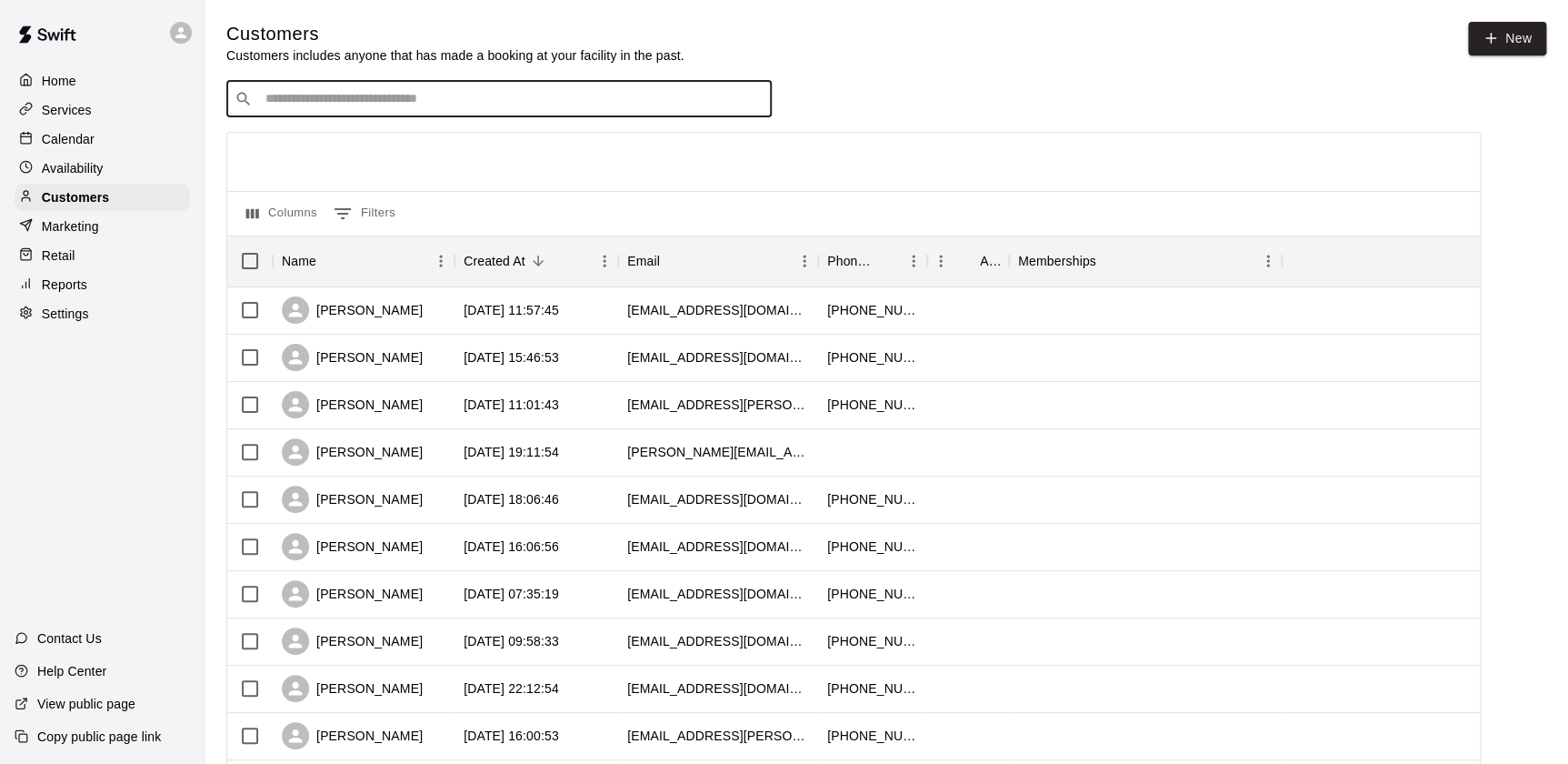
click at [461, 108] on input "Search customers by name or email" at bounding box center [511, 99] width 504 height 18
type input "******"
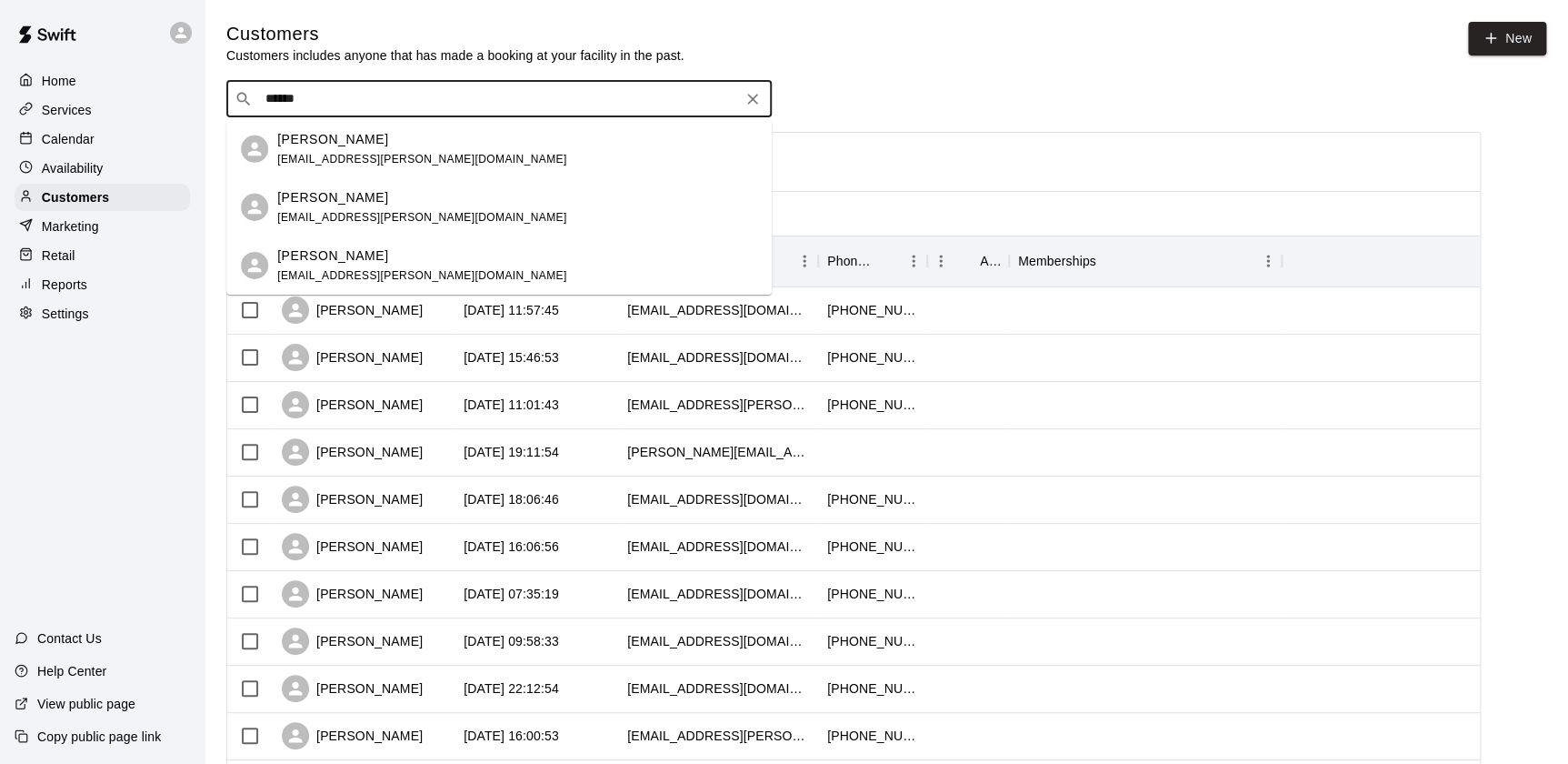
click at [327, 143] on p "[PERSON_NAME]" at bounding box center [332, 138] width 111 height 19
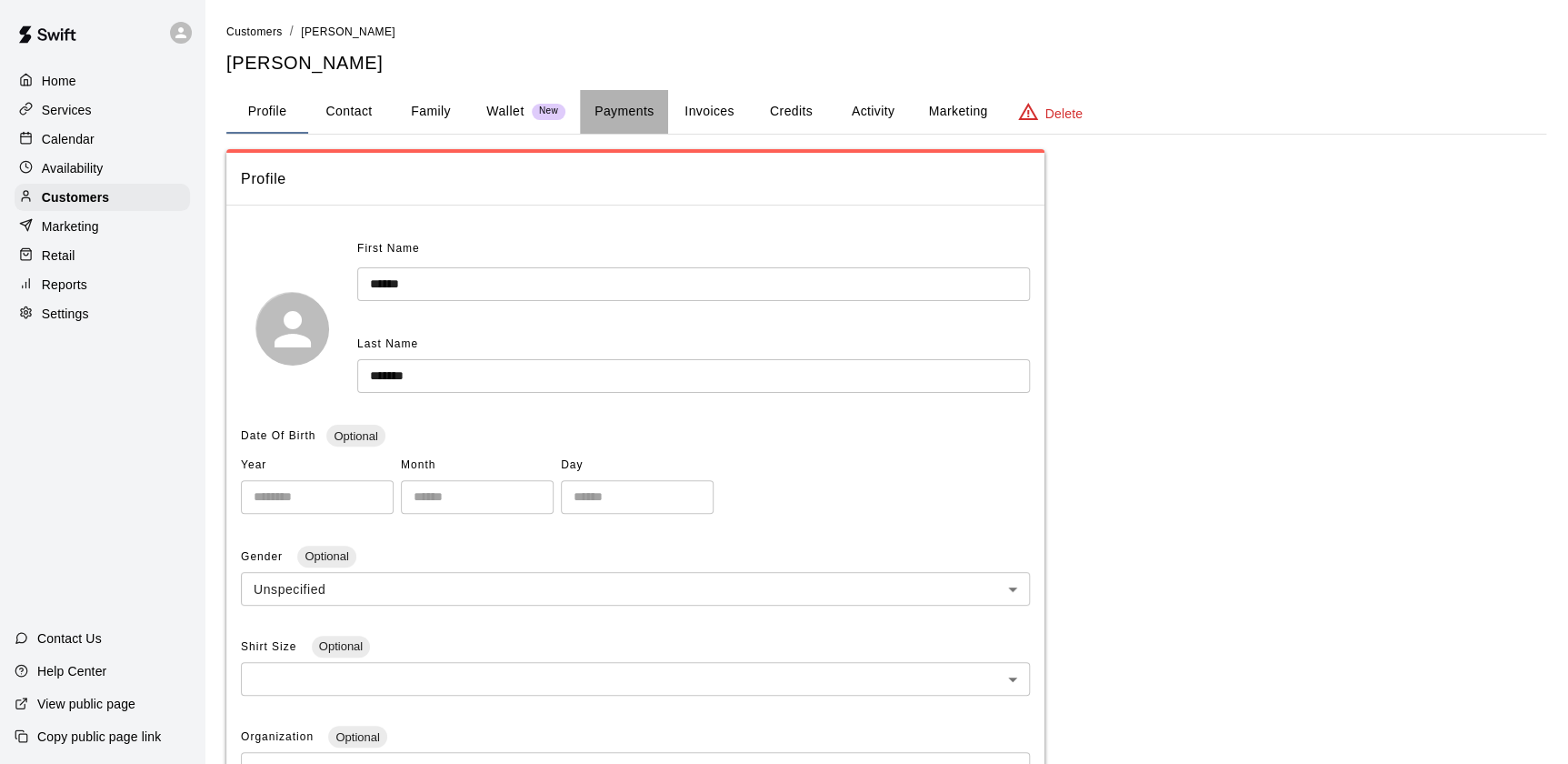
click at [619, 106] on button "Payments" at bounding box center [624, 112] width 89 height 43
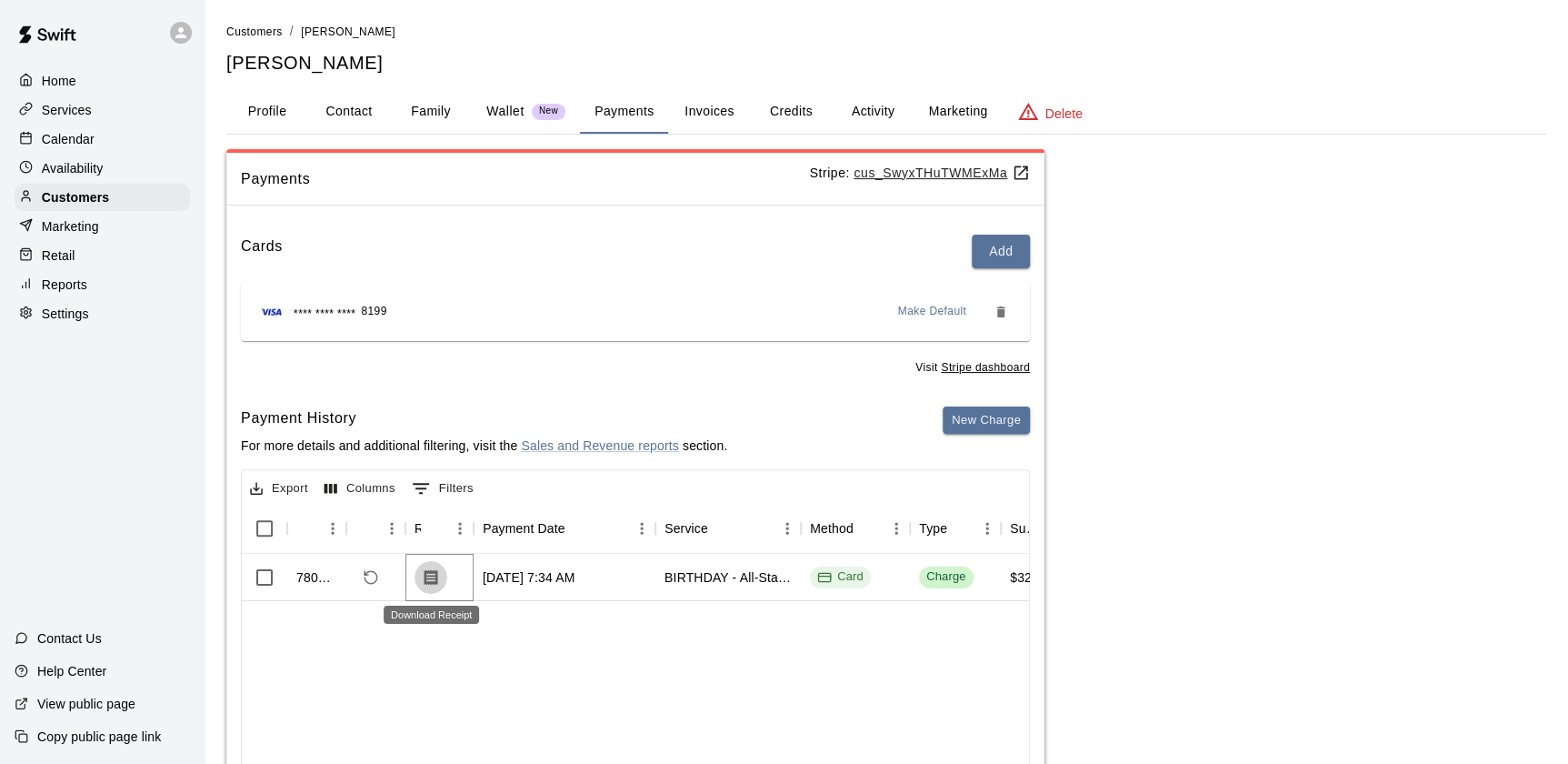
click at [423, 577] on icon "Download Receipt" at bounding box center [430, 577] width 18 height 18
click at [52, 87] on p "Home" at bounding box center [58, 80] width 35 height 18
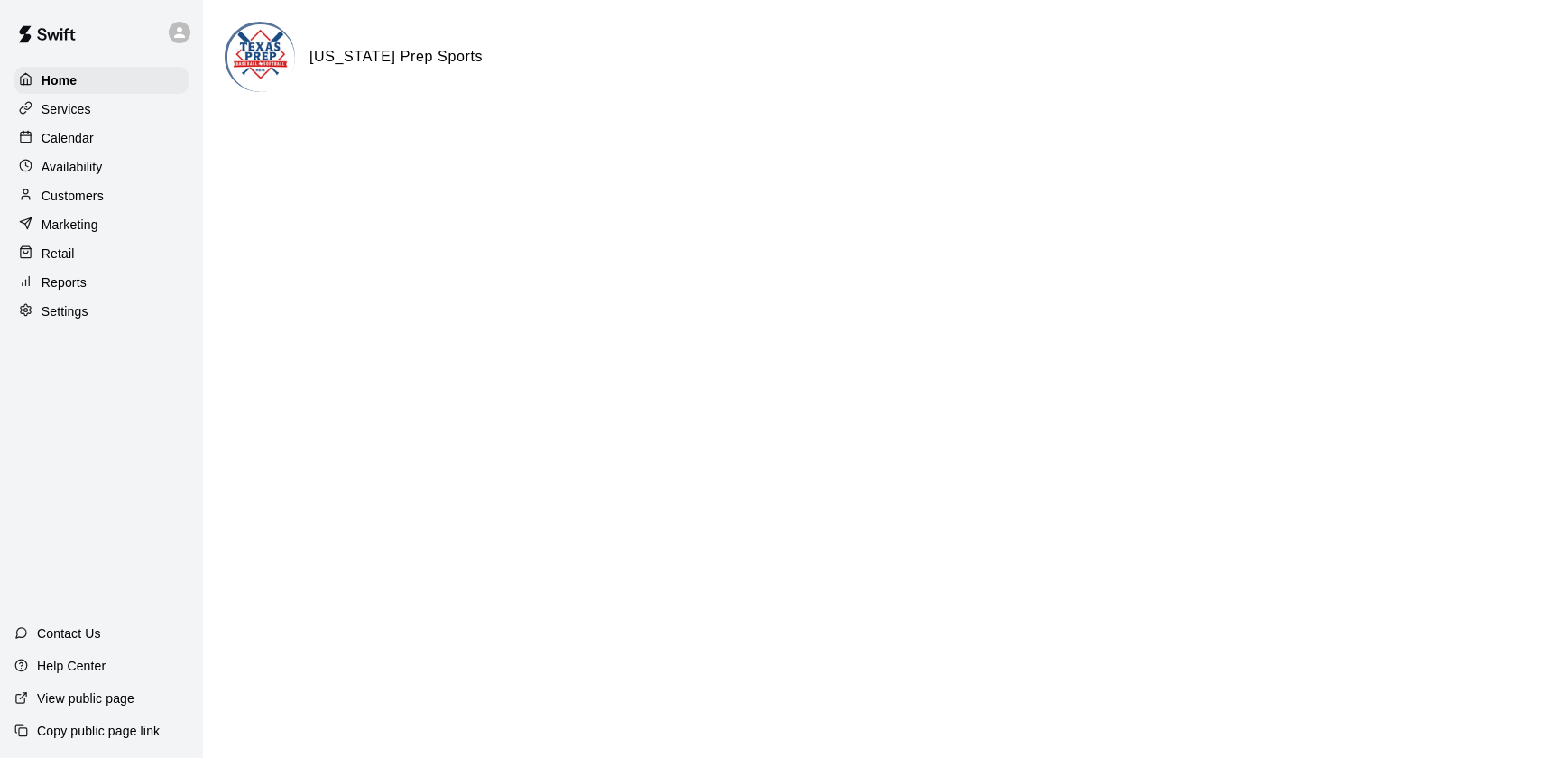
click at [63, 146] on p "Calendar" at bounding box center [67, 137] width 52 height 18
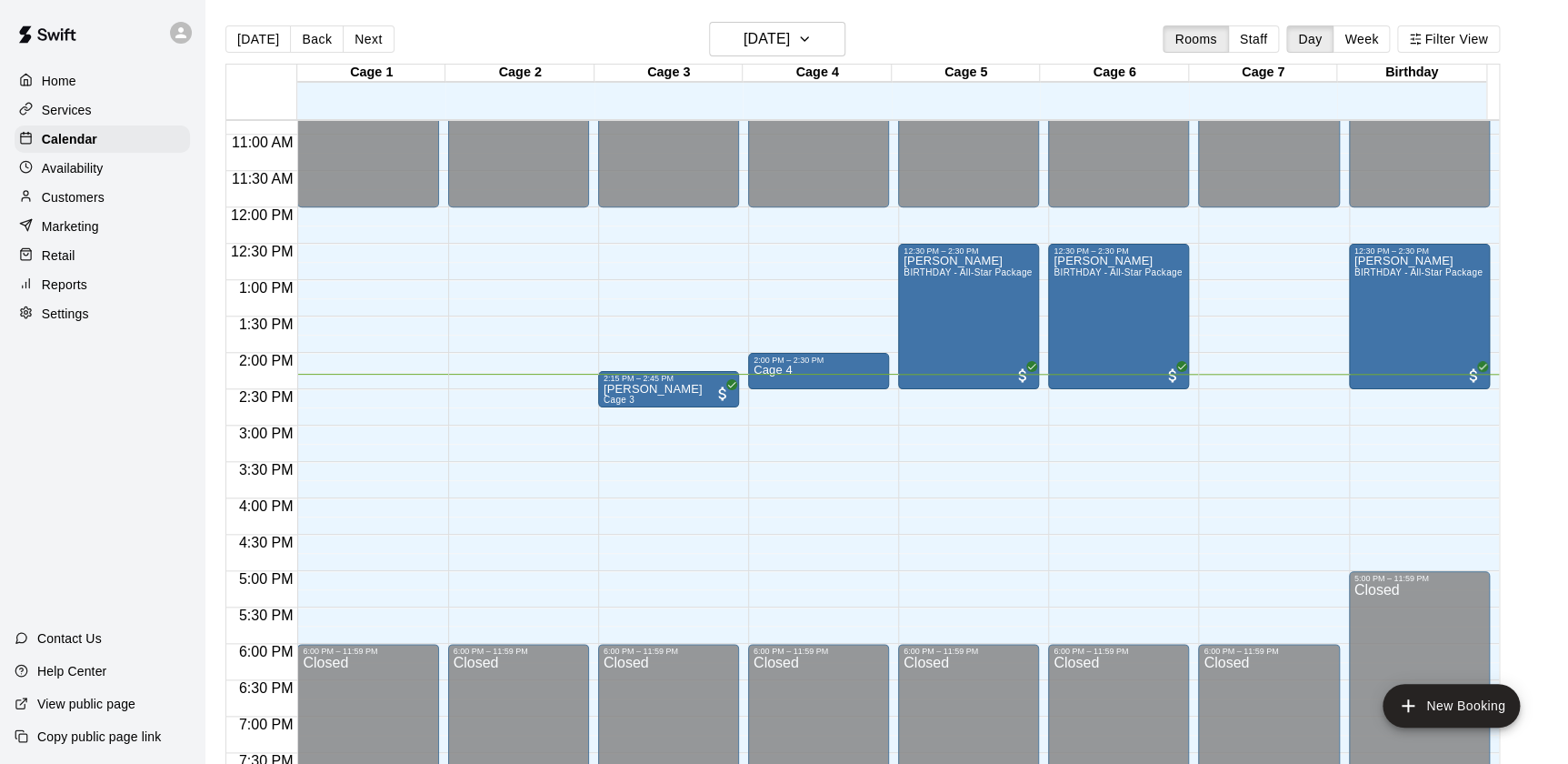
scroll to position [786, 0]
click at [869, 102] on div at bounding box center [816, 109] width 148 height 18
click at [89, 165] on p "Availability" at bounding box center [73, 168] width 62 height 18
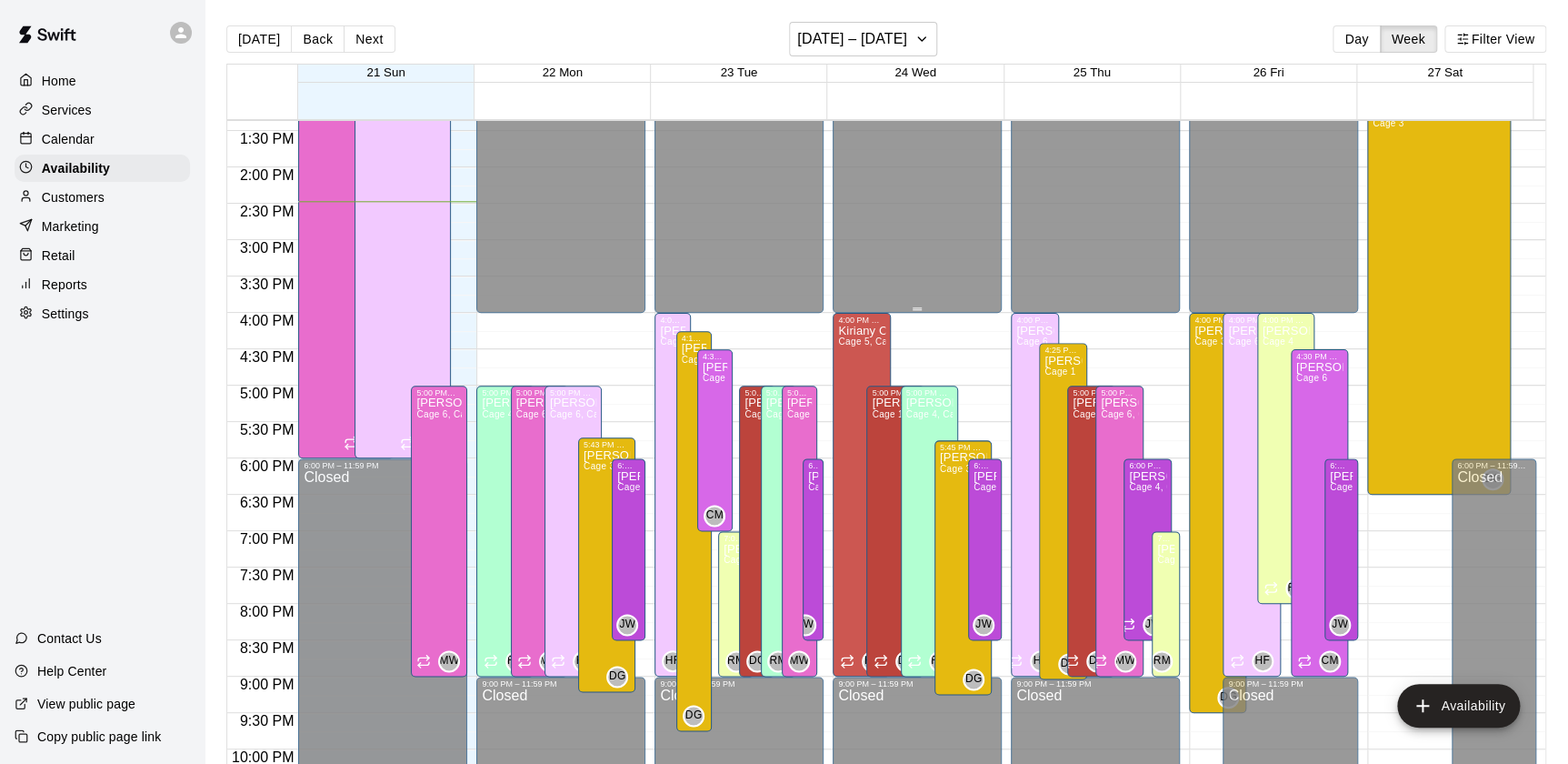
scroll to position [973, 0]
click at [65, 71] on div "Home" at bounding box center [102, 80] width 175 height 27
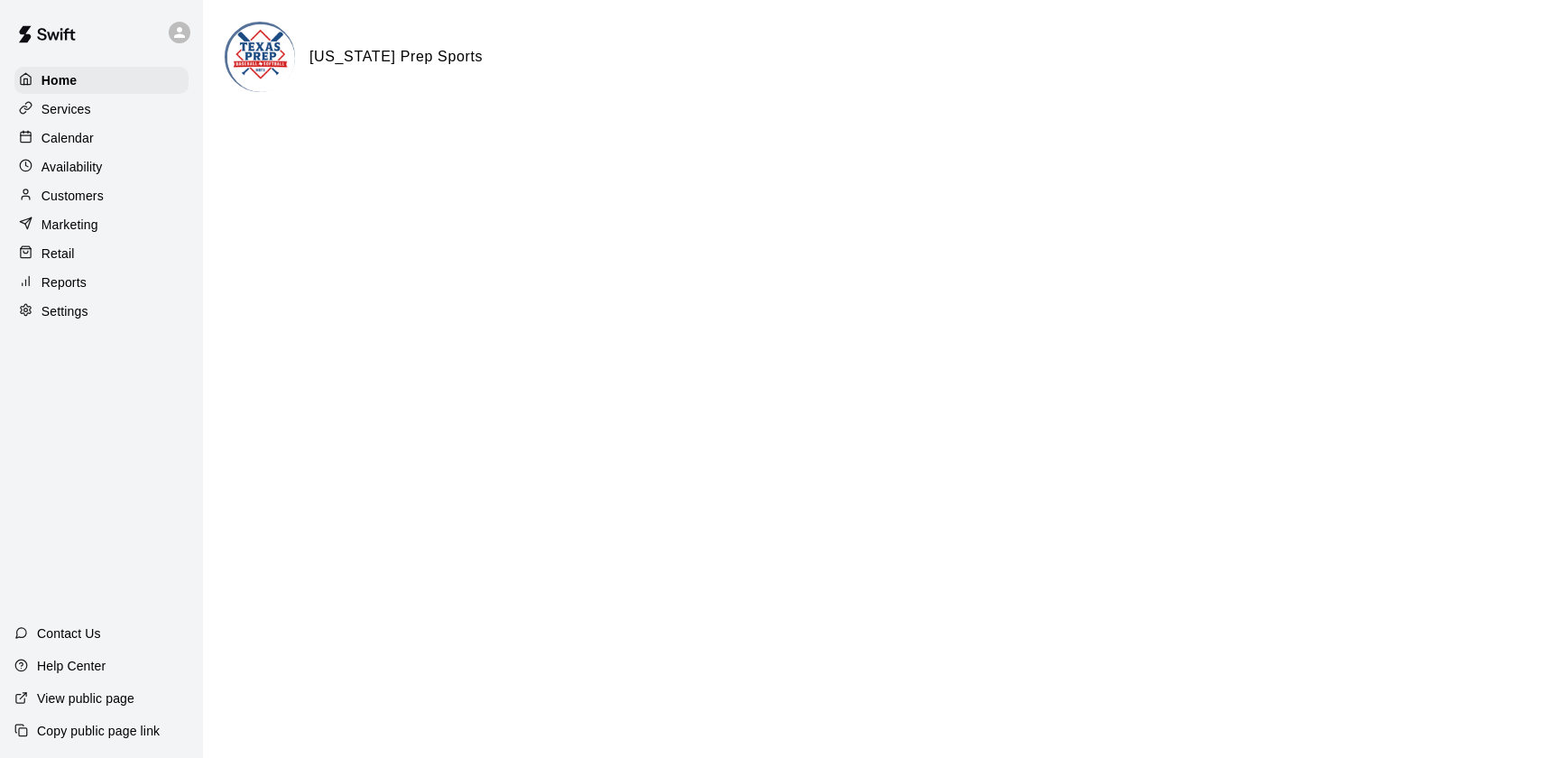
click at [929, 144] on html "Home Services Calendar Availability Customers Marketing Retail Reports Settings…" at bounding box center [784, 72] width 1568 height 144
click at [91, 151] on div "Calendar" at bounding box center [101, 137] width 174 height 27
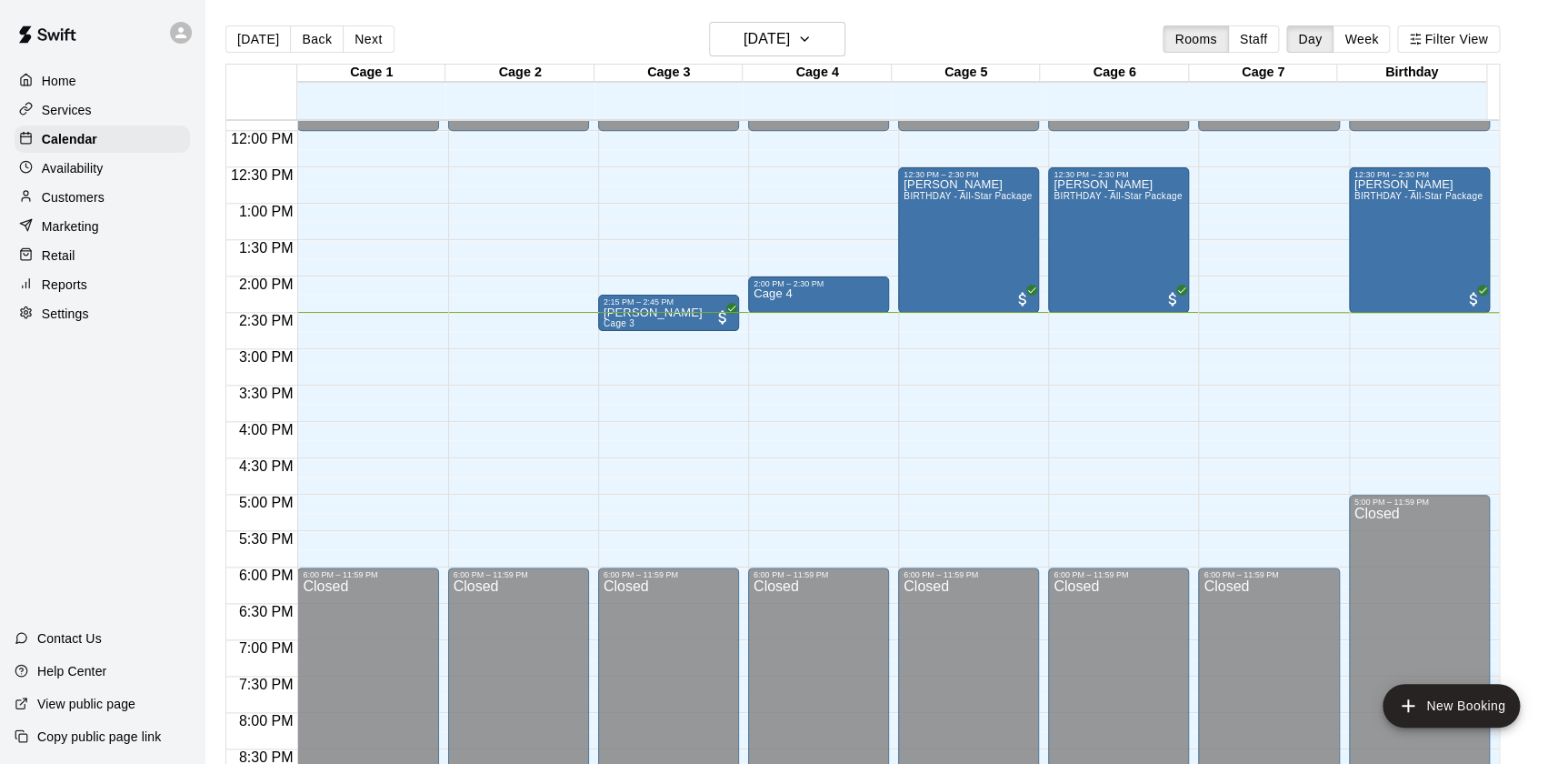
scroll to position [862, 0]
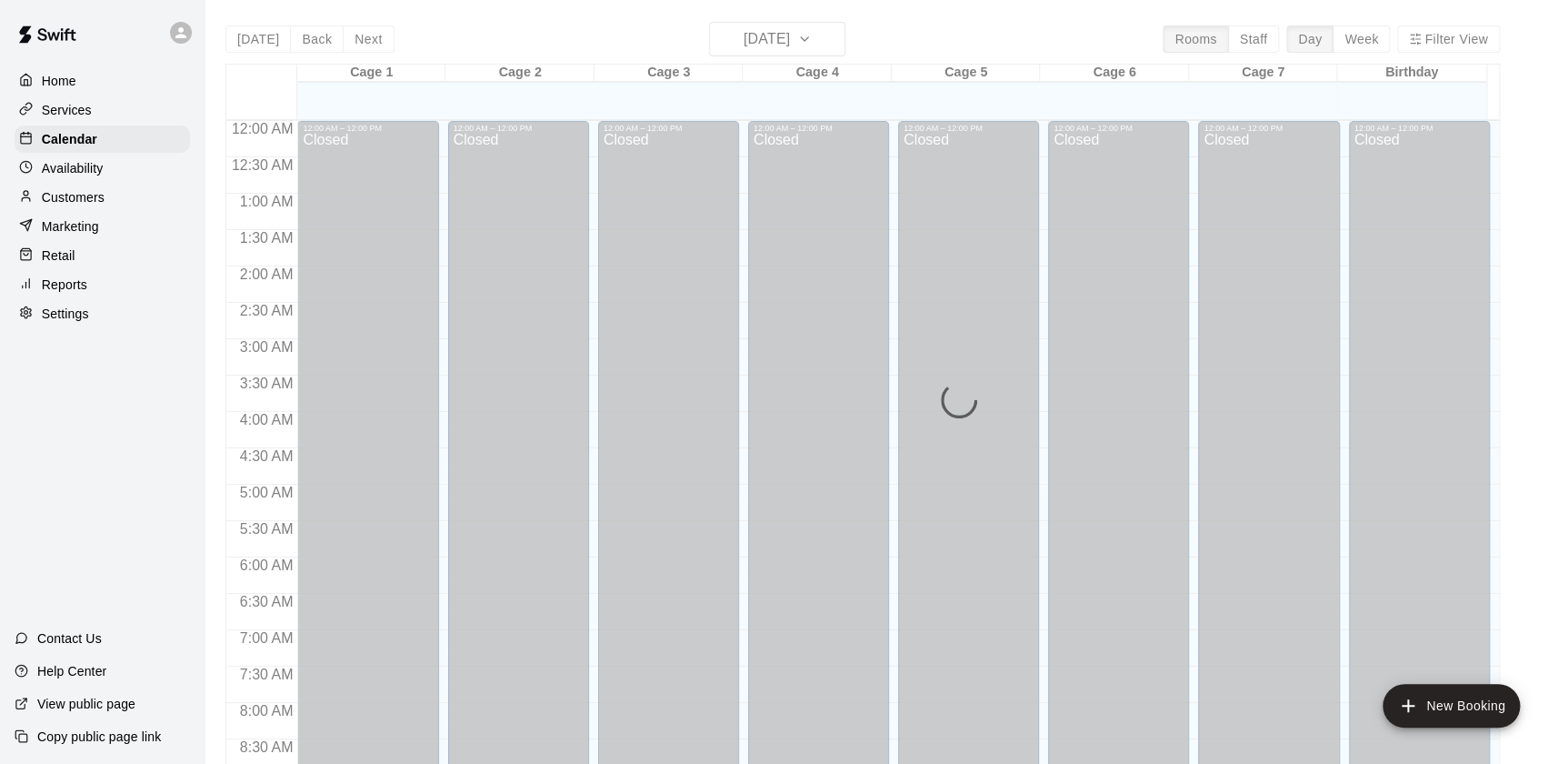
scroll to position [1027, 0]
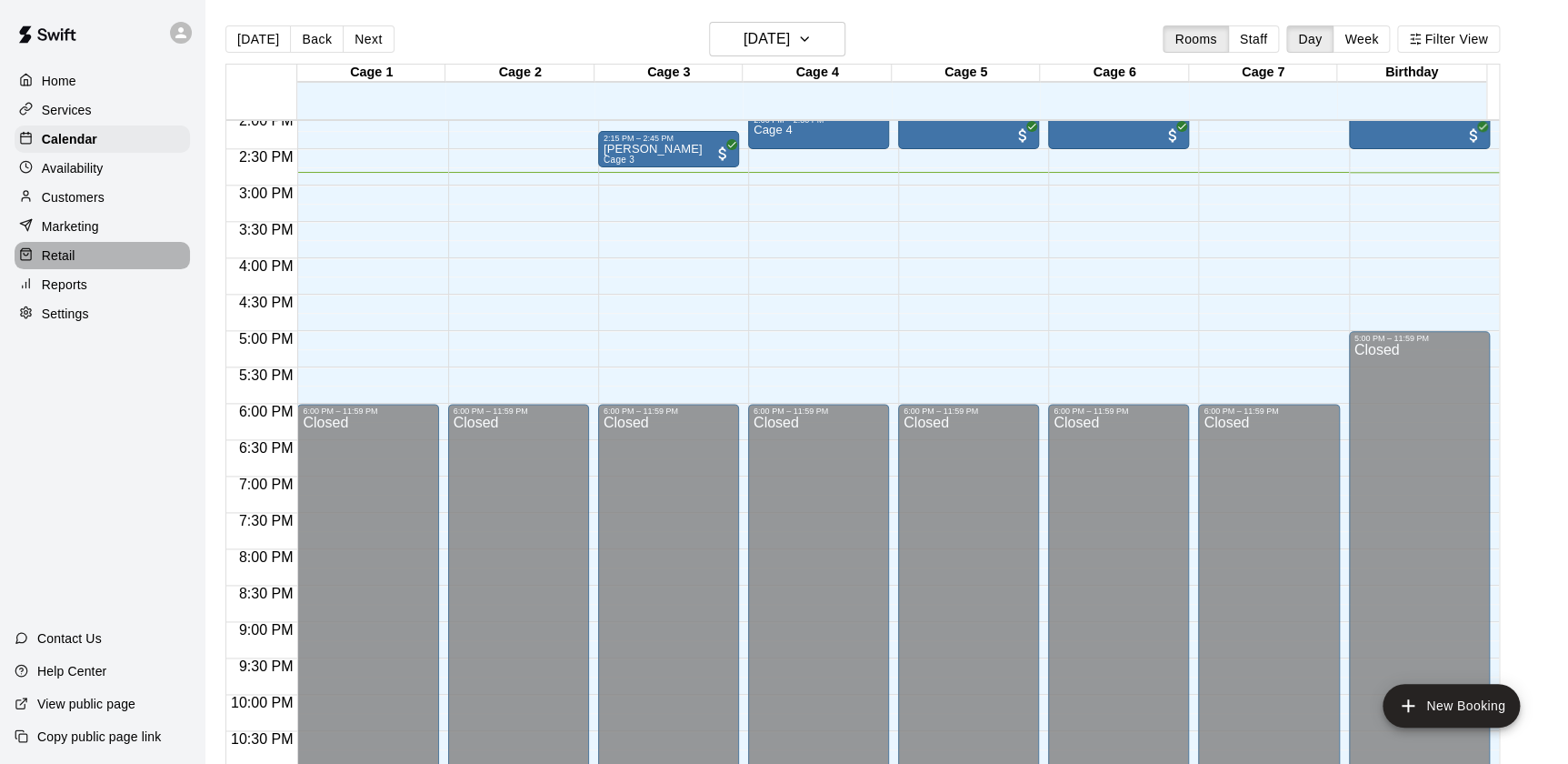
click at [106, 269] on div "Retail" at bounding box center [102, 255] width 175 height 27
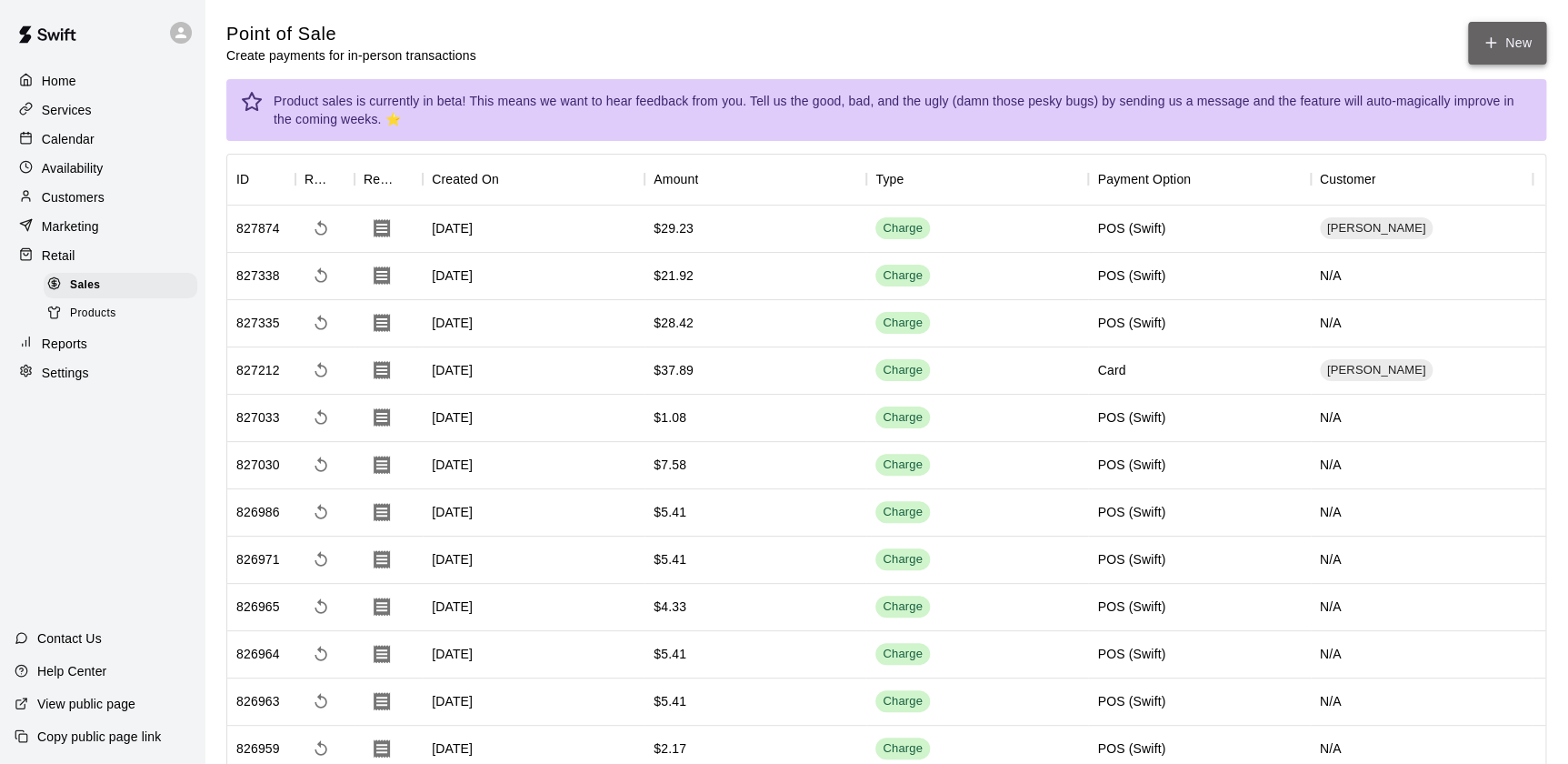
click at [1503, 43] on button "New" at bounding box center [1507, 42] width 78 height 42
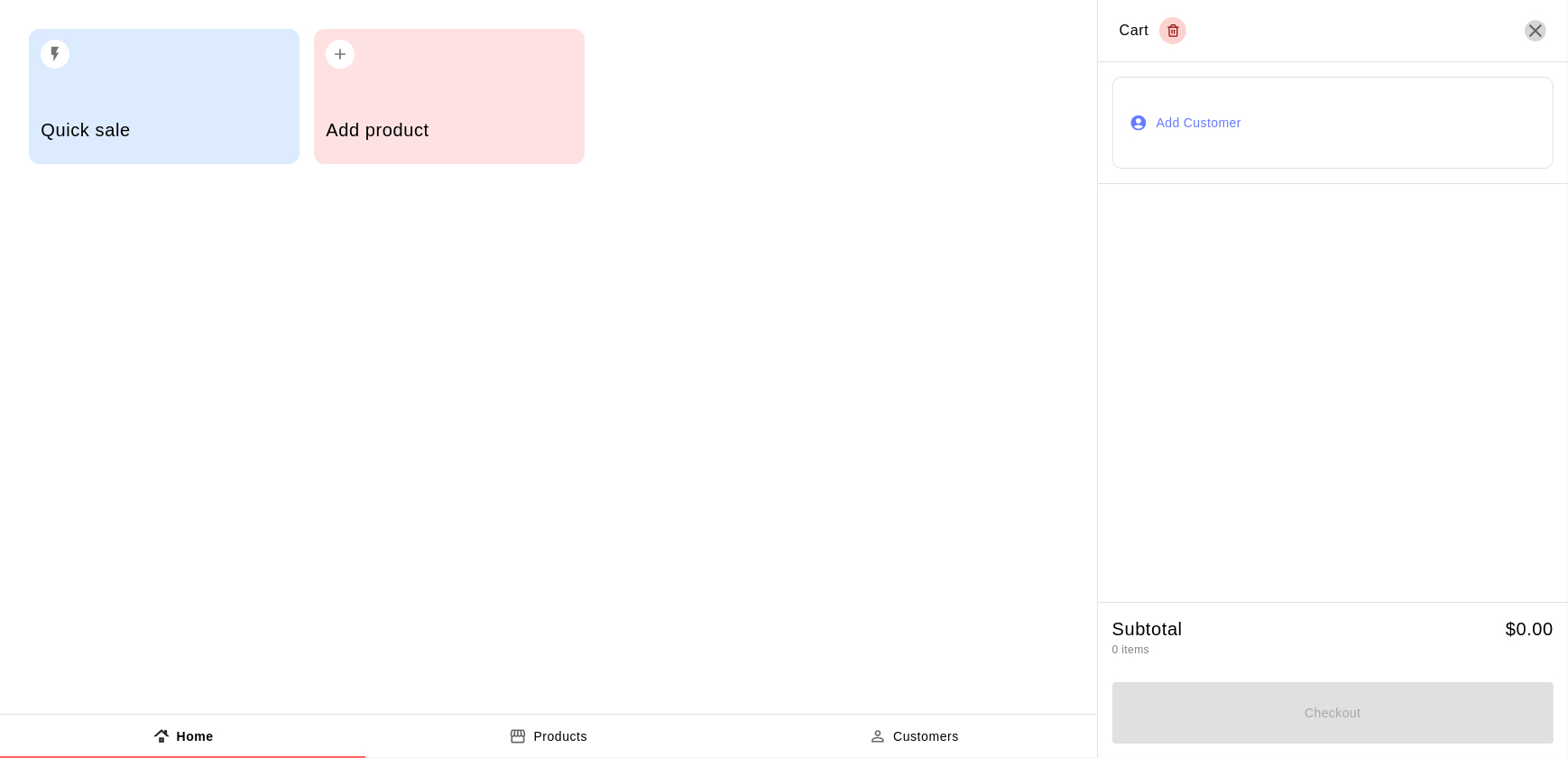
click at [1541, 26] on icon "Close" at bounding box center [1535, 30] width 22 height 21
